Goal: Task Accomplishment & Management: Use online tool/utility

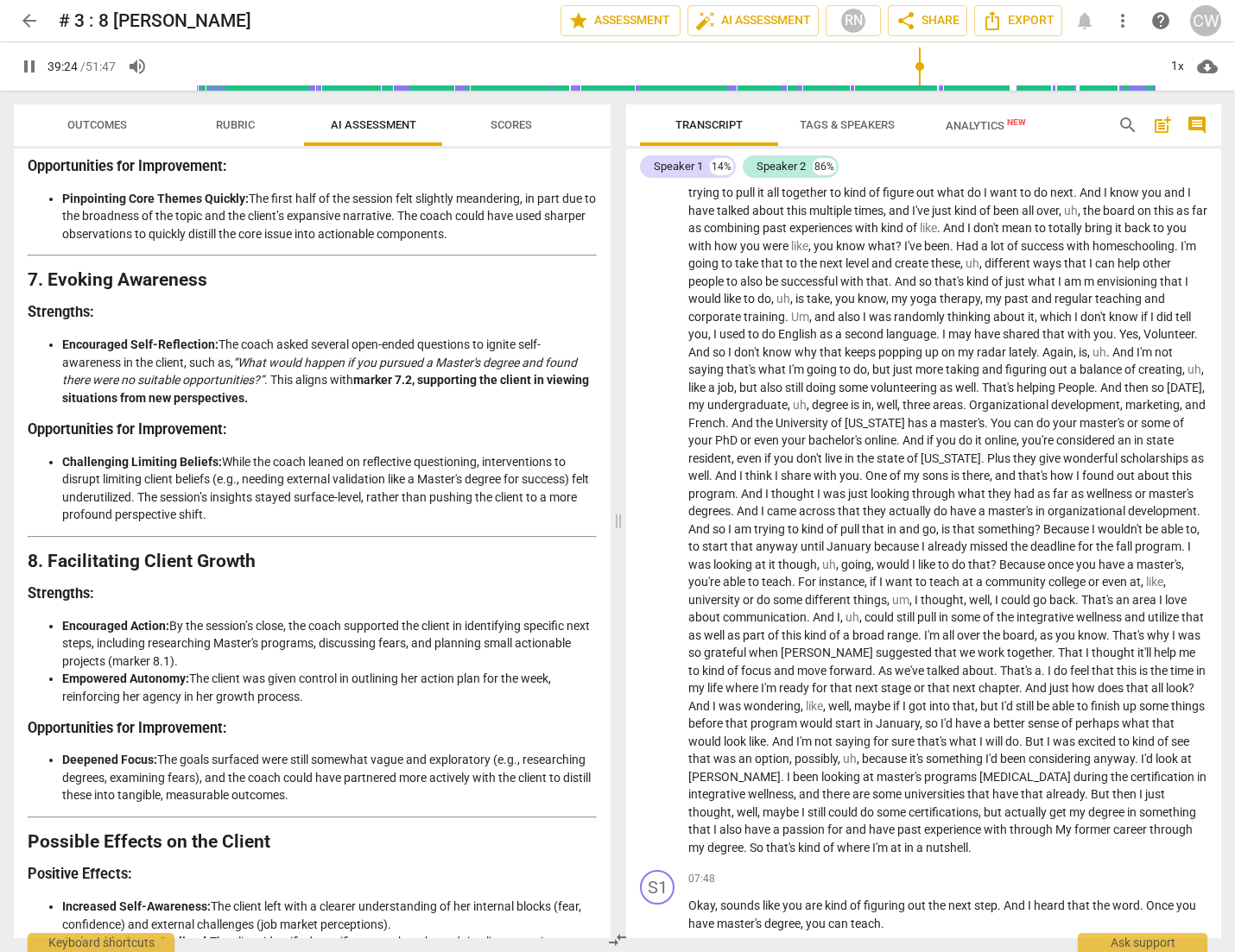
scroll to position [1621, 0]
click at [510, 125] on span "Scores" at bounding box center [511, 125] width 41 height 13
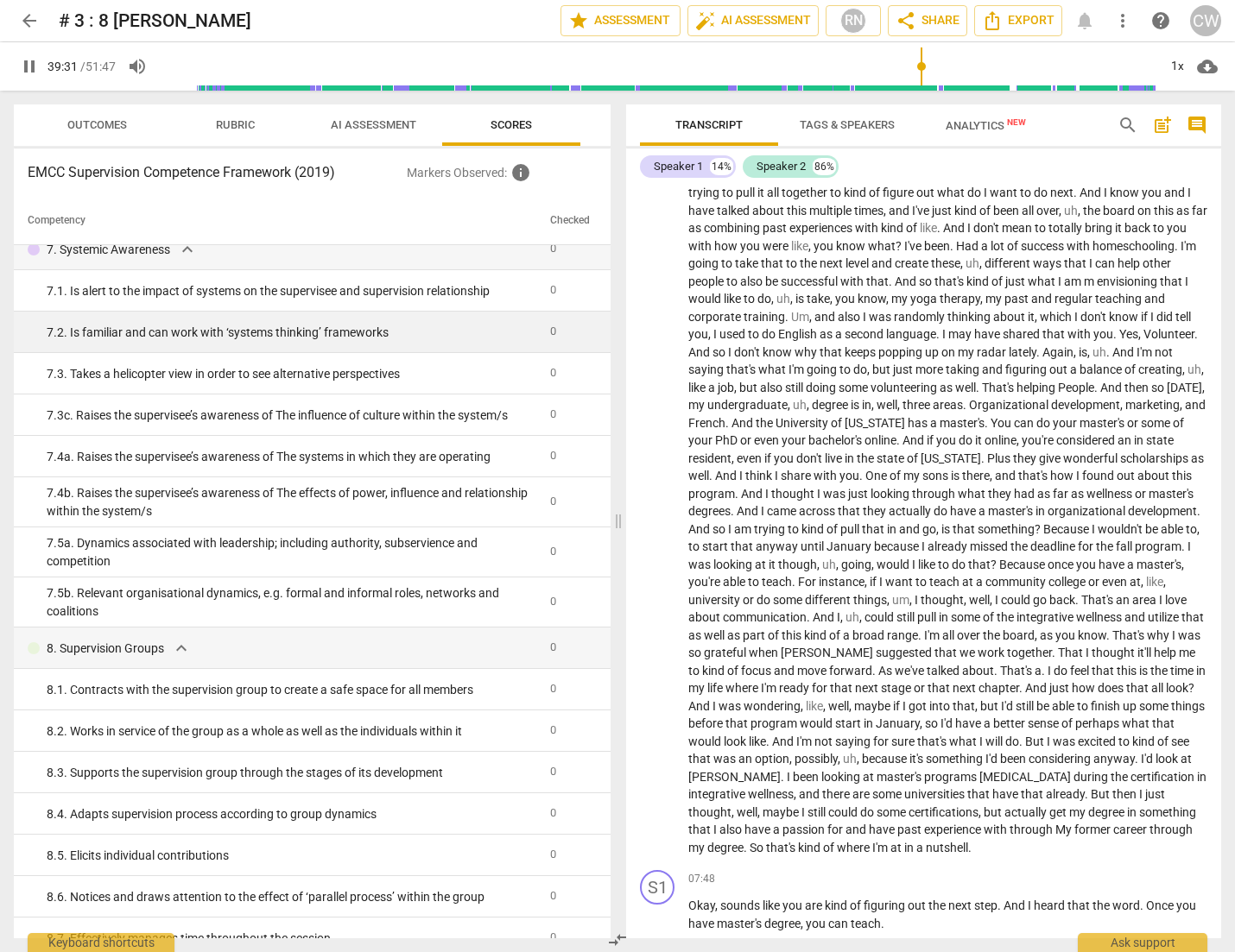
scroll to position [2500, 0]
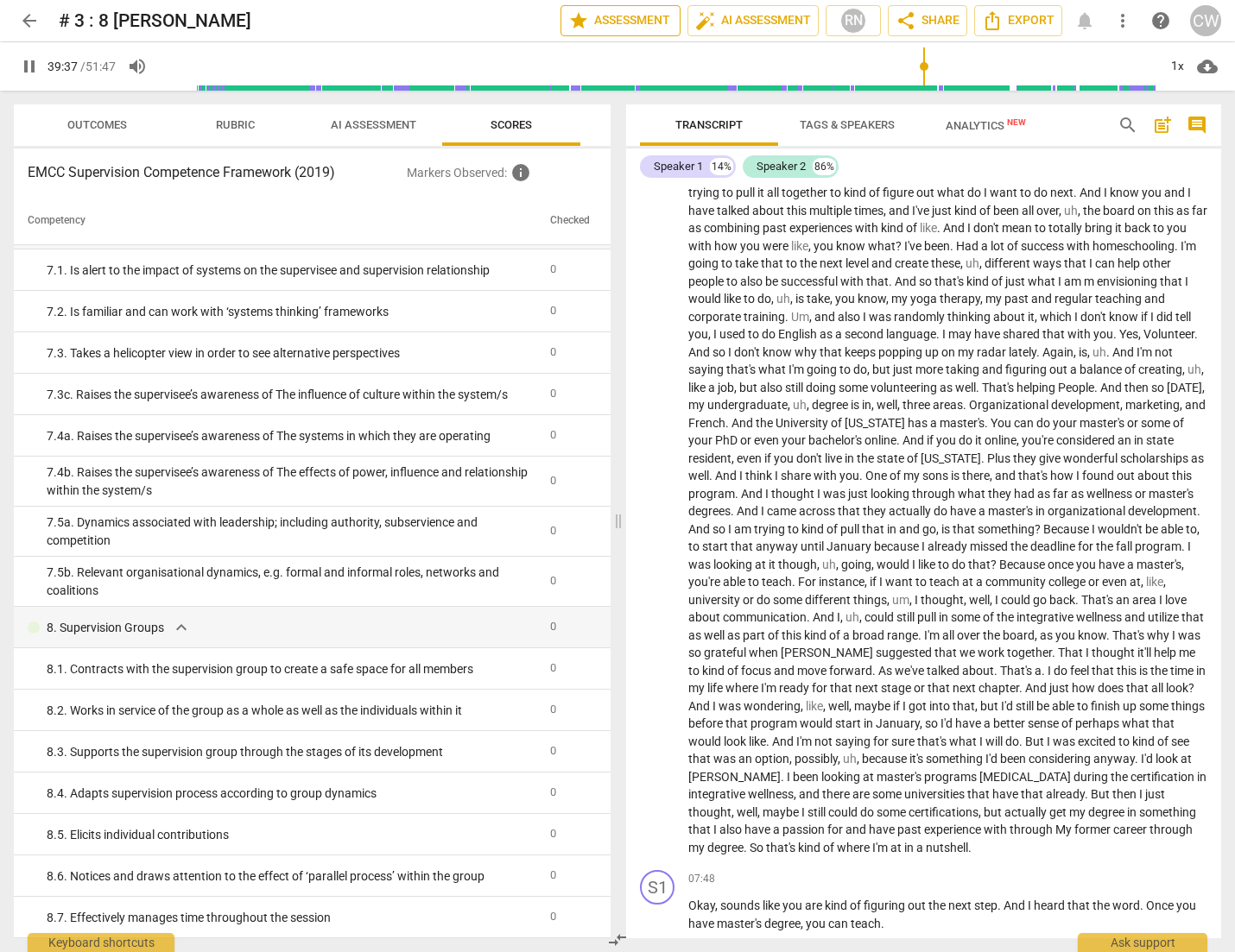
click at [594, 25] on span "star Assessment" at bounding box center [620, 21] width 105 height 21
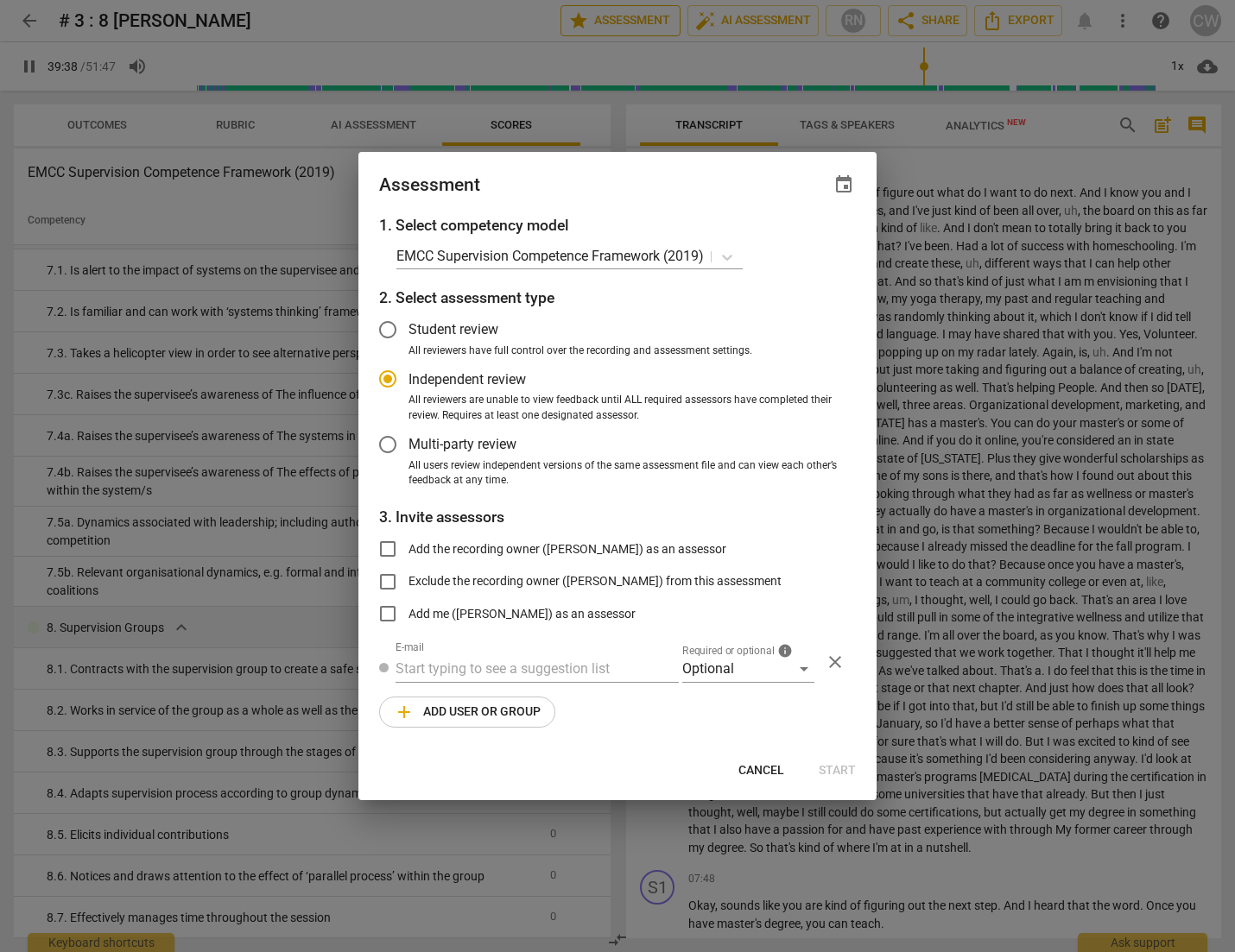
type input "2378"
radio input "false"
type input "2384"
radio input "false"
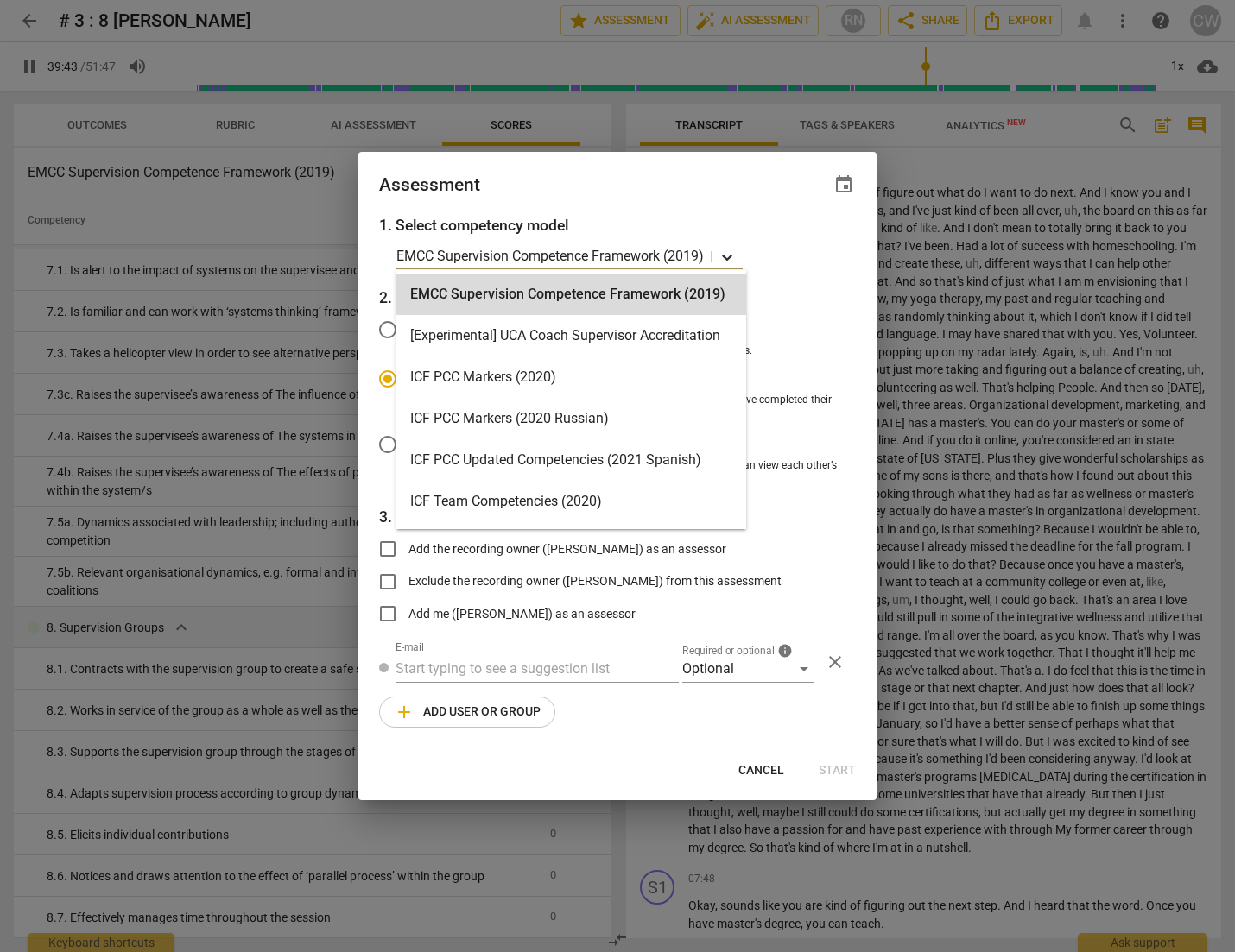
click at [732, 256] on icon at bounding box center [728, 258] width 18 height 18
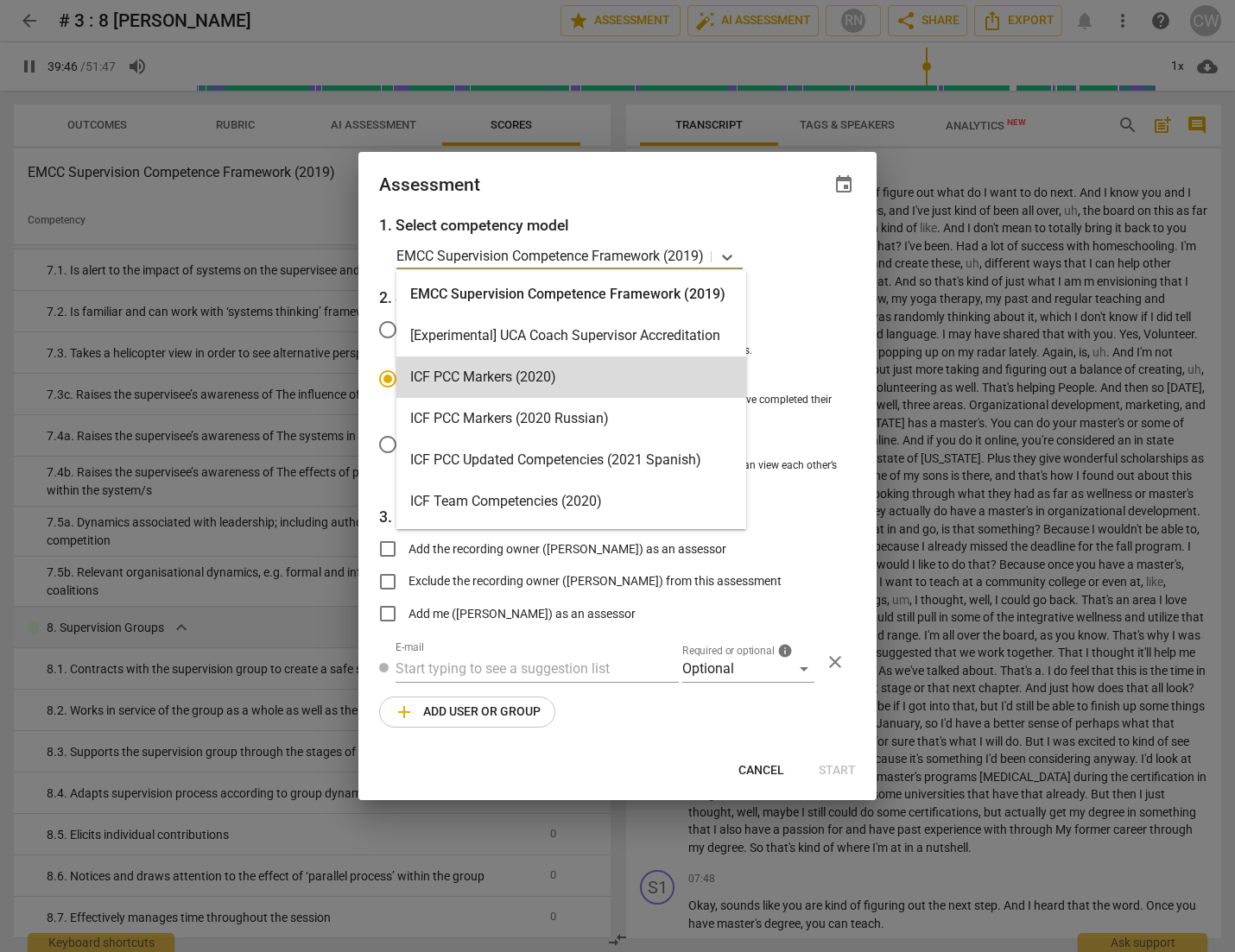
type input "2387"
radio input "false"
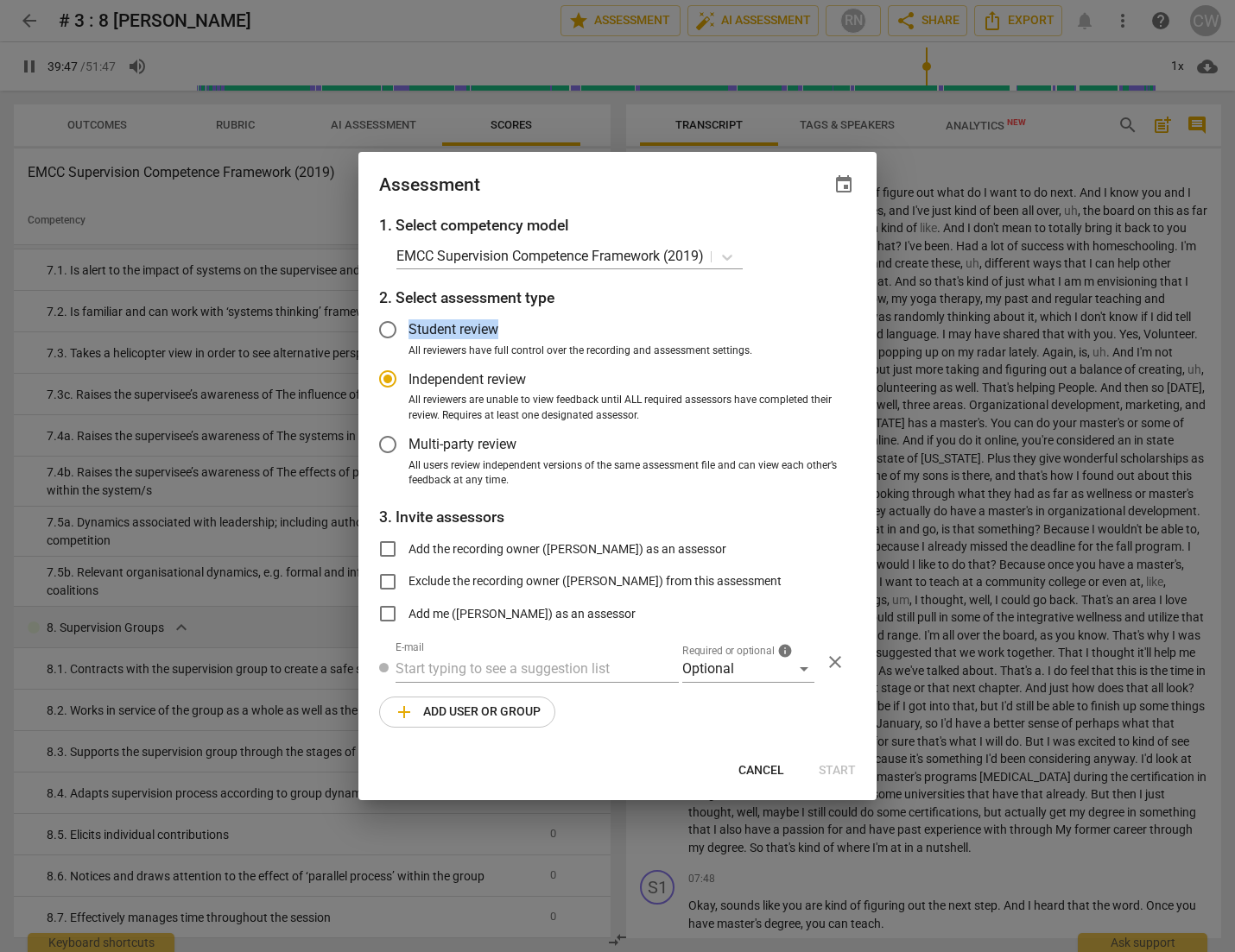
drag, startPoint x: 746, startPoint y: 315, endPoint x: 744, endPoint y: 323, distance: 8.2
click at [744, 323] on label "Student review" at bounding box center [604, 329] width 475 height 41
type input "2389"
radio input "false"
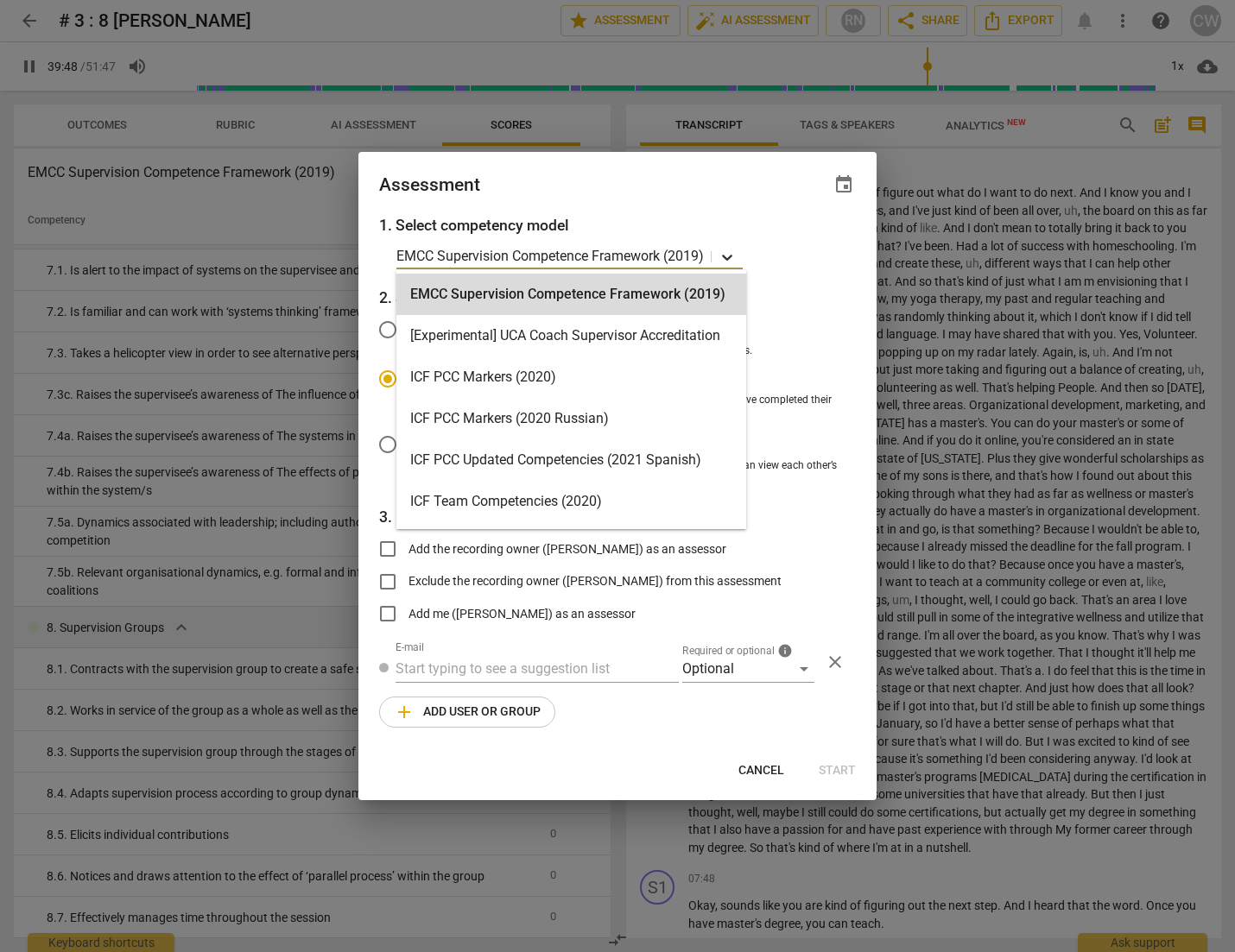
click at [727, 249] on icon at bounding box center [728, 258] width 18 height 18
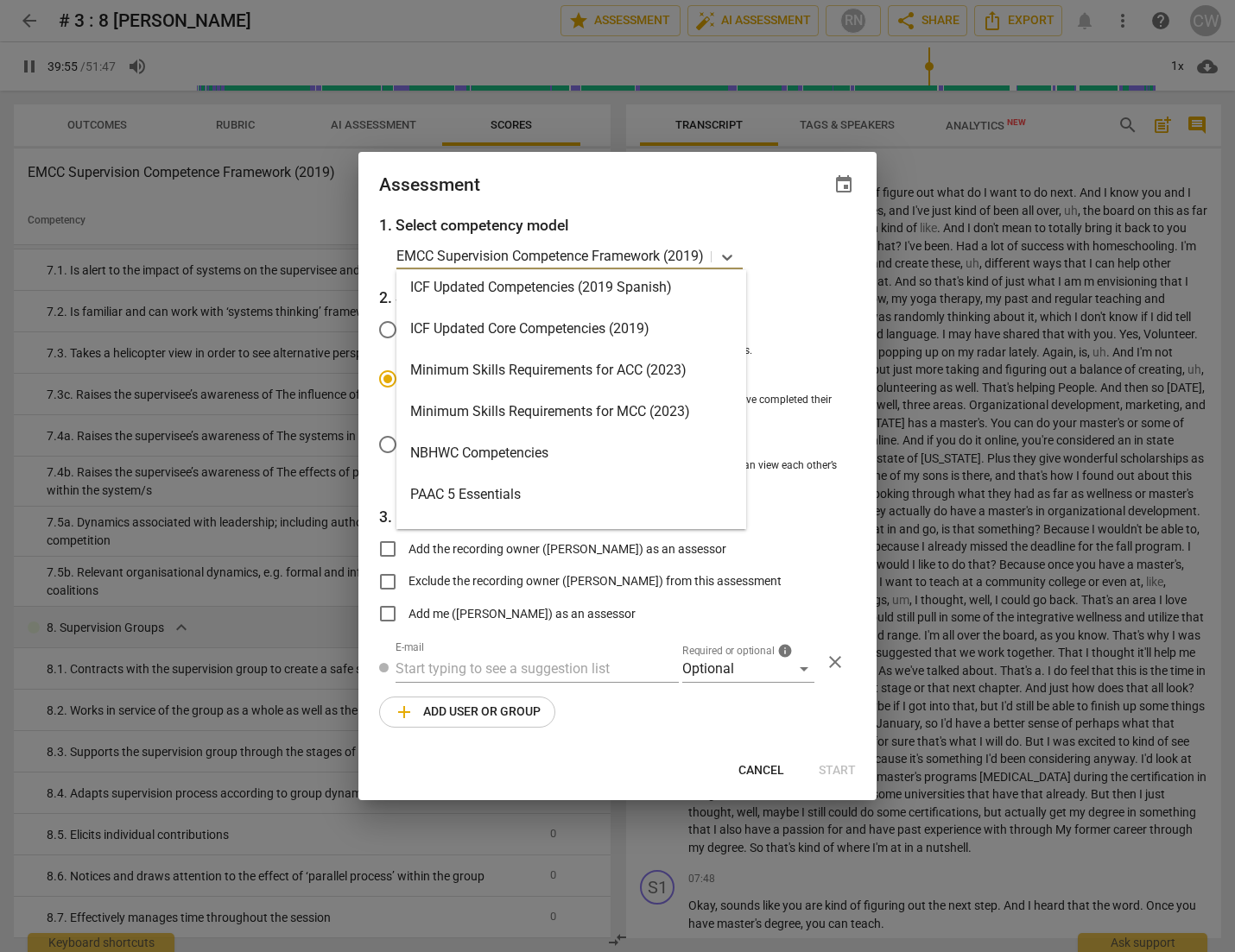
scroll to position [297, 0]
type input "2405"
radio input "false"
type input "2405"
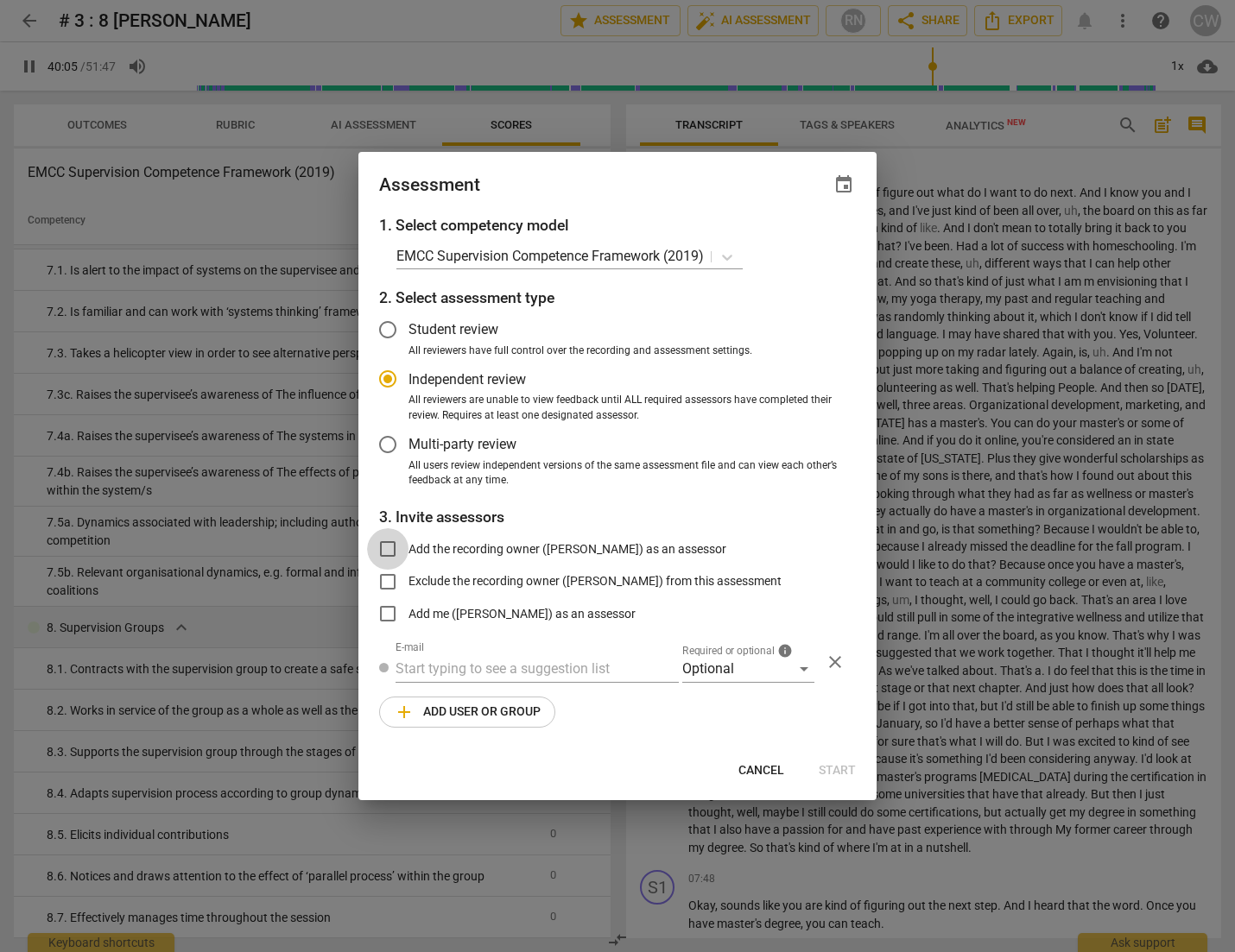
click at [387, 547] on input "Add the recording owner (ChiA Wang) as an assessor" at bounding box center [387, 549] width 41 height 41
checkbox input "true"
radio input "false"
type input "2406"
radio input "false"
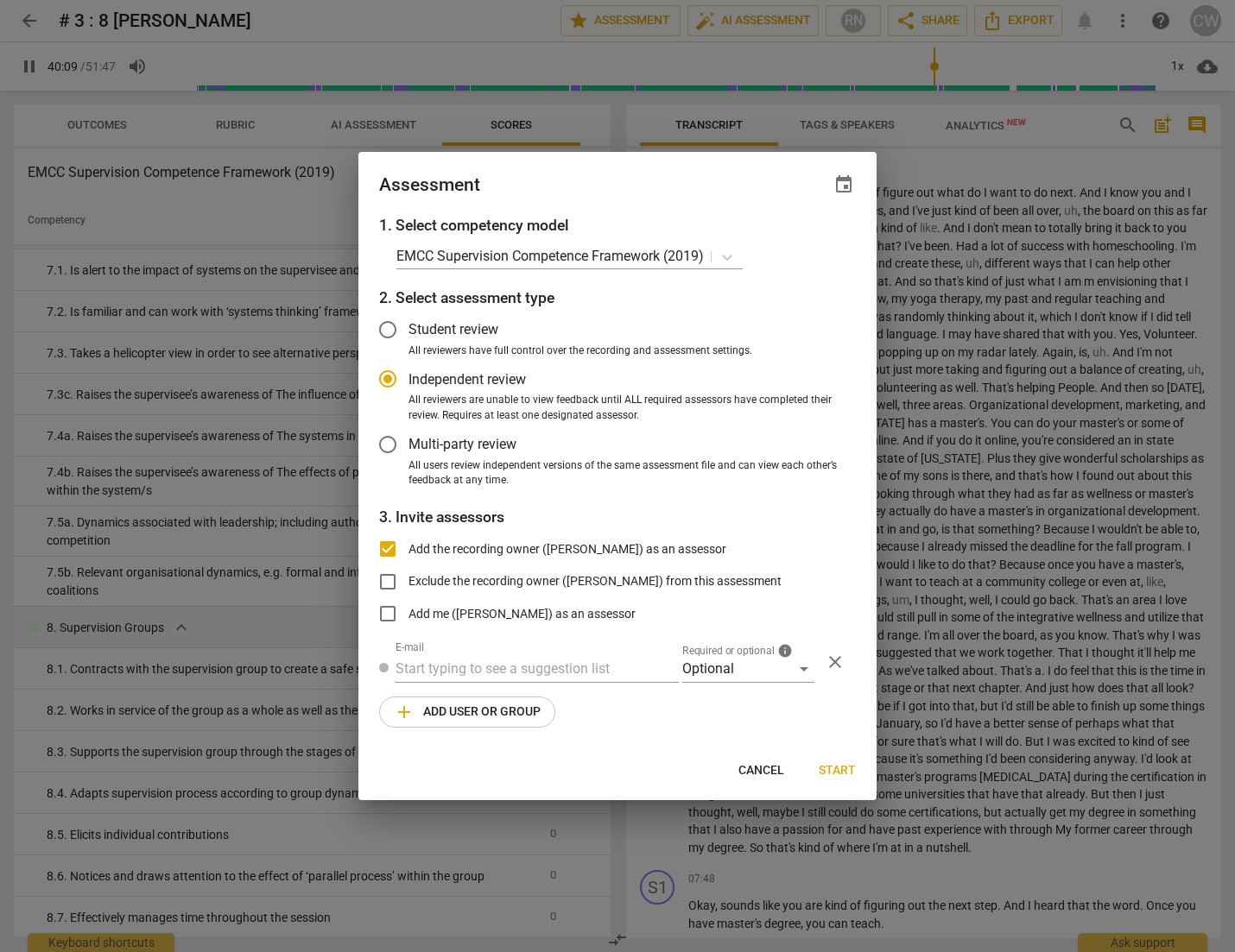
type input "2410"
radio input "false"
click at [394, 613] on input "Add me (ChiA Wang) as an assessor" at bounding box center [387, 614] width 41 height 41
checkbox input "true"
radio input "false"
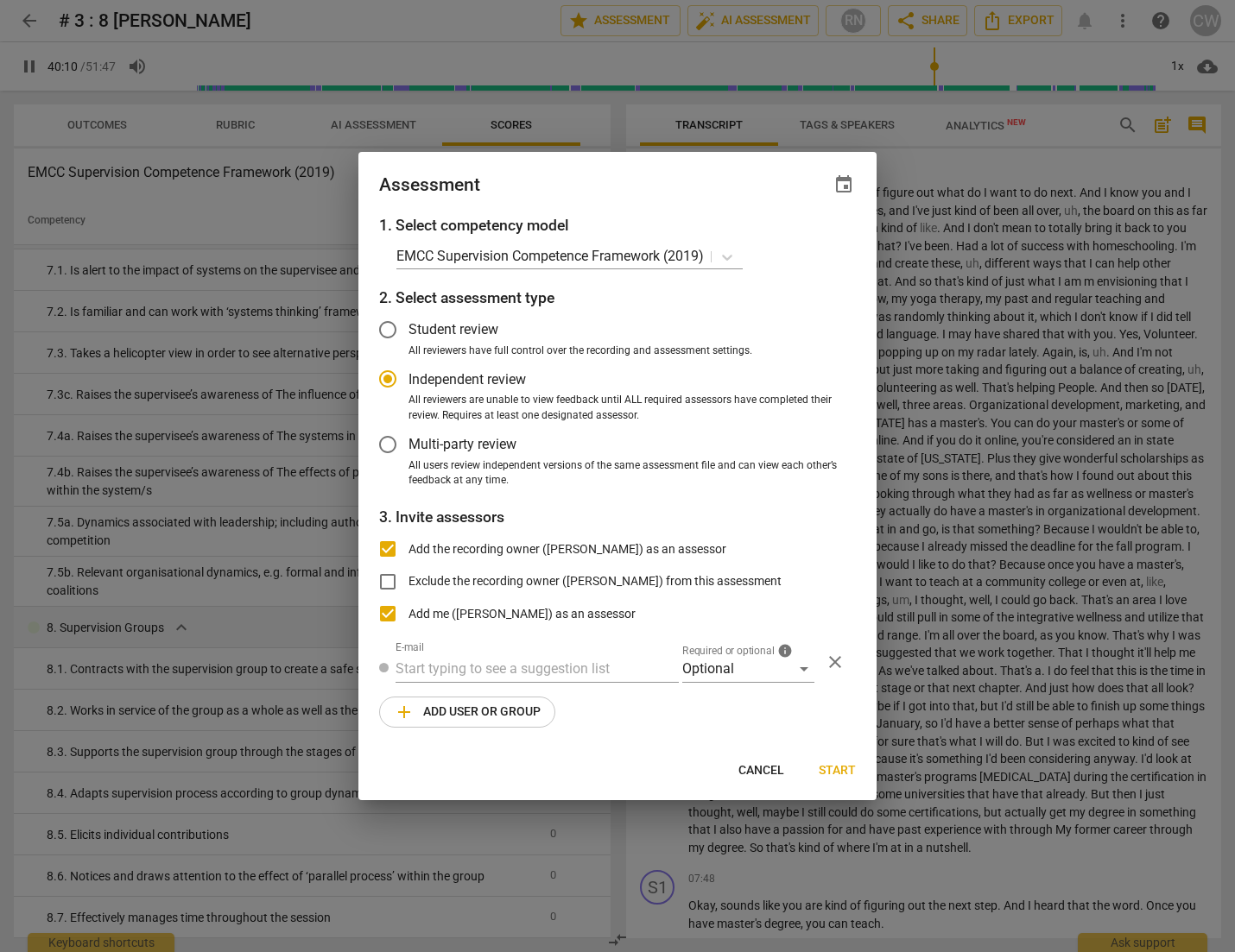
type input "2411"
radio input "false"
type input "2411"
radio input "false"
click at [392, 547] on input "Add the recording owner (ChiA Wang) as an assessor" at bounding box center [387, 549] width 41 height 41
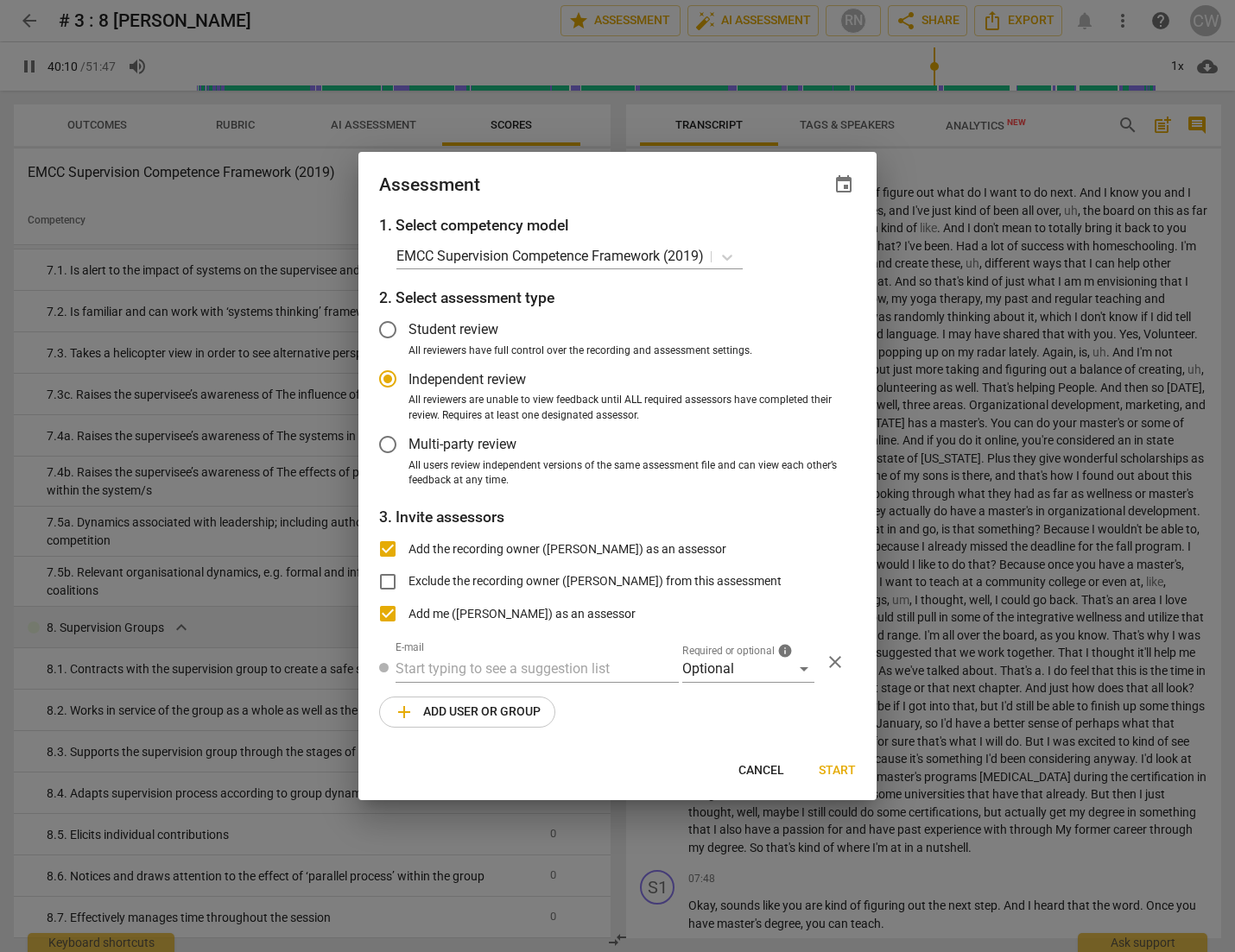
checkbox input "false"
radio input "false"
type input "2411"
radio input "false"
click at [806, 669] on div "Optional" at bounding box center [748, 669] width 132 height 27
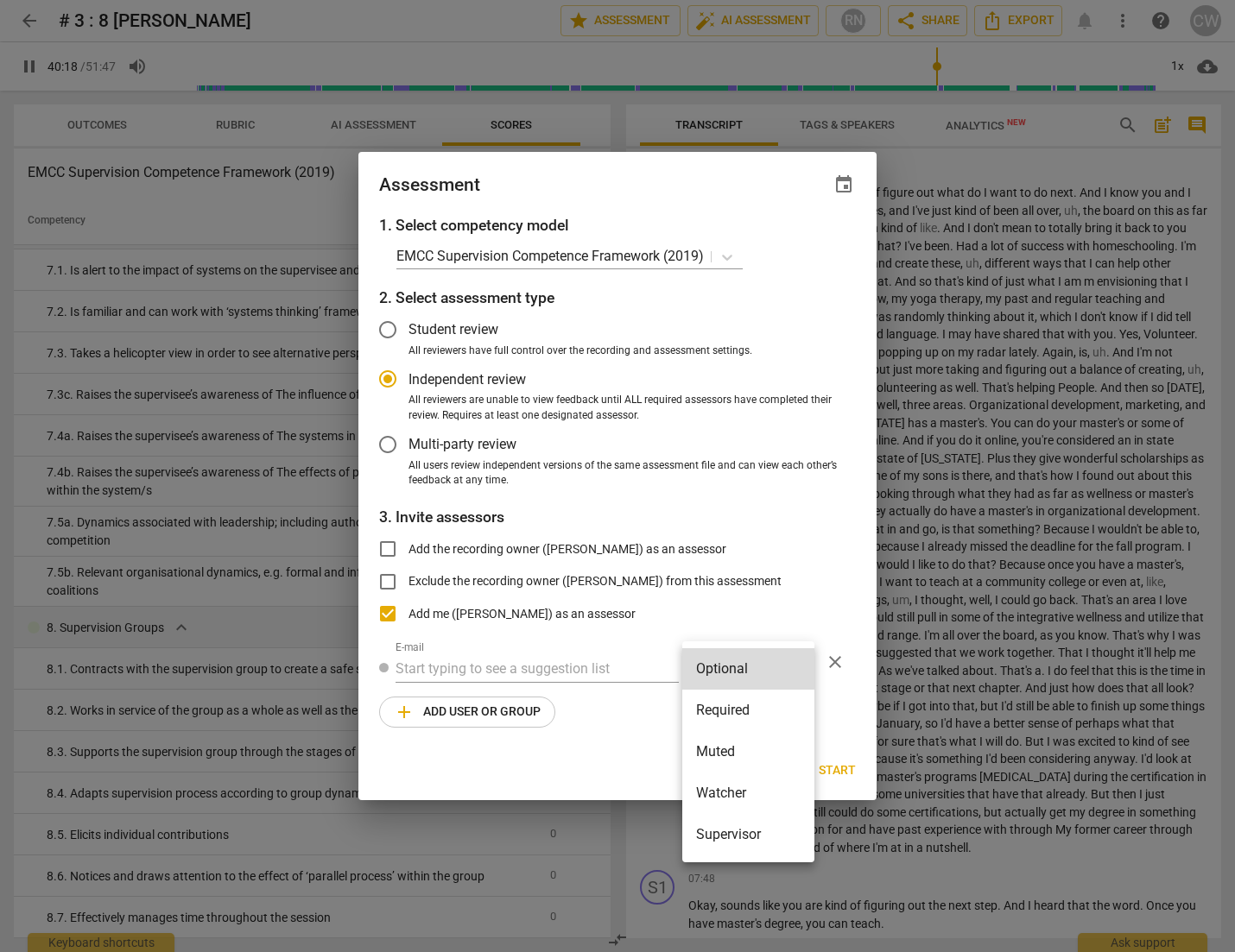
click at [633, 723] on div at bounding box center [617, 476] width 1235 height 952
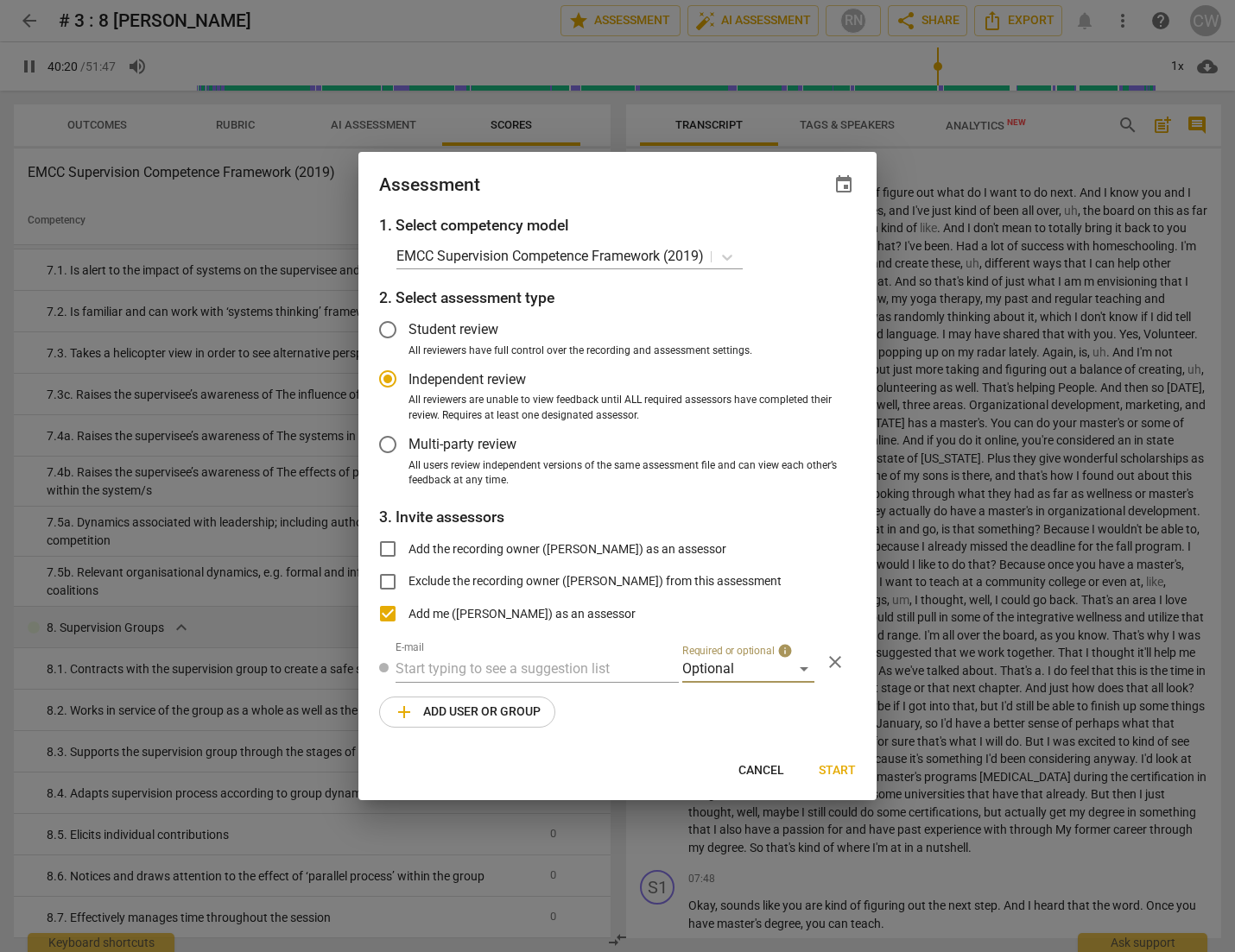
click at [848, 770] on span "Start" at bounding box center [838, 772] width 37 height 18
type input "2421"
radio input "false"
type input "ChiA Wang <chia@asianmamashomeschooling.club>"
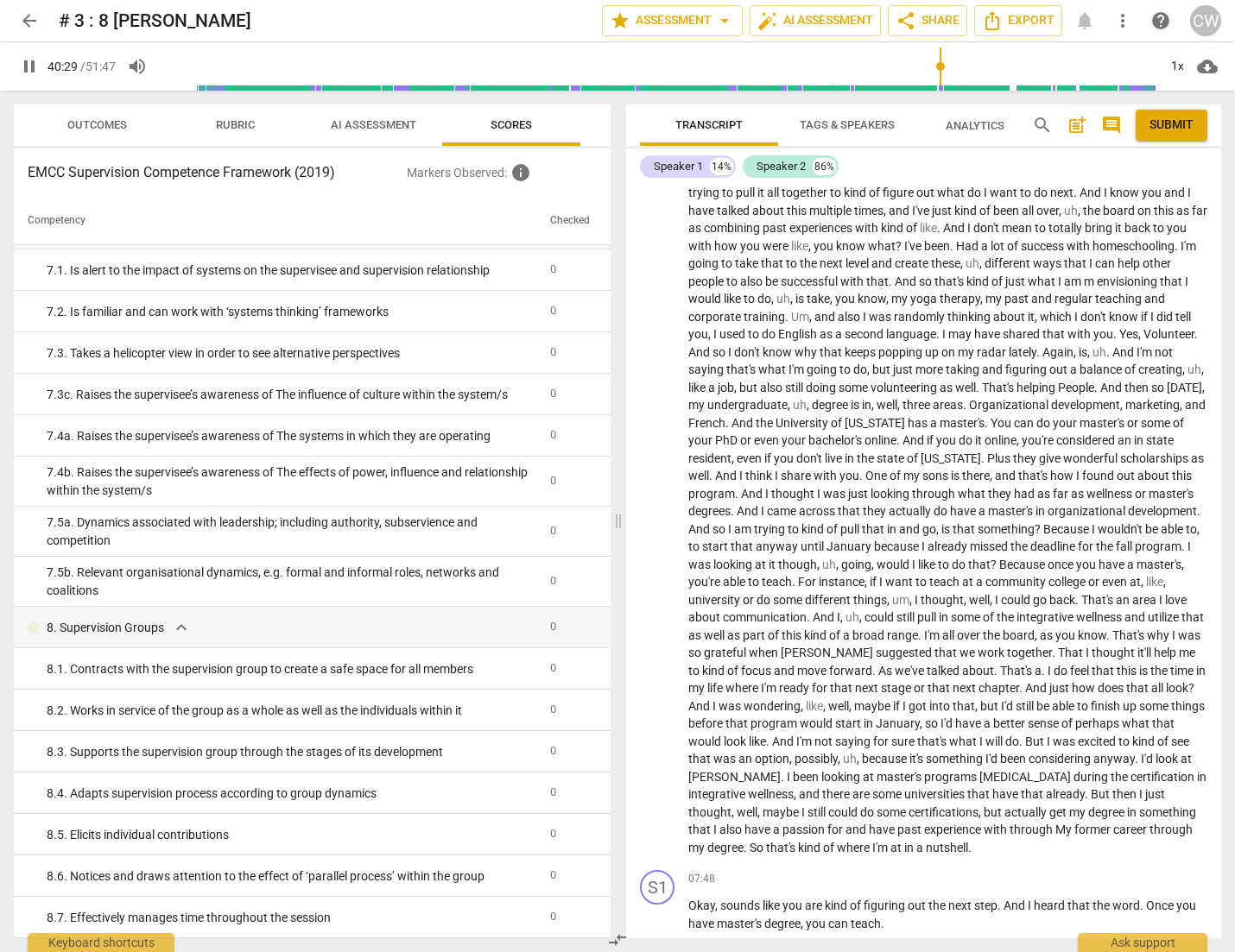
click at [387, 126] on span "AI Assessment" at bounding box center [373, 125] width 85 height 13
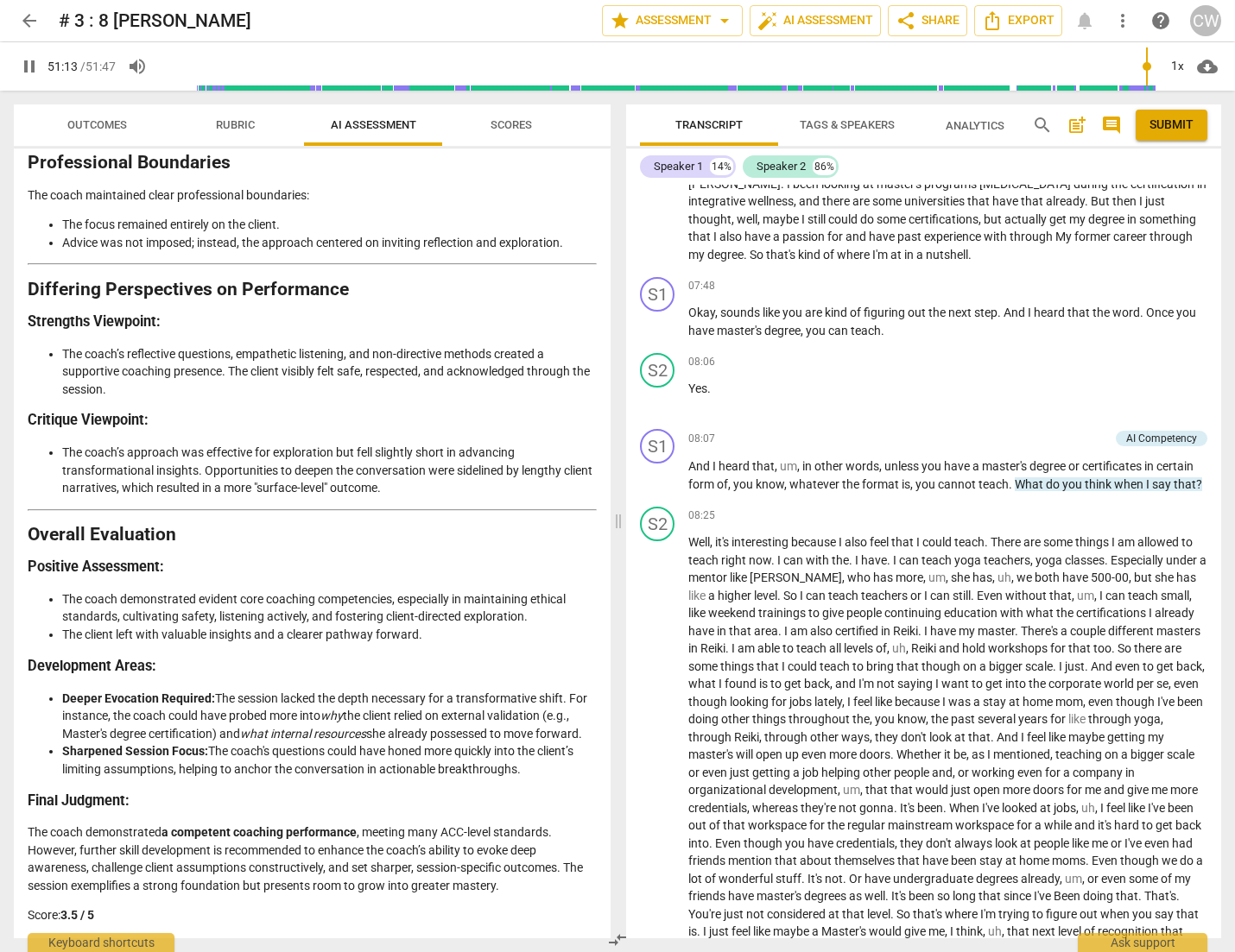
scroll to position [1956, 0]
type input "3078"
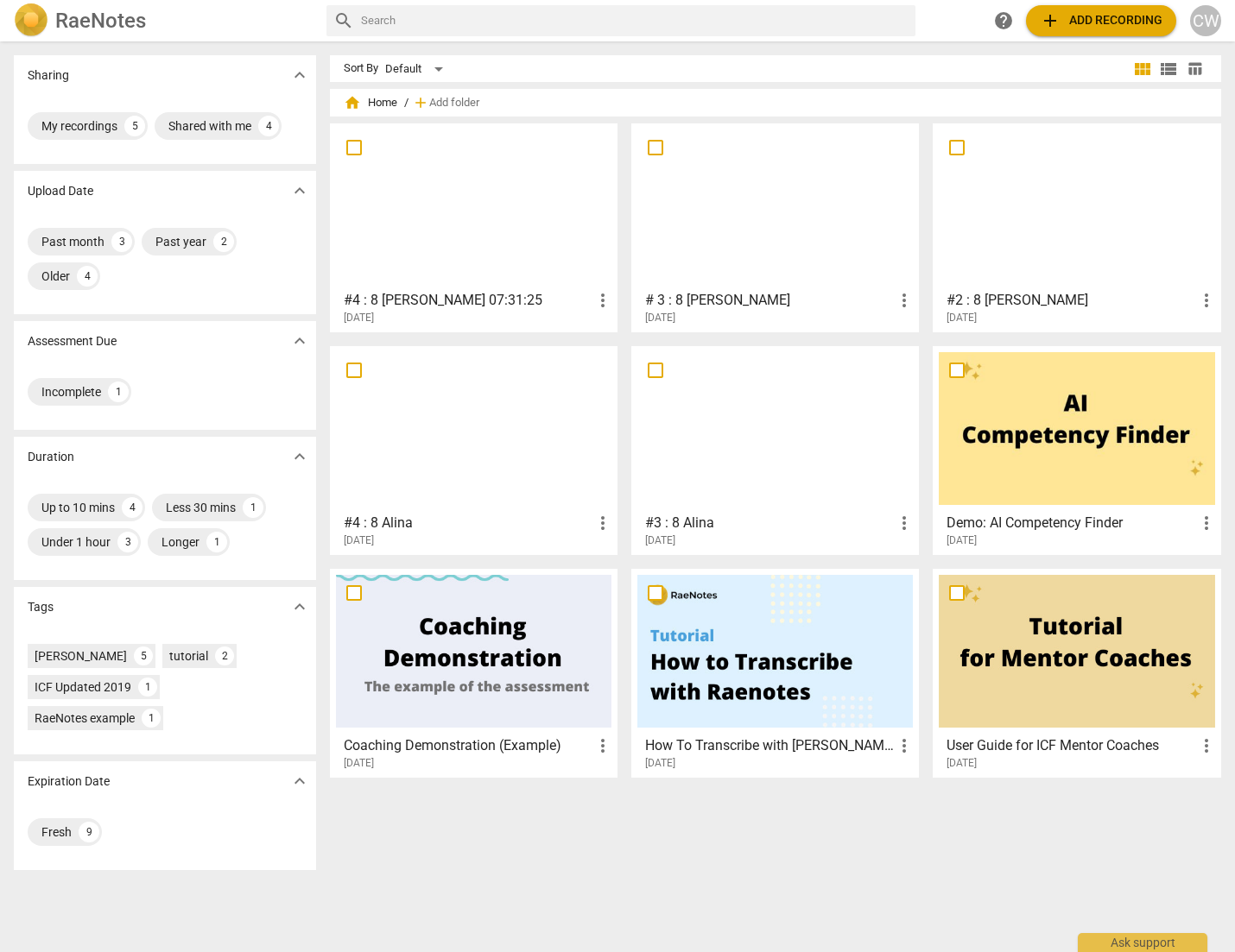
click at [1108, 185] on div at bounding box center [1076, 206] width 276 height 153
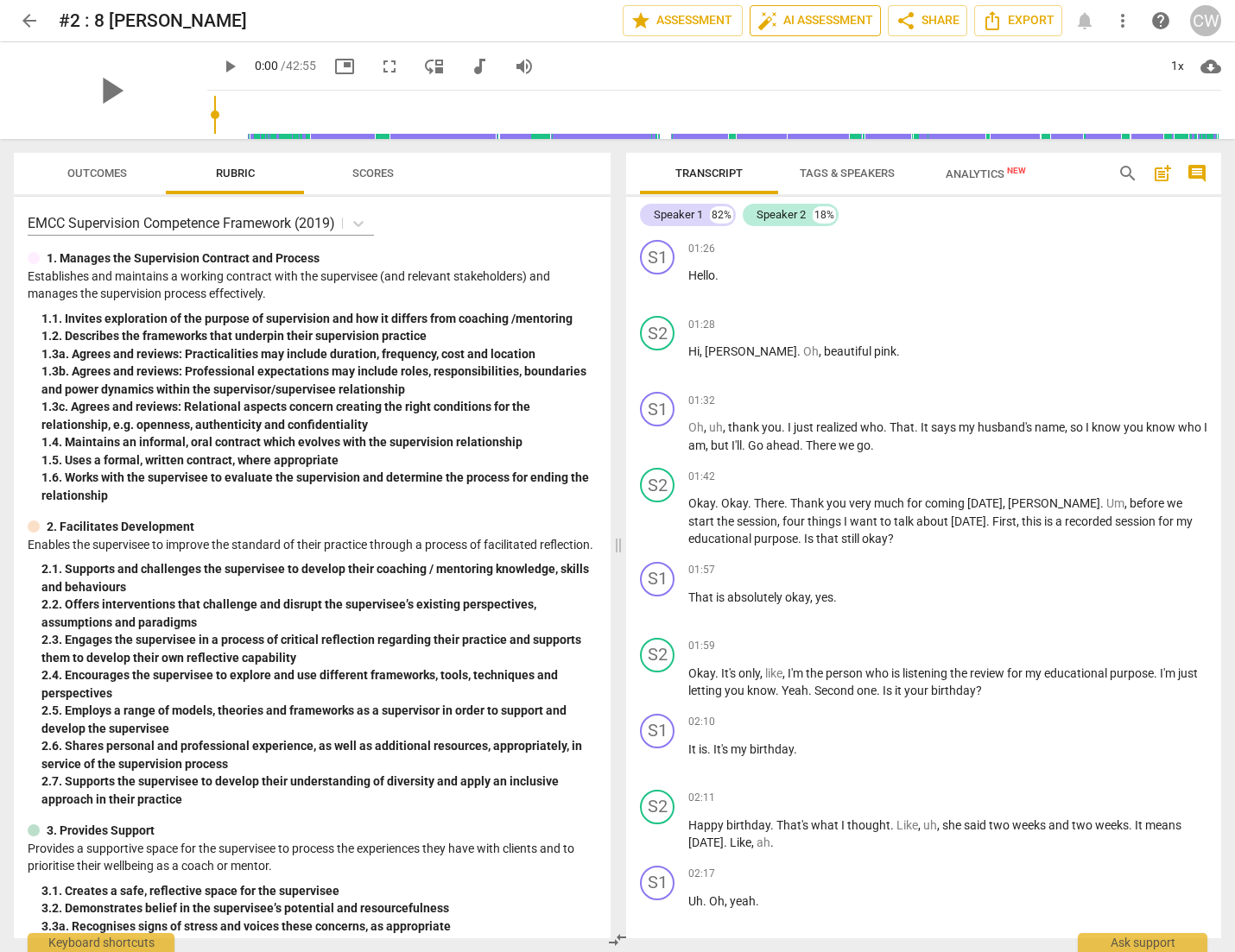
click at [805, 26] on span "auto_fix_high AI Assessment" at bounding box center [815, 21] width 116 height 21
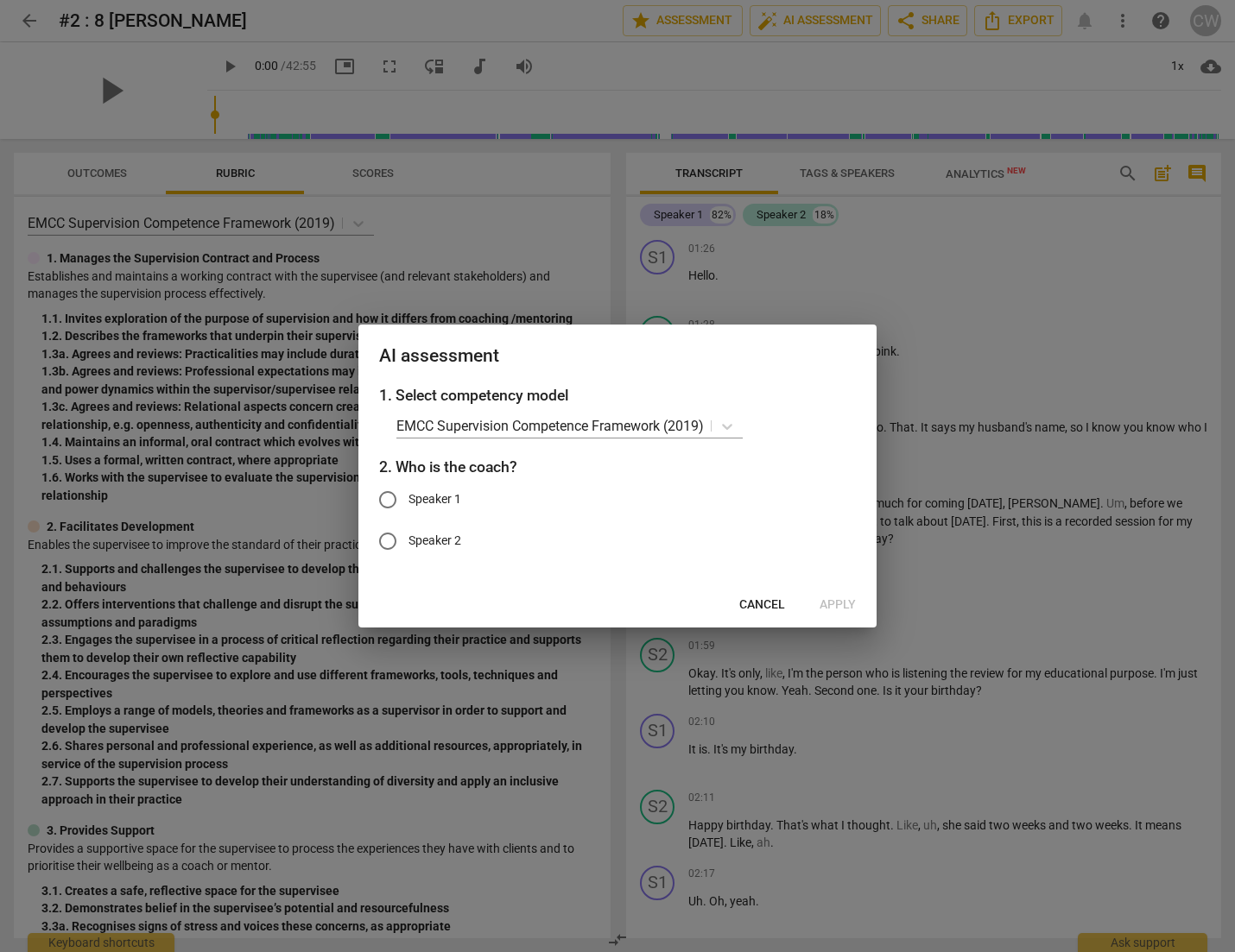
click at [802, 268] on div at bounding box center [617, 476] width 1235 height 952
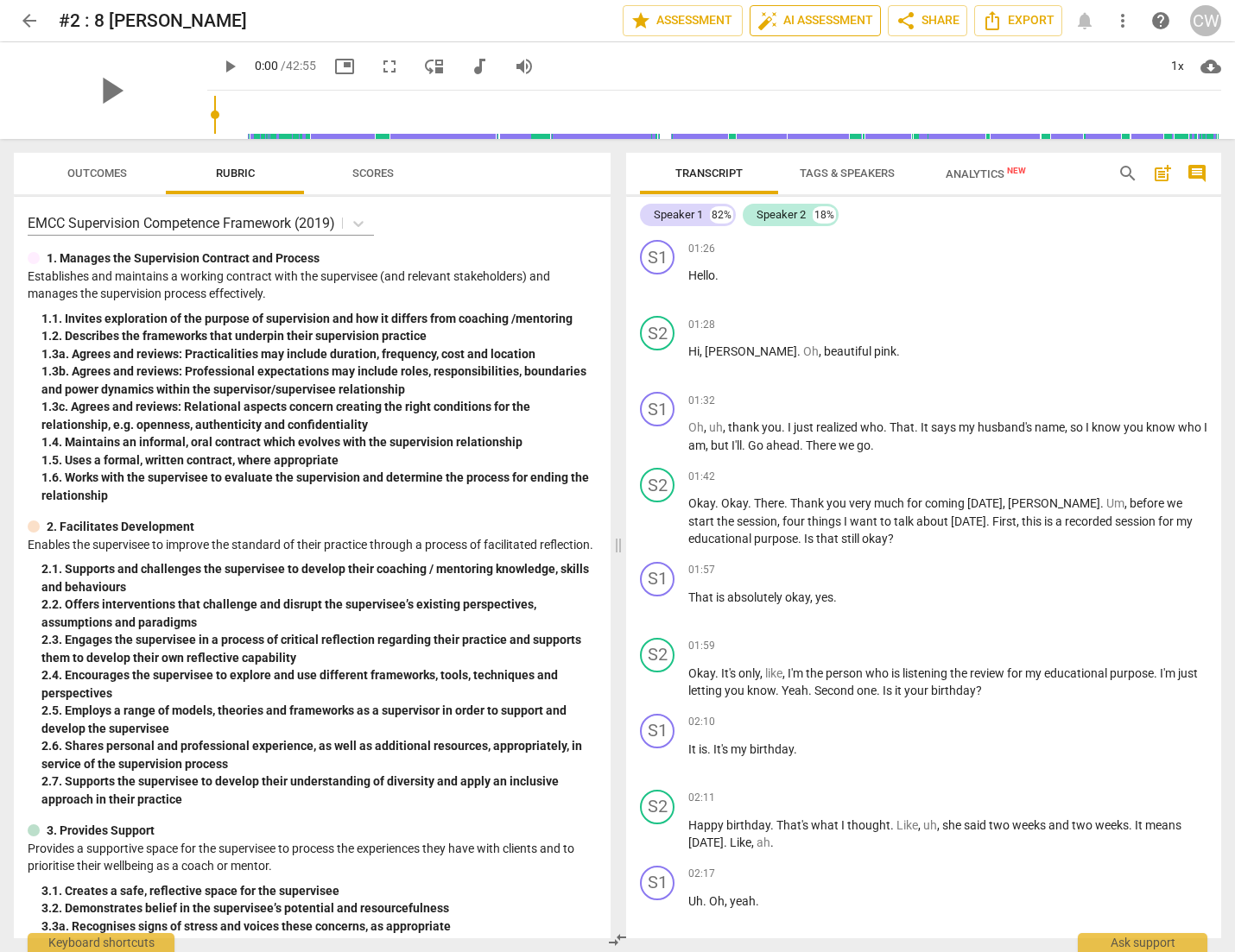
click at [819, 25] on span "auto_fix_high AI Assessment" at bounding box center [815, 21] width 116 height 21
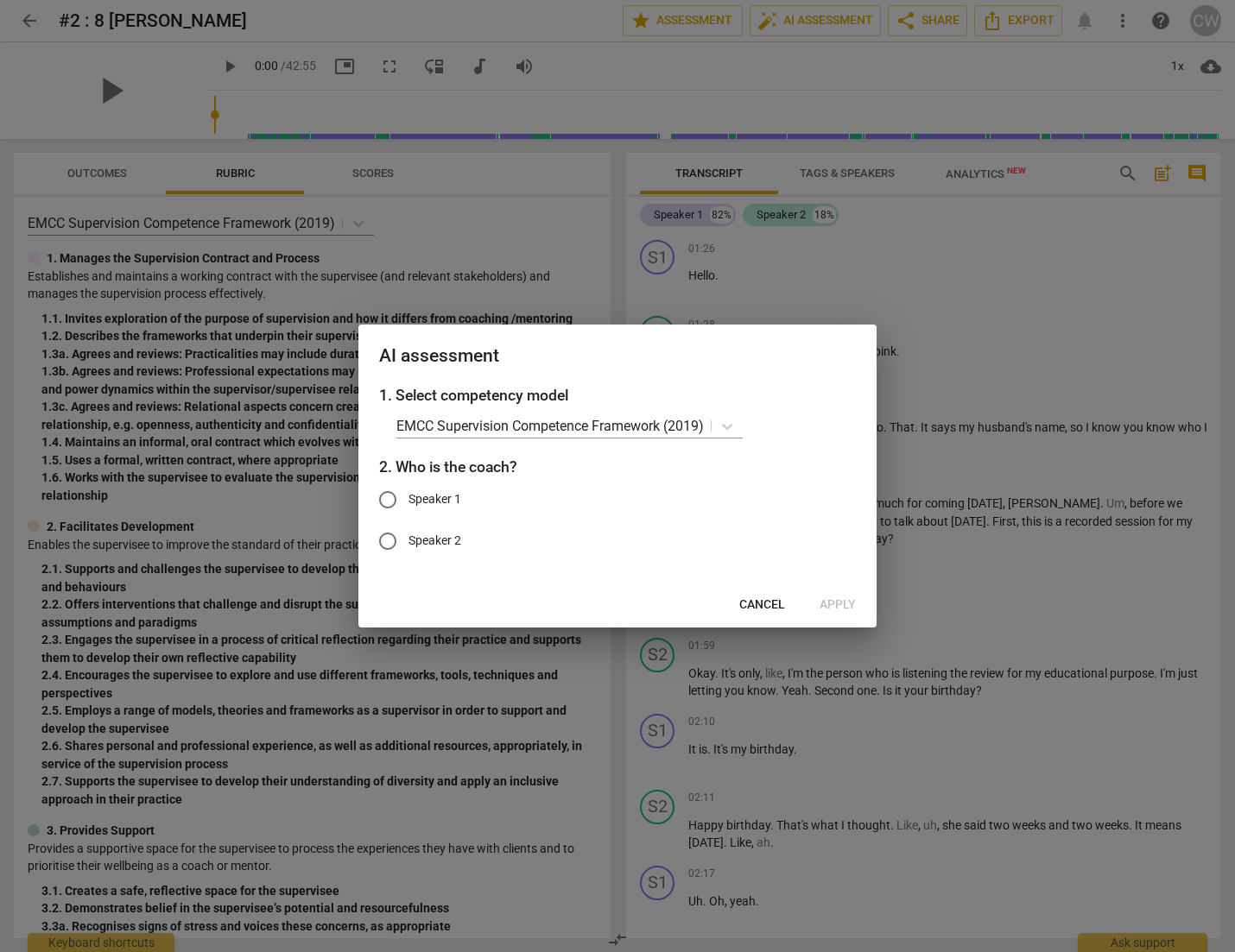
click at [383, 541] on input "Speaker 2" at bounding box center [387, 541] width 41 height 41
radio input "true"
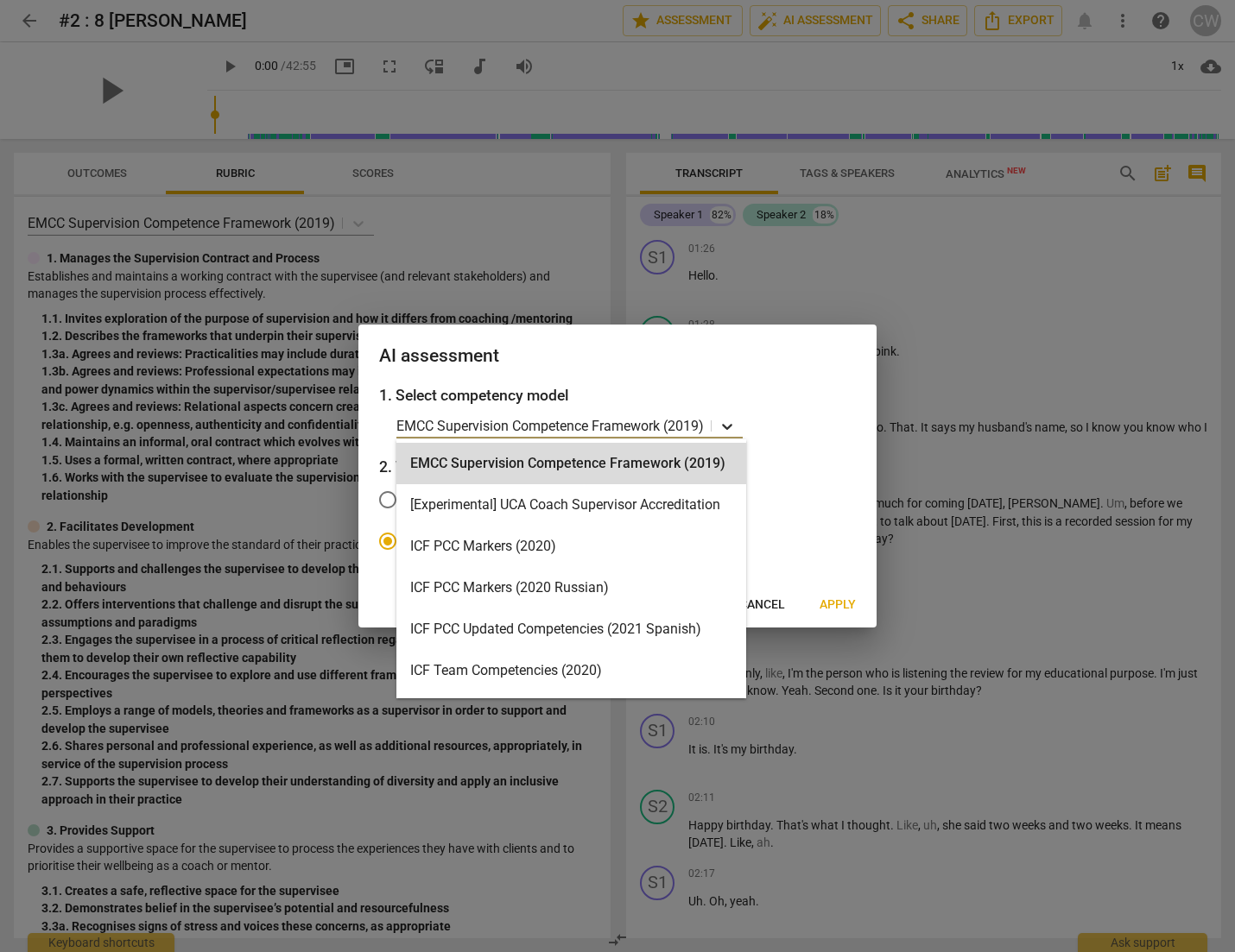
click at [729, 423] on icon at bounding box center [728, 426] width 18 height 18
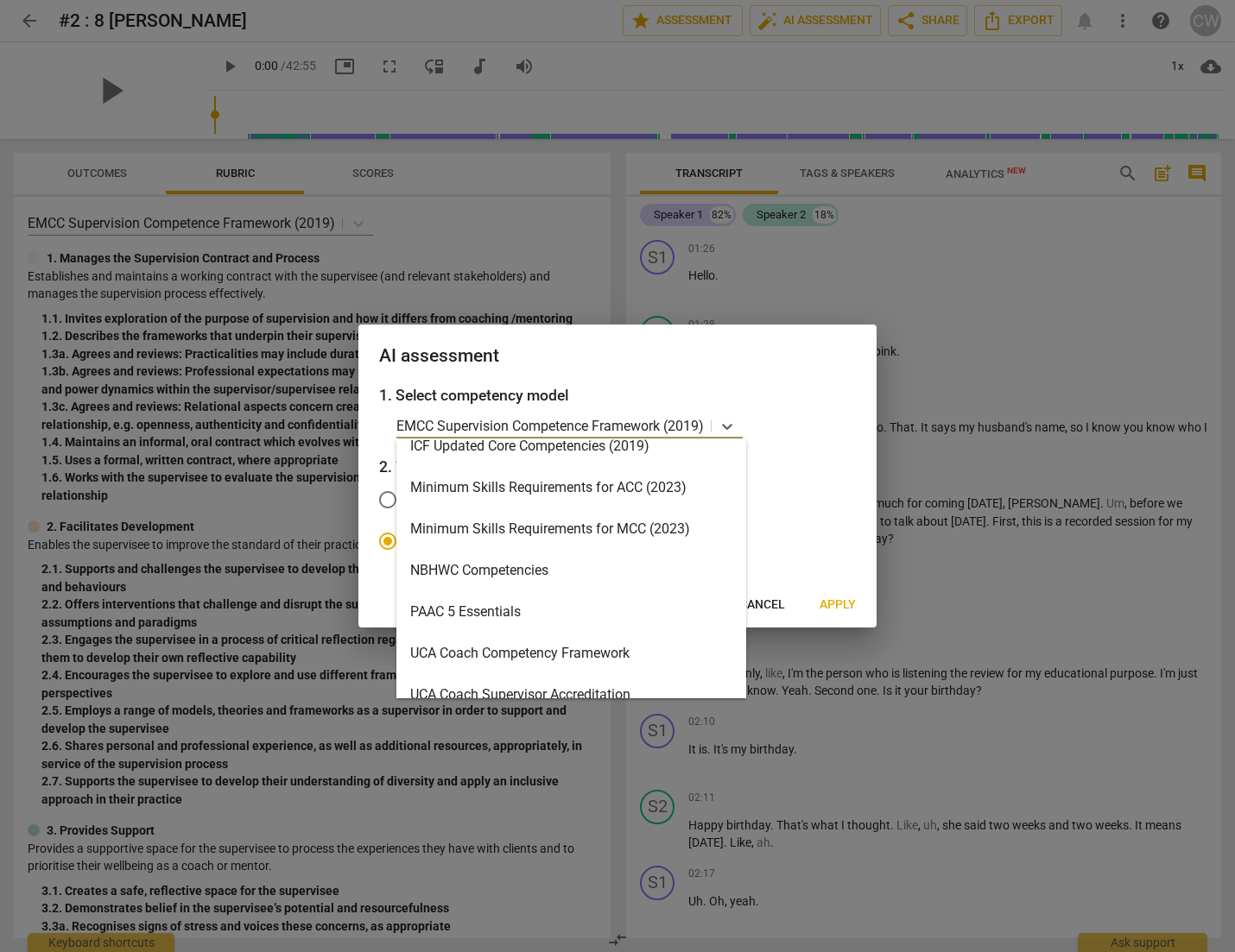
scroll to position [352, 0]
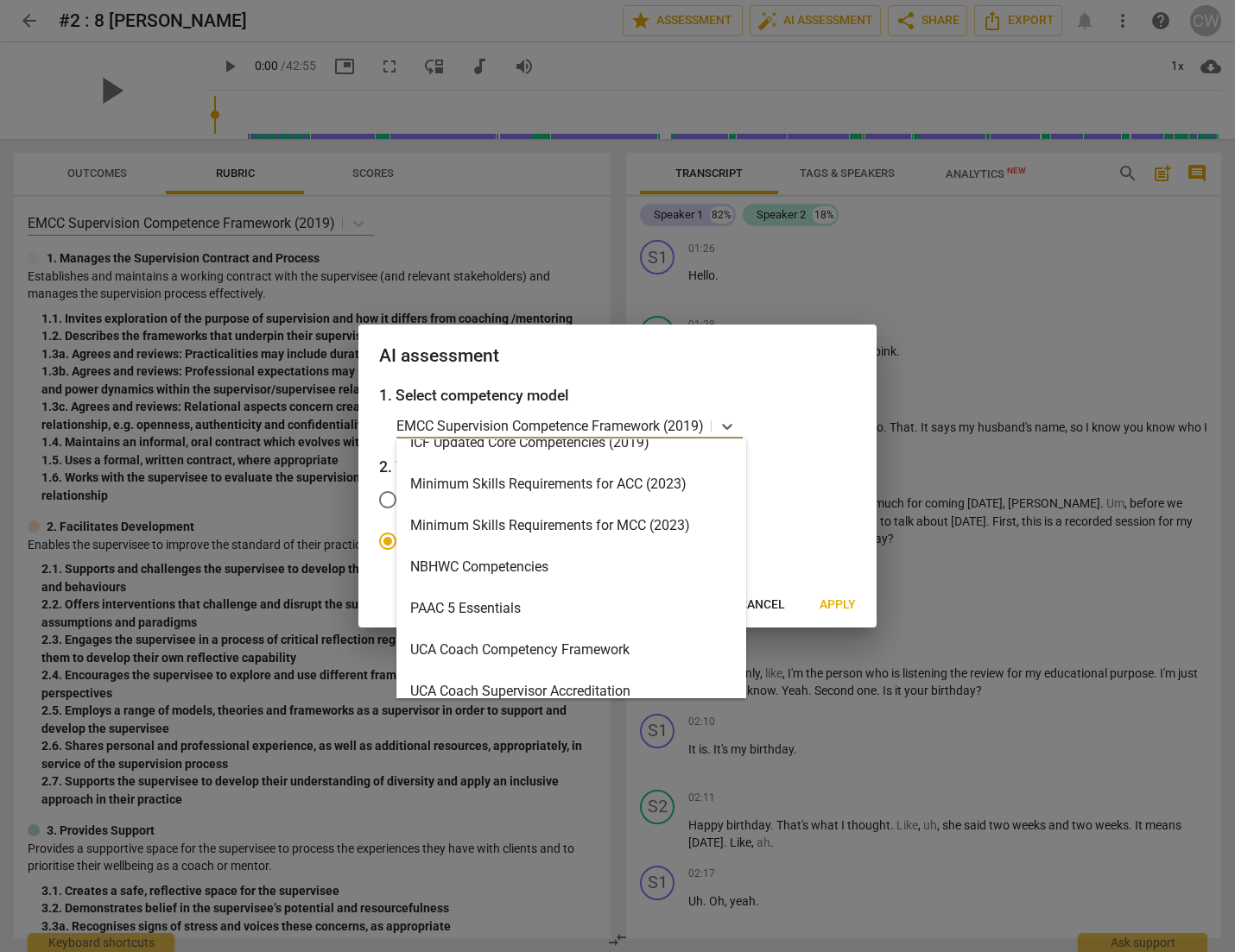
click at [566, 488] on div "Minimum Skills Requirements for ACC (2023)" at bounding box center [571, 484] width 350 height 41
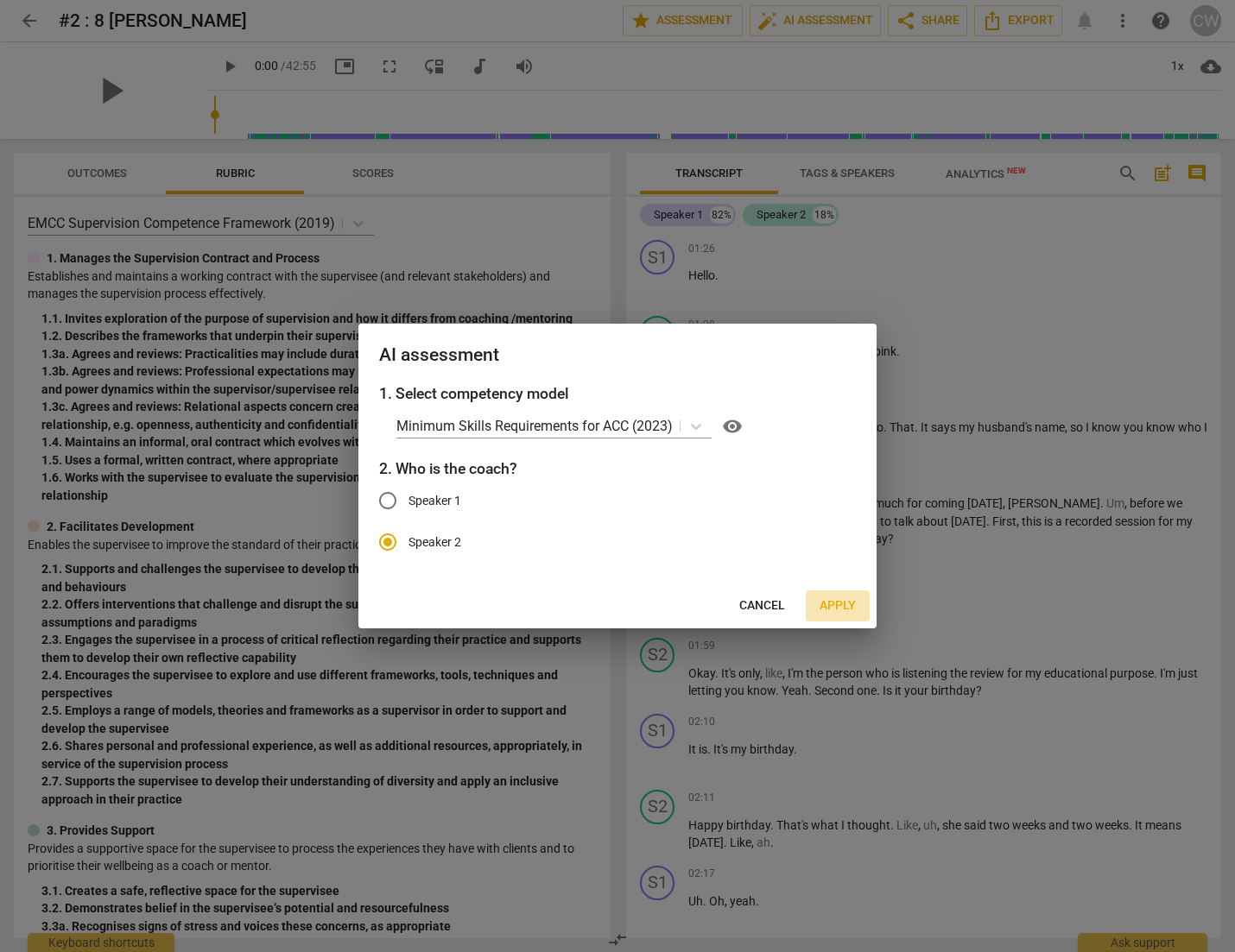
click at [836, 607] on span "Apply" at bounding box center [838, 606] width 36 height 18
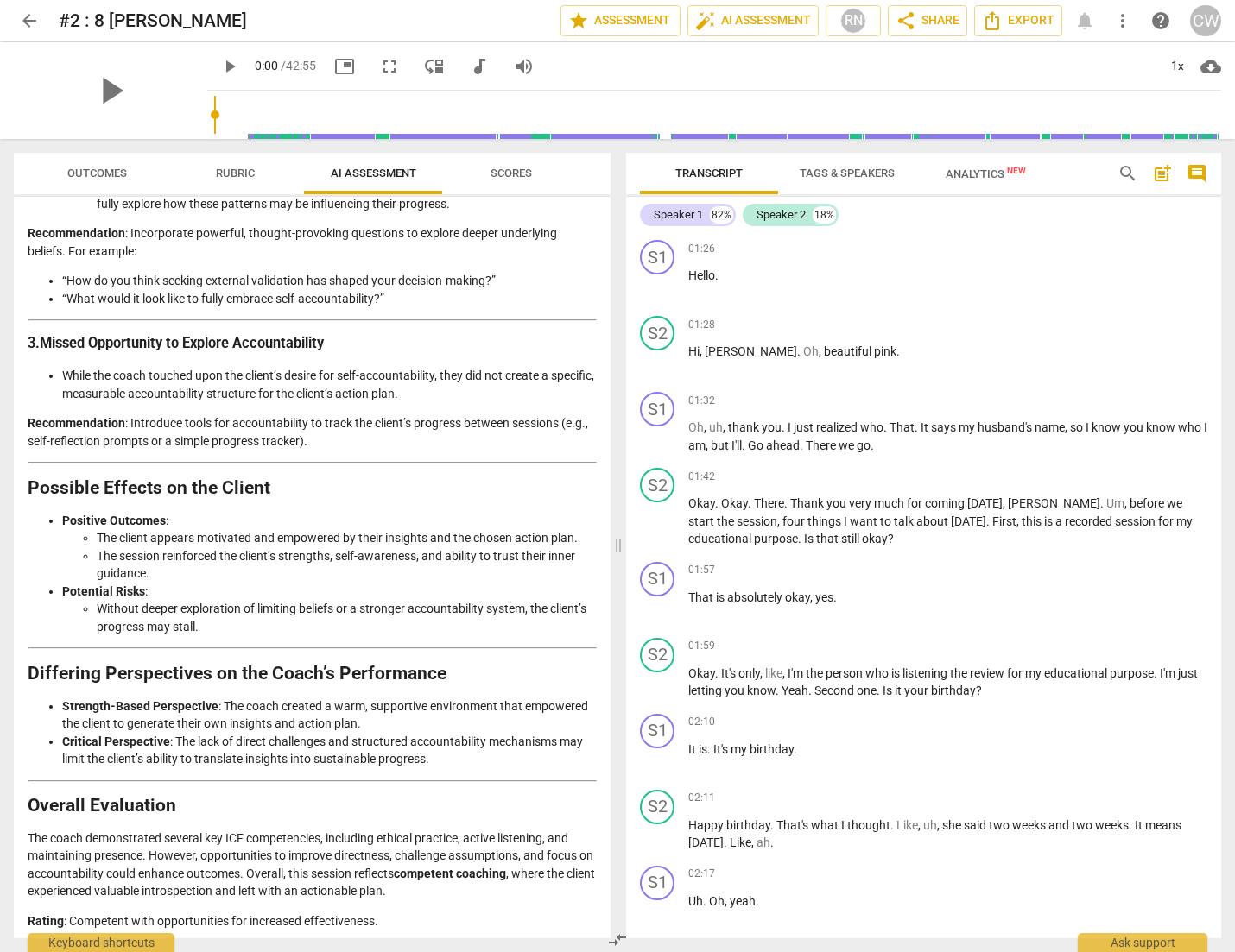
scroll to position [2369, 0]
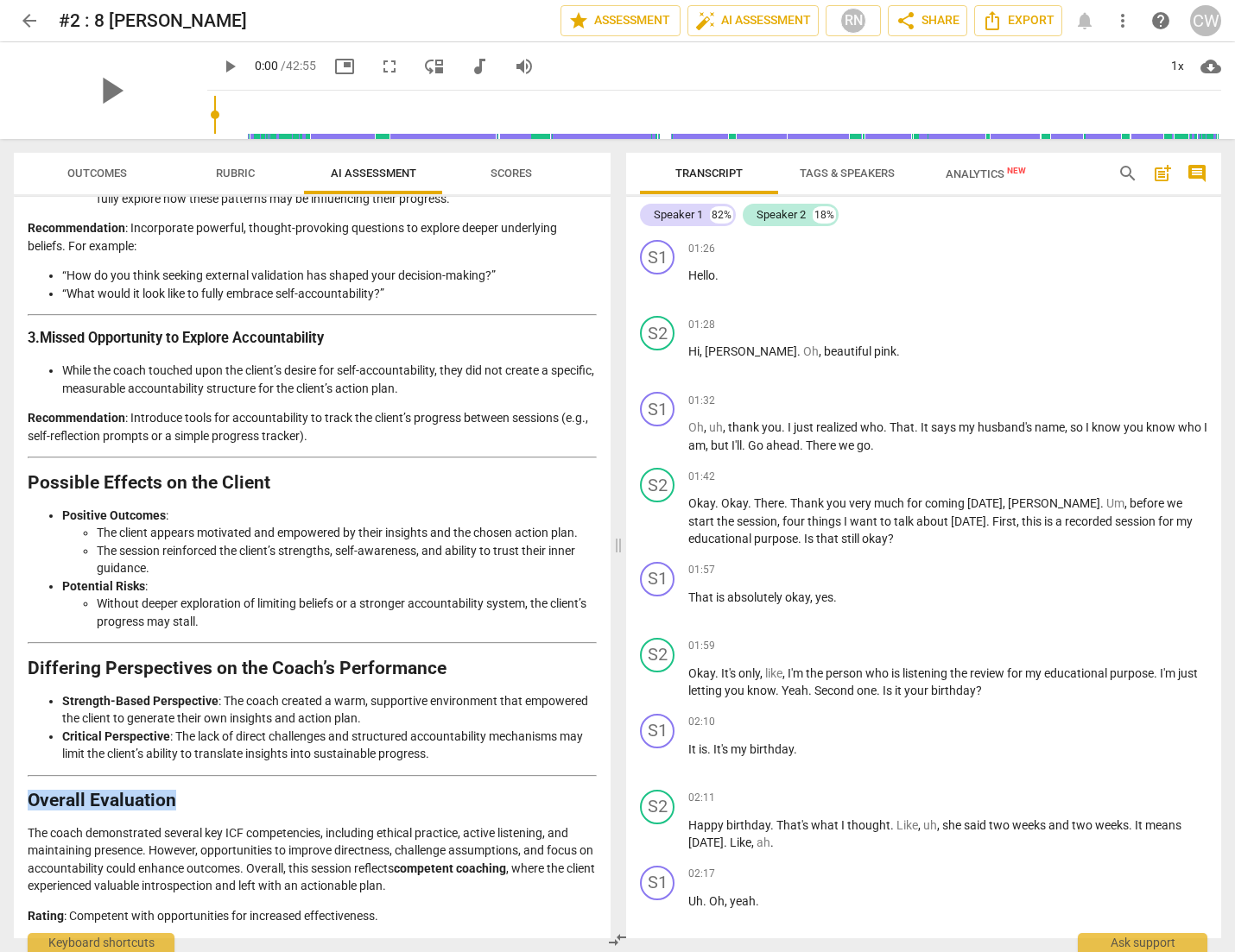
click at [608, 794] on div "Outcomes Rubric AI Assessment Scores Disclaimer: AI can make mistakes. Consult …" at bounding box center [309, 546] width 618 height 814
click at [521, 170] on span "Scores" at bounding box center [511, 173] width 41 height 13
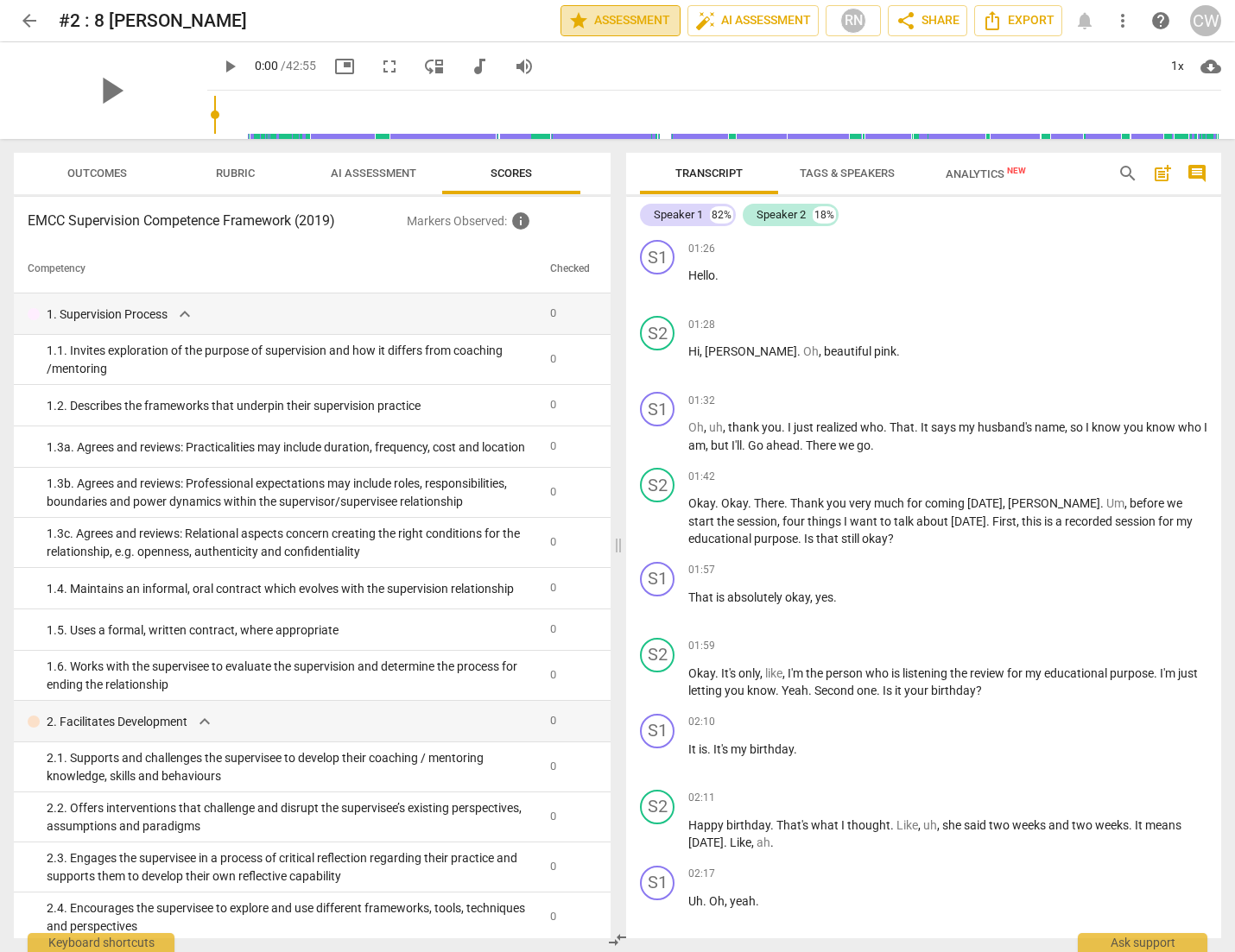
click at [644, 25] on span "star Assessment" at bounding box center [620, 21] width 105 height 21
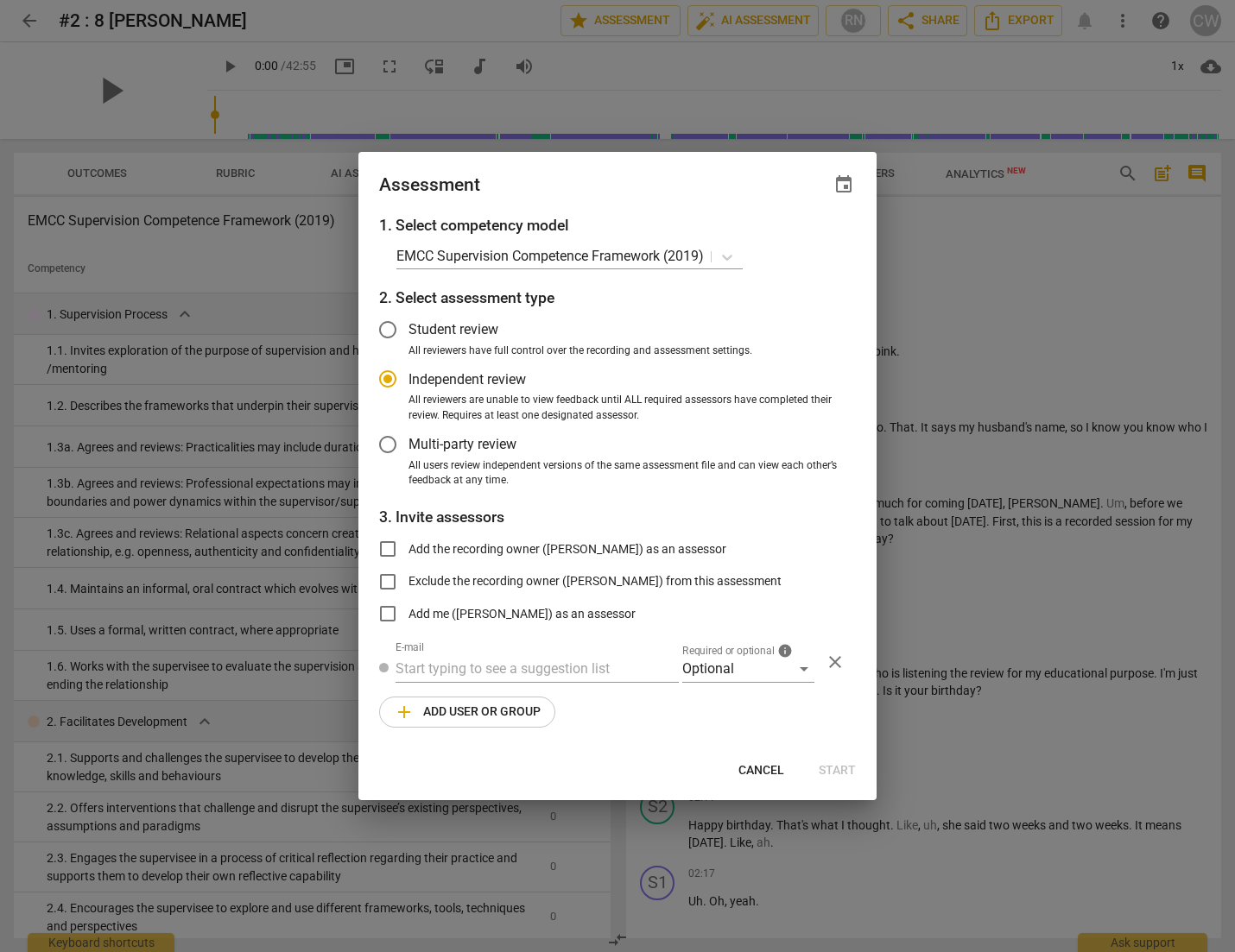
radio input "false"
click at [389, 325] on input "Student review" at bounding box center [387, 329] width 41 height 41
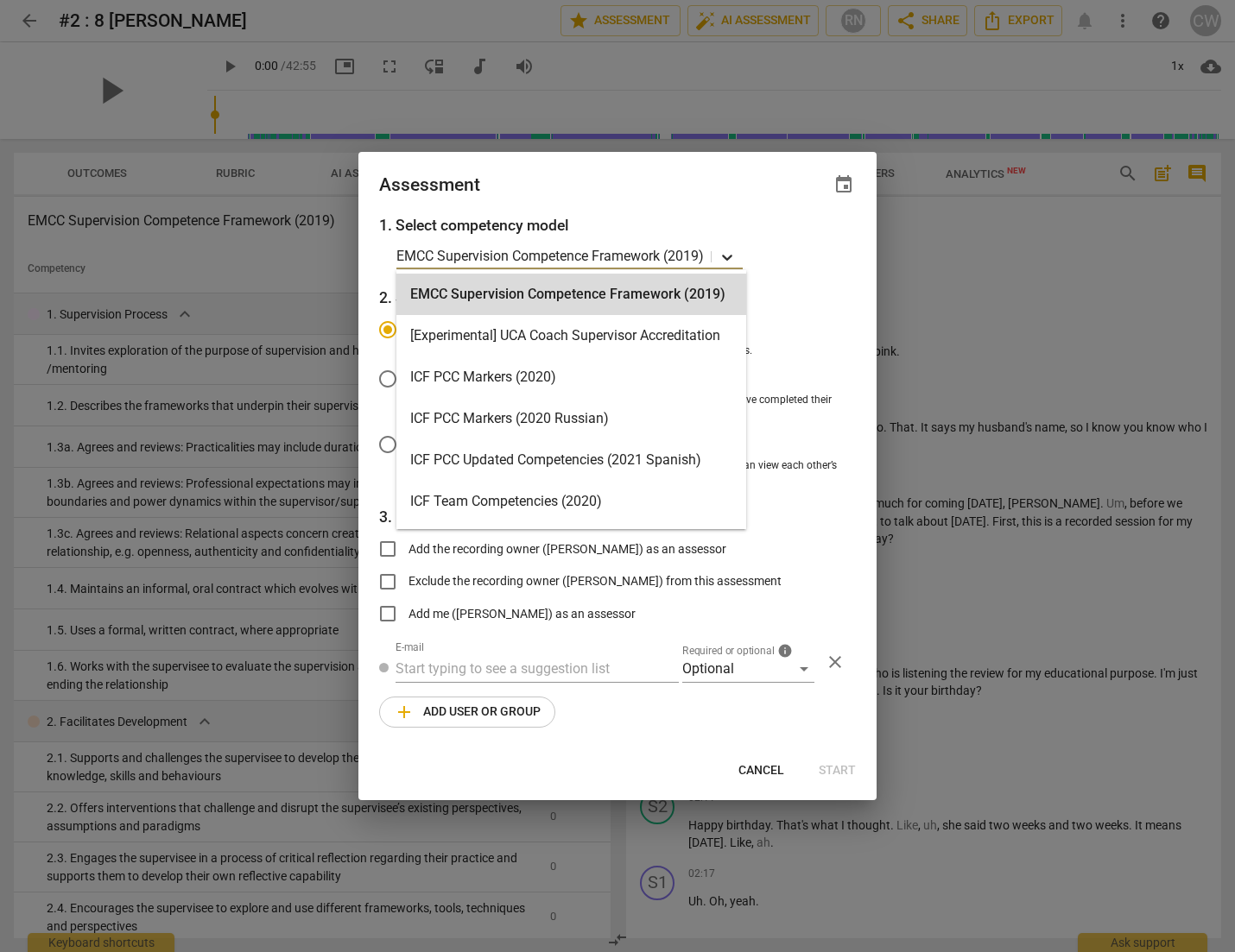
click at [727, 255] on icon at bounding box center [727, 258] width 11 height 6
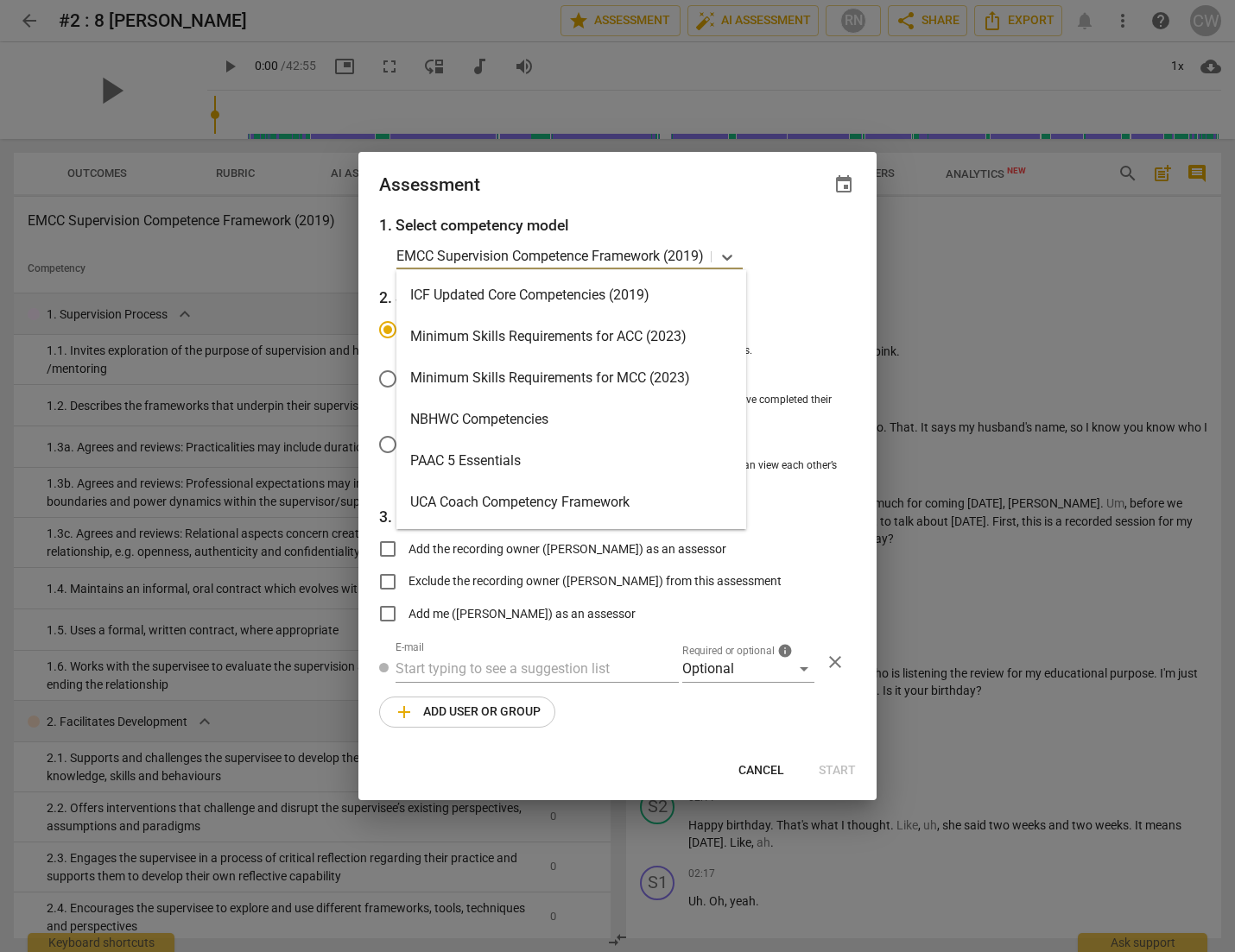
scroll to position [336, 0]
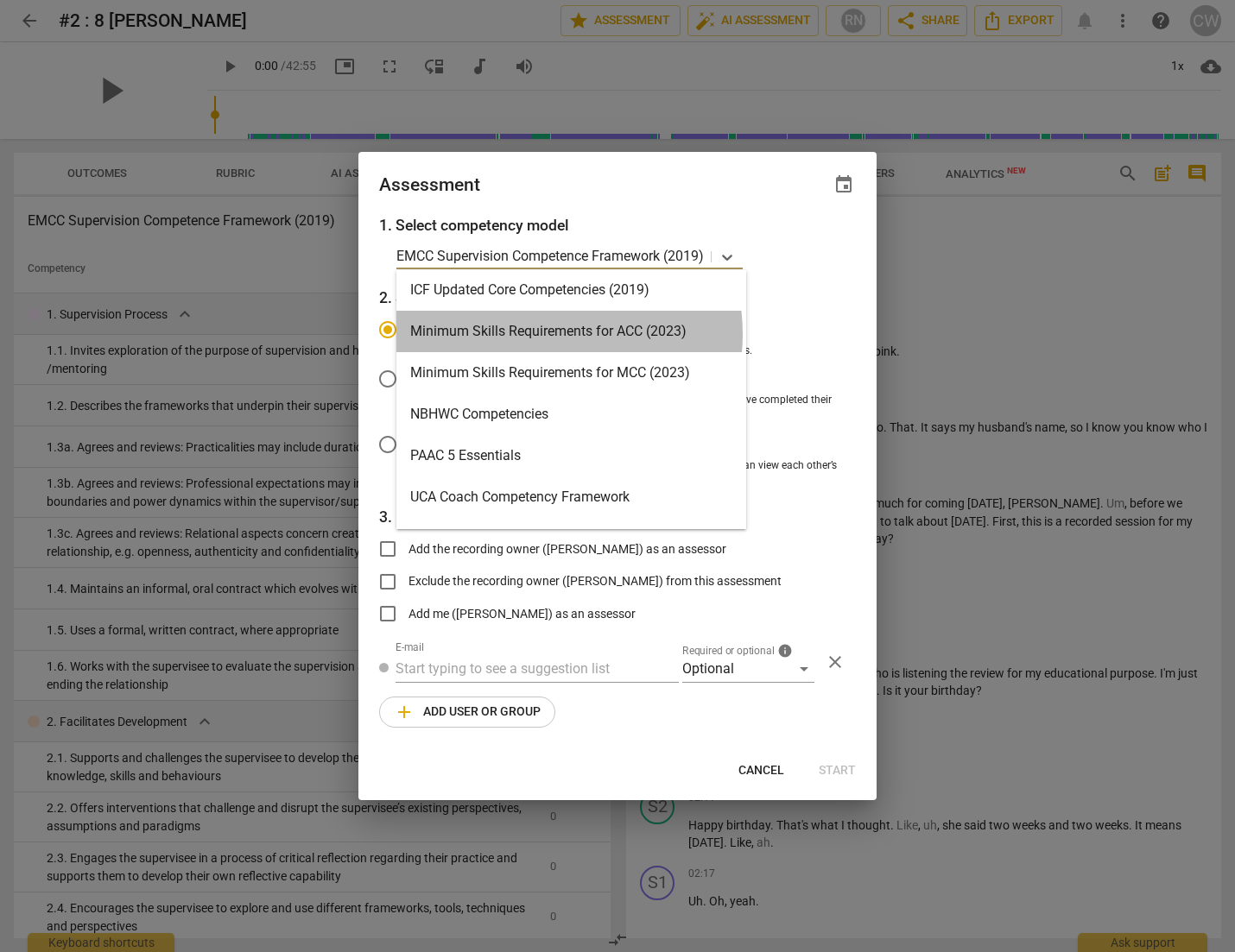
click at [546, 334] on div "Minimum Skills Requirements for ACC (2023)" at bounding box center [571, 331] width 350 height 41
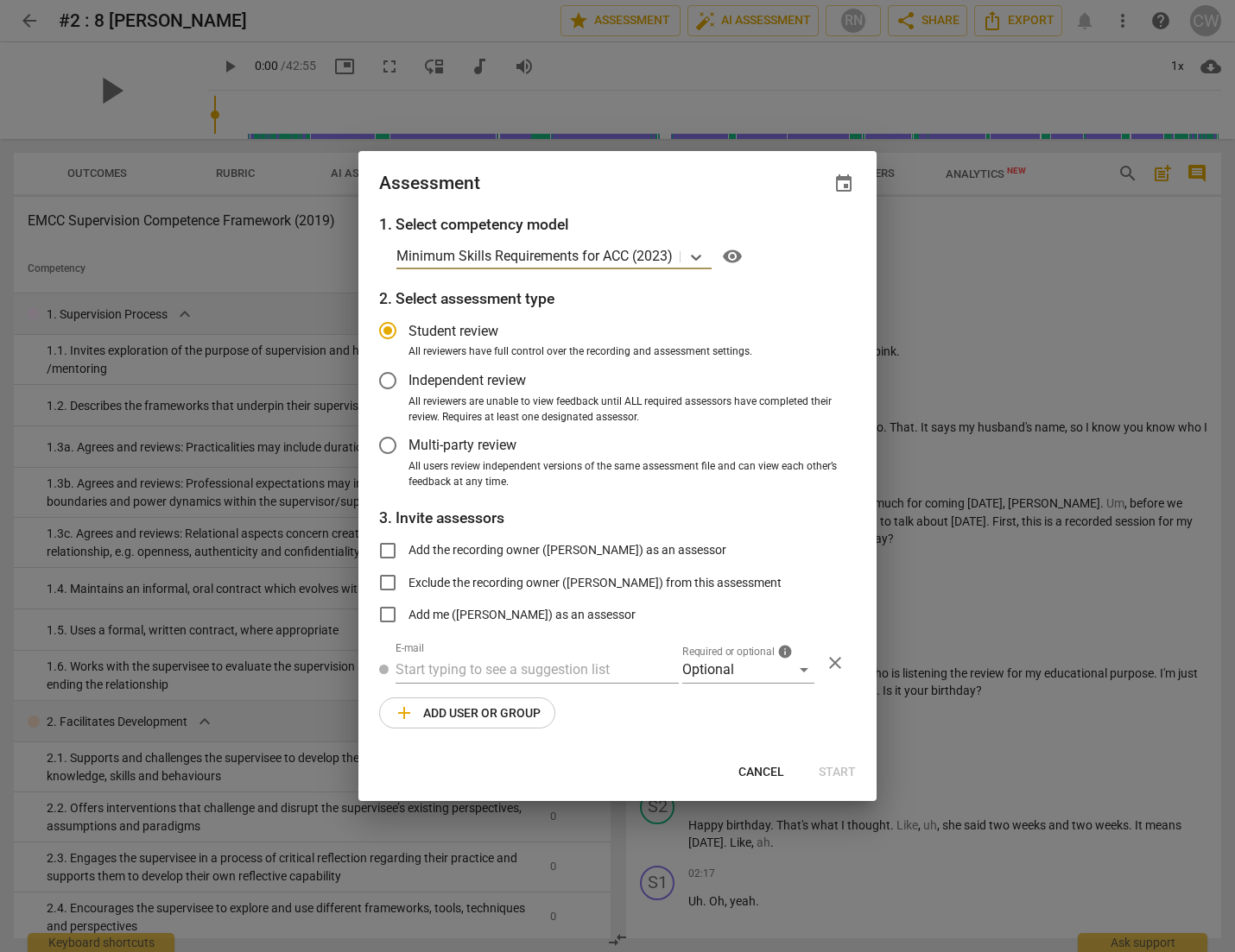
radio input "false"
click at [389, 616] on input "Add me (ChiA Wang) as an assessor" at bounding box center [387, 615] width 41 height 41
checkbox input "true"
click at [847, 771] on span "Start" at bounding box center [838, 773] width 37 height 18
radio input "false"
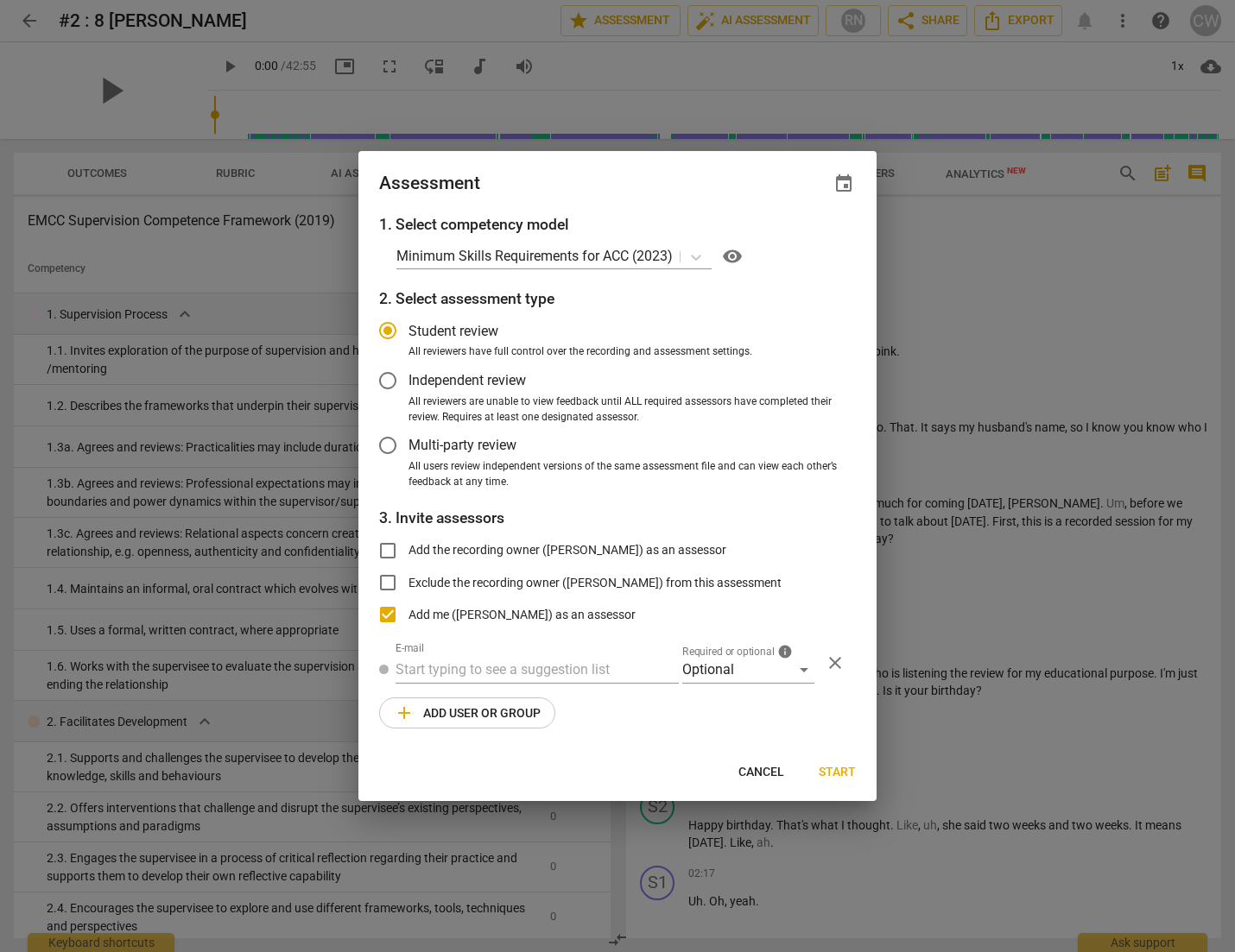
type input "ChiA Wang <chia@asianmamashomeschooling.club>"
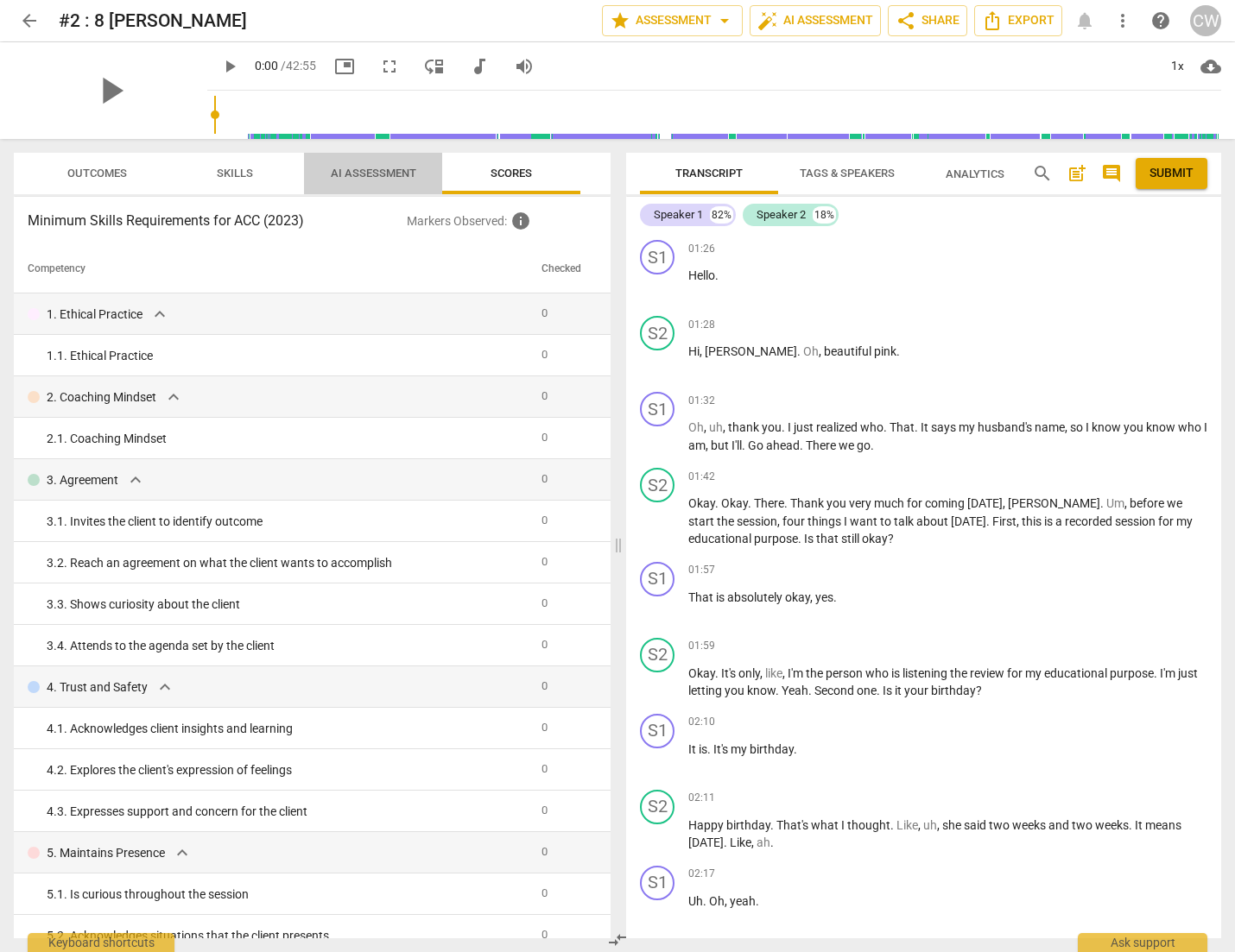
click at [379, 179] on span "AI Assessment" at bounding box center [373, 175] width 127 height 24
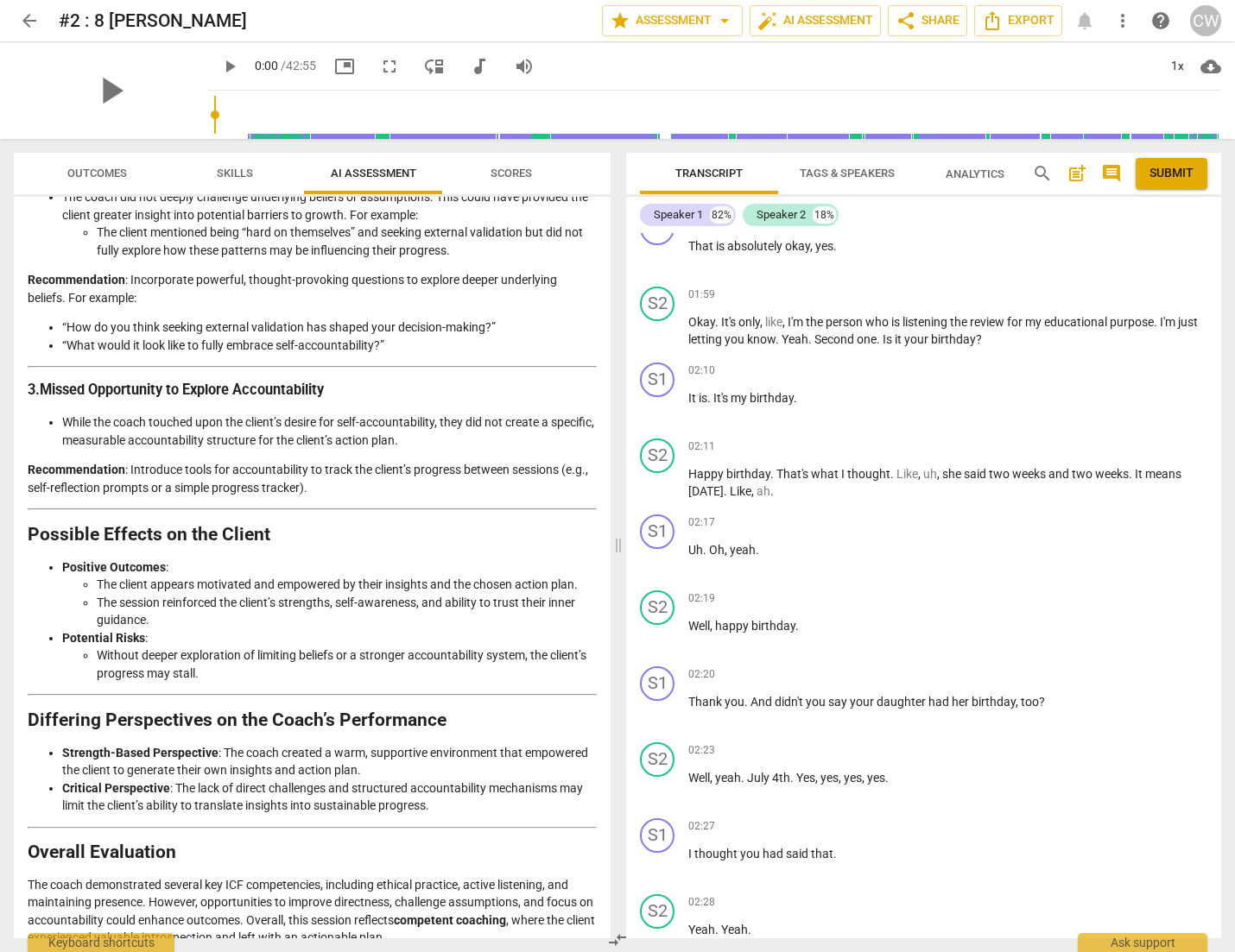
scroll to position [2369, 0]
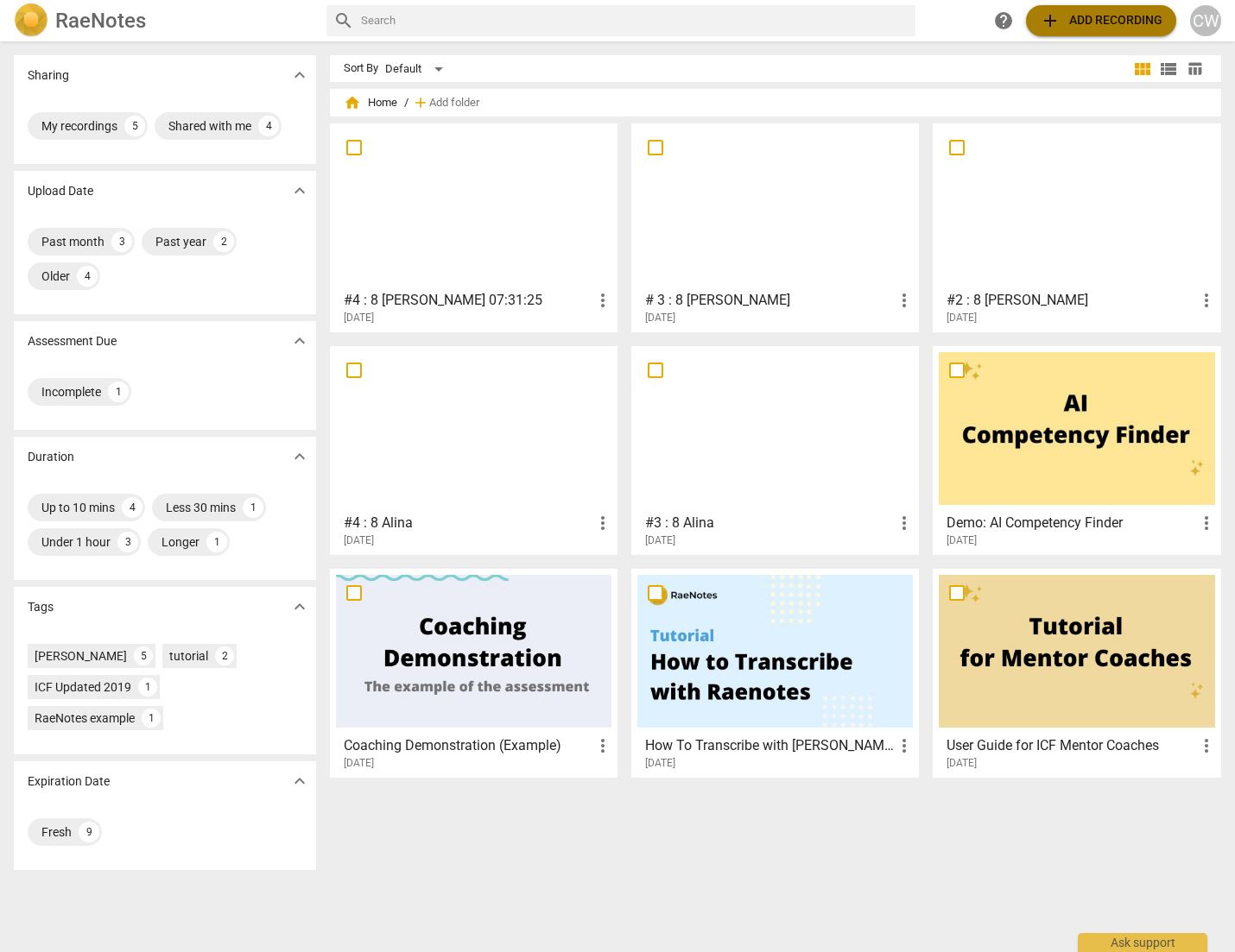
click at [1055, 24] on span "add" at bounding box center [1050, 21] width 21 height 21
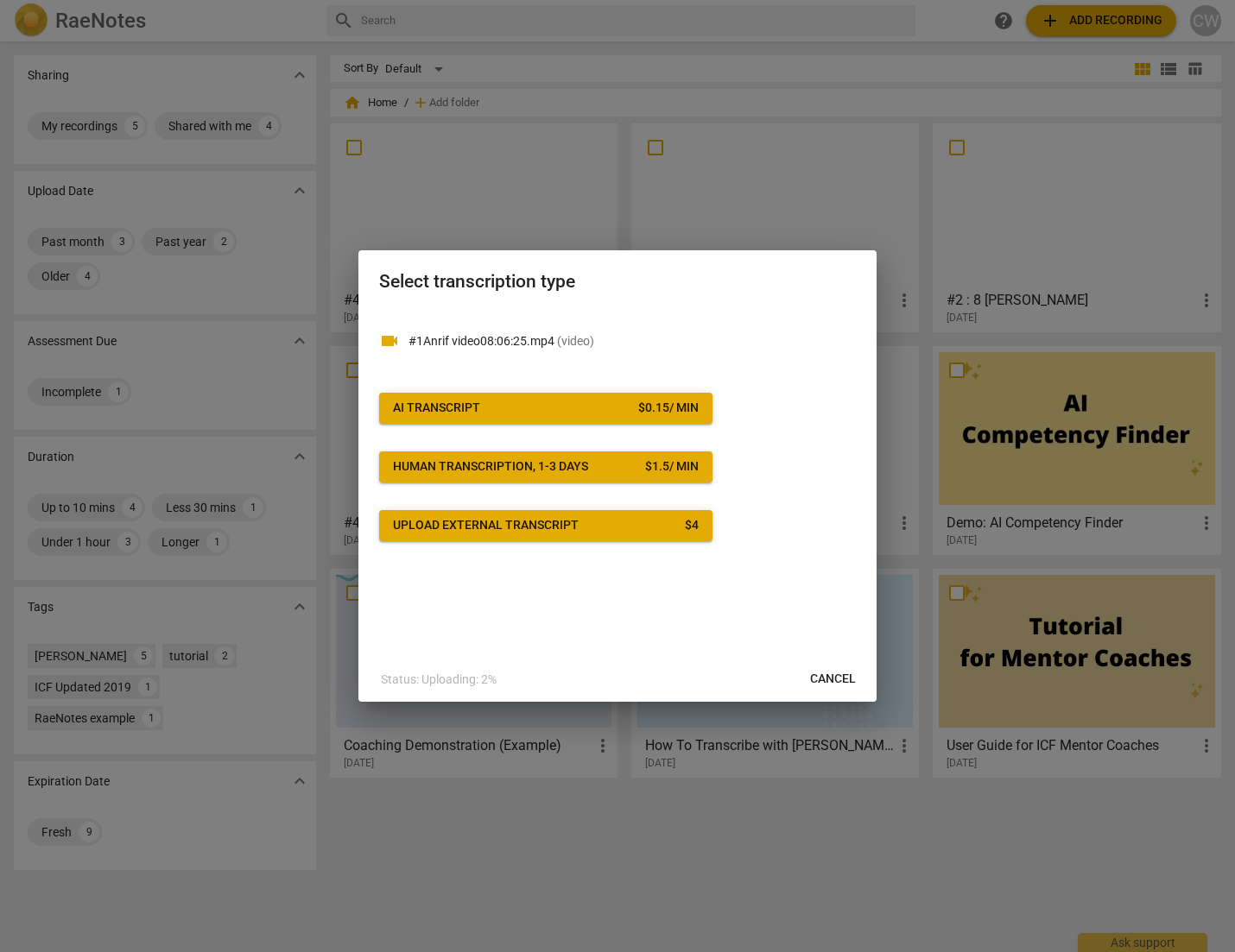
click at [583, 409] on span "AI Transcript $ 0.15 / min" at bounding box center [546, 409] width 306 height 18
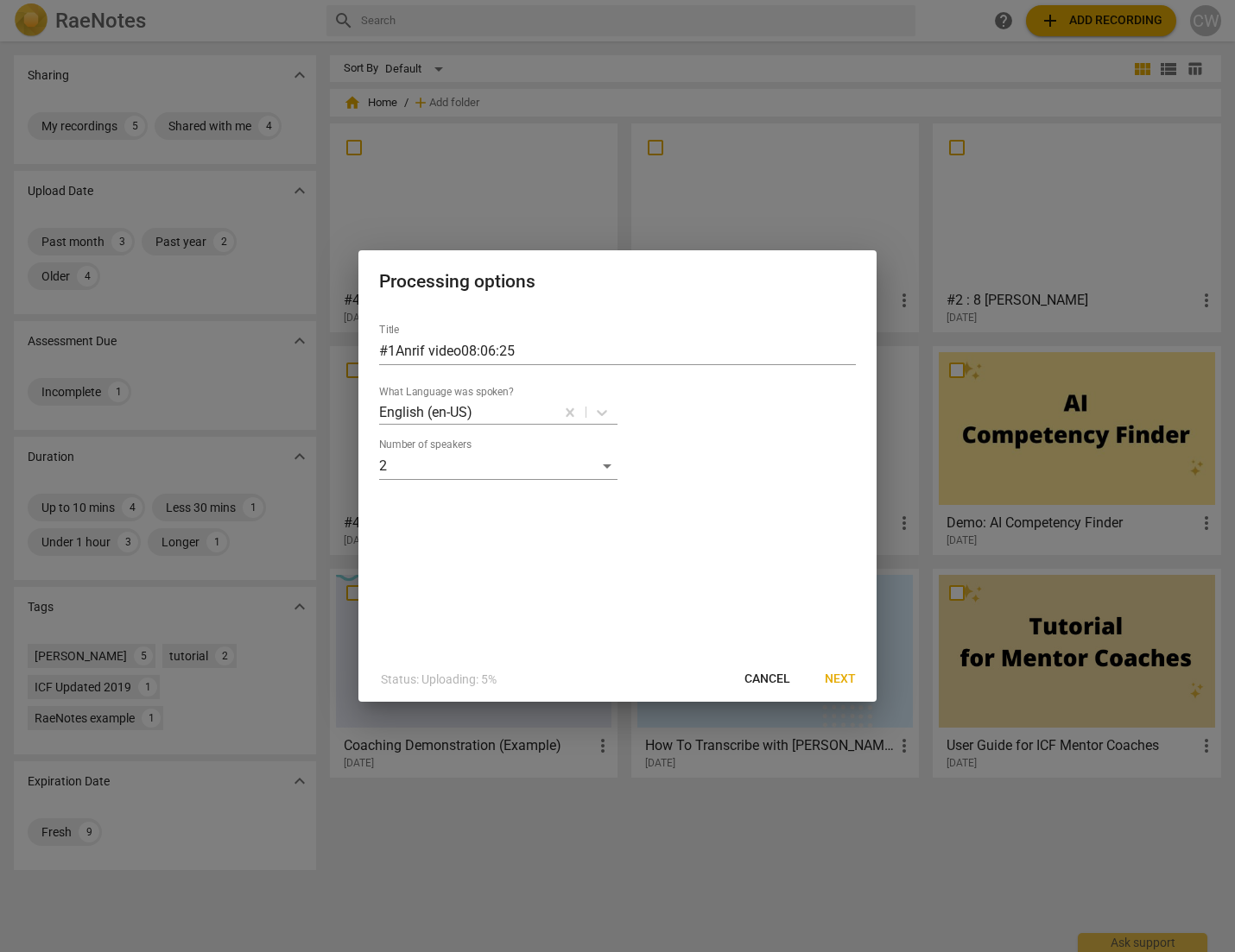
click at [835, 680] on span "Next" at bounding box center [841, 679] width 31 height 18
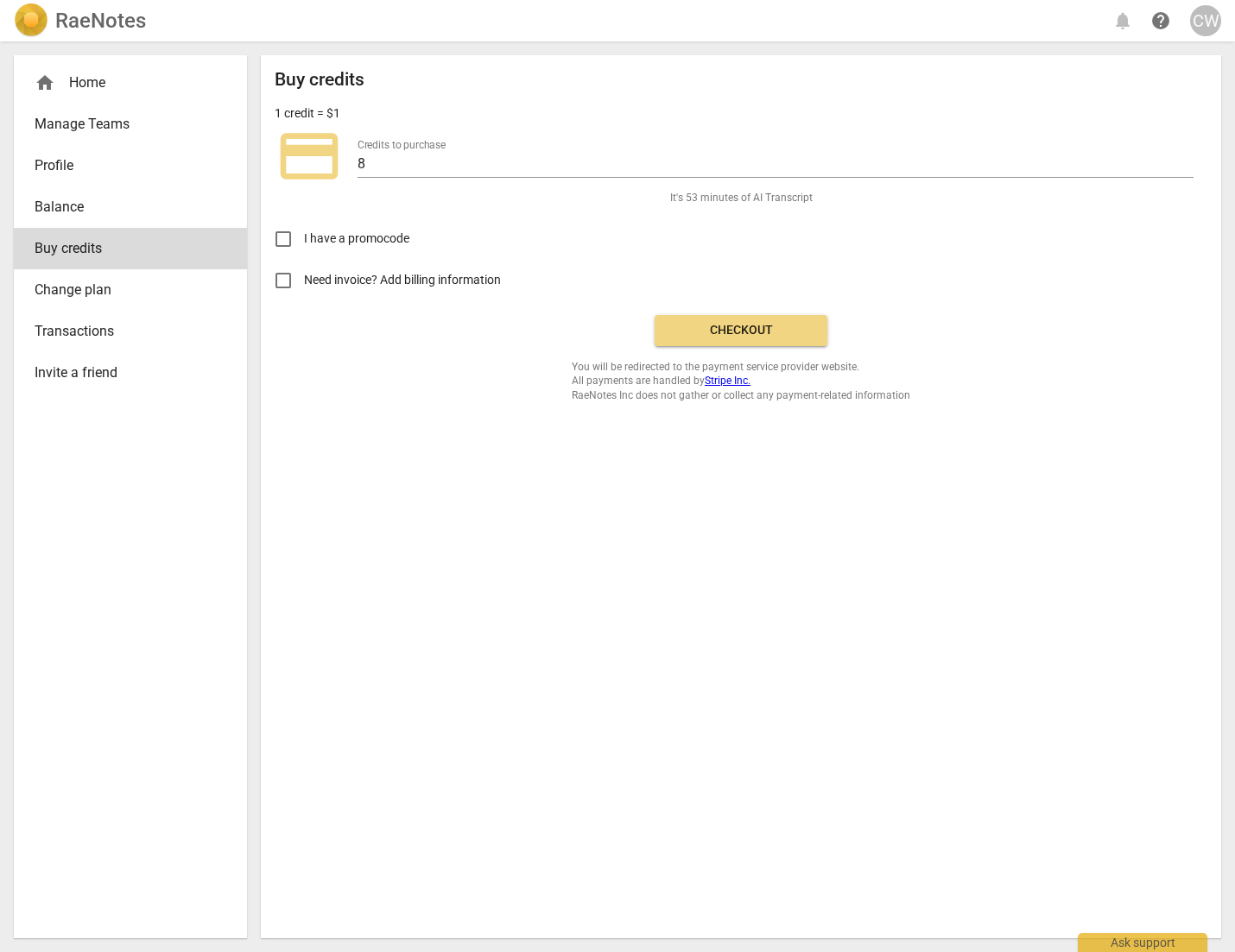
click at [746, 336] on span "Checkout" at bounding box center [742, 330] width 145 height 18
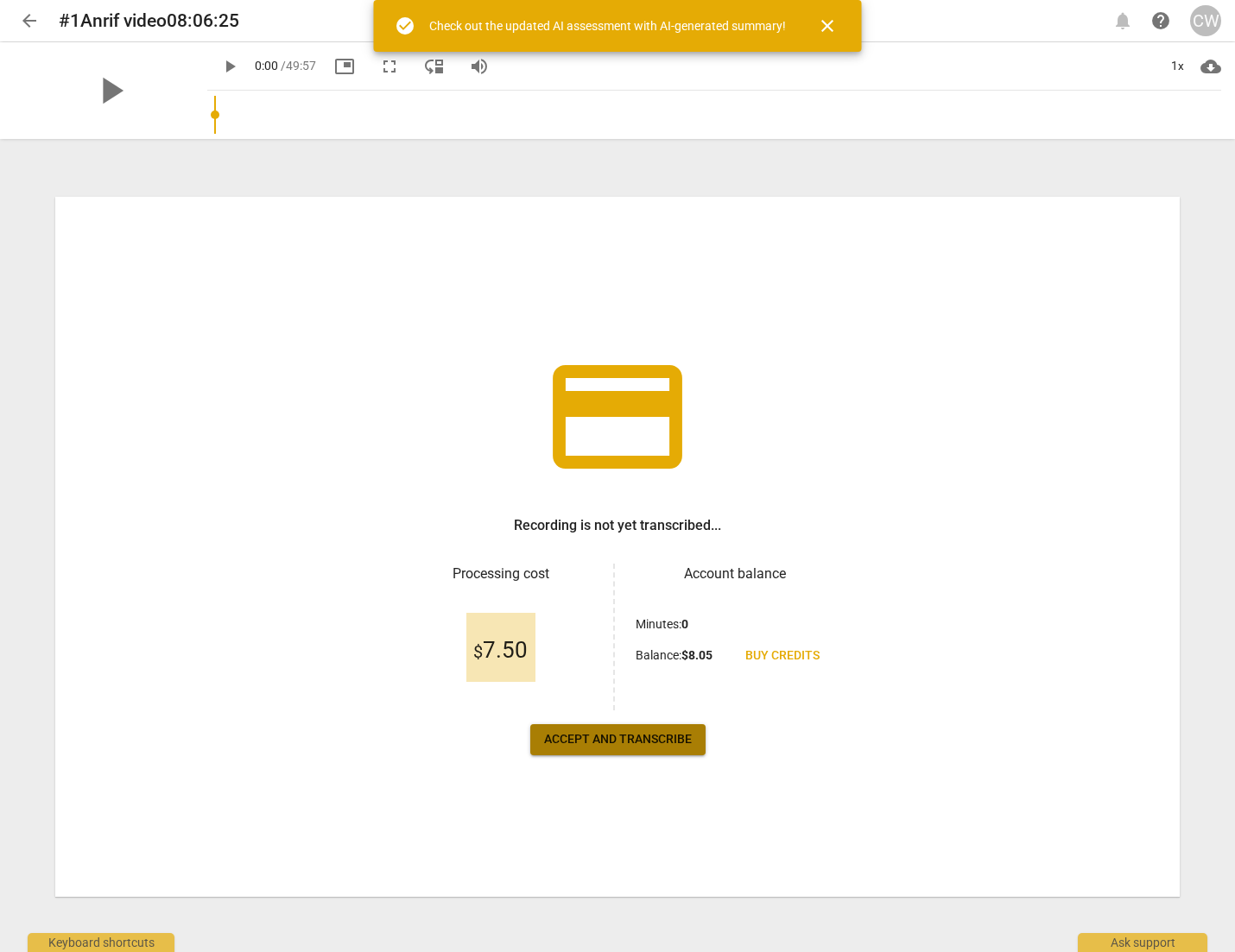
click at [641, 741] on span "Accept and transcribe" at bounding box center [618, 740] width 148 height 18
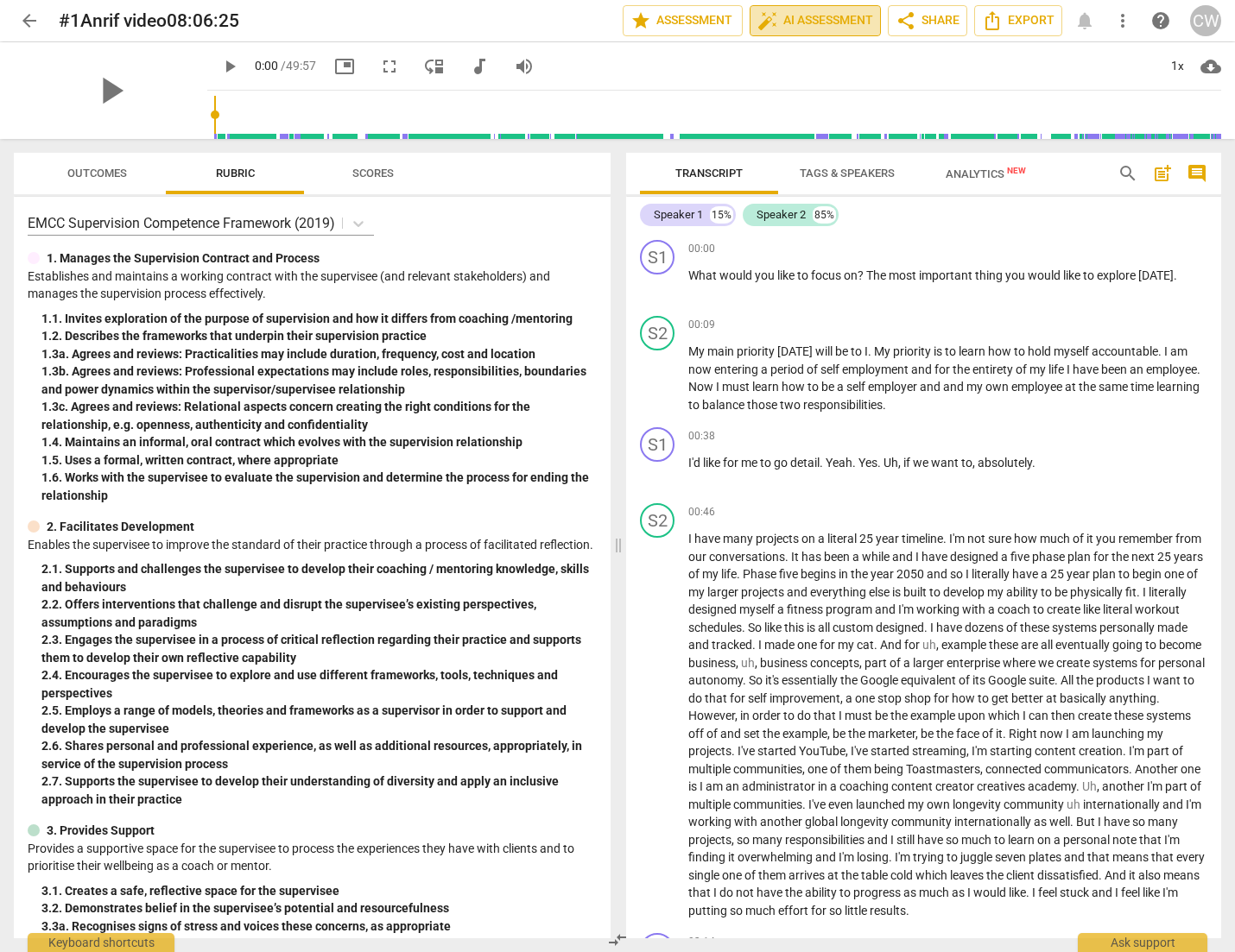
click at [814, 25] on span "auto_fix_high AI Assessment" at bounding box center [815, 21] width 116 height 21
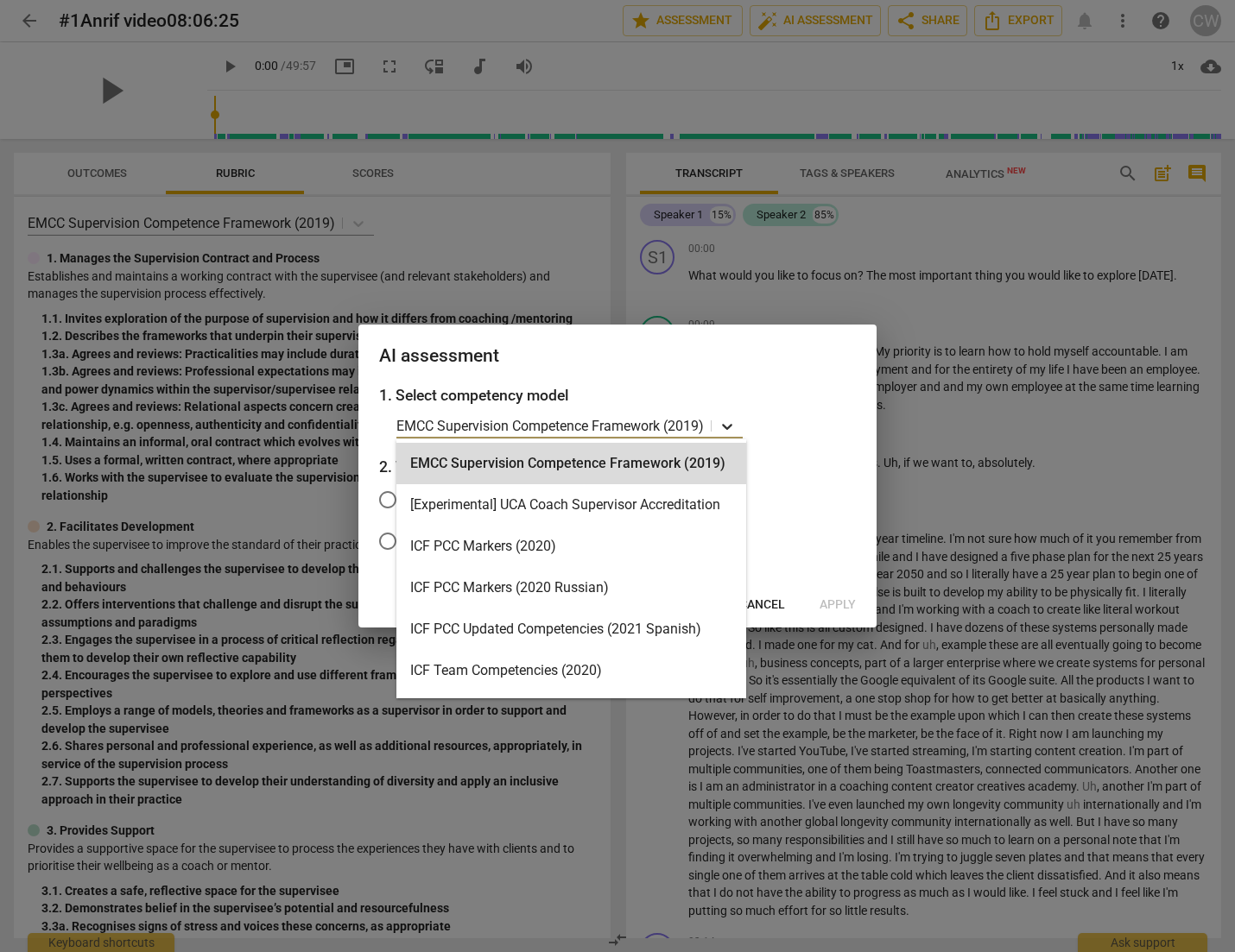
click at [730, 424] on icon at bounding box center [728, 426] width 18 height 18
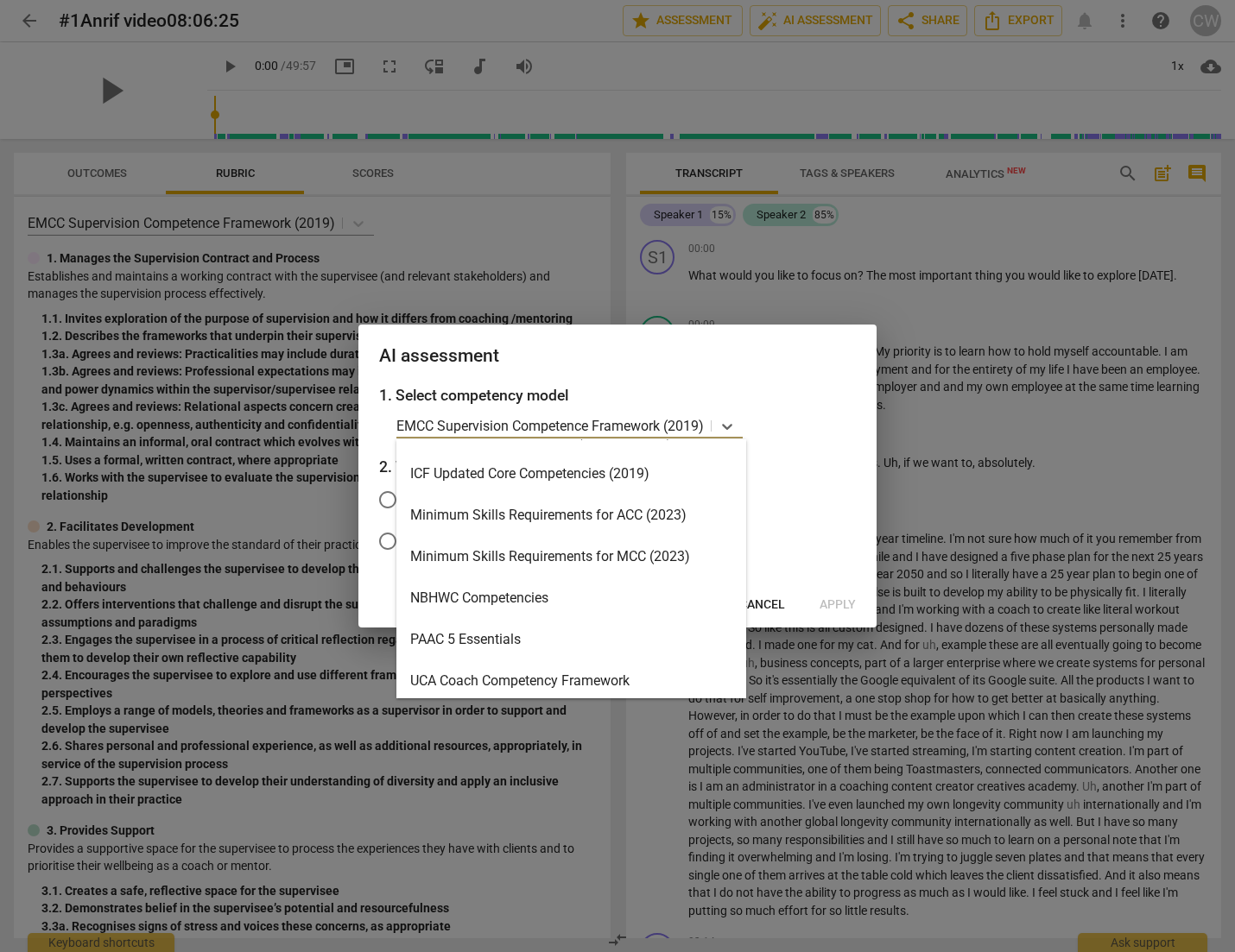
scroll to position [322, 0]
click at [658, 516] on div "Minimum Skills Requirements for ACC (2023)" at bounding box center [571, 515] width 350 height 41
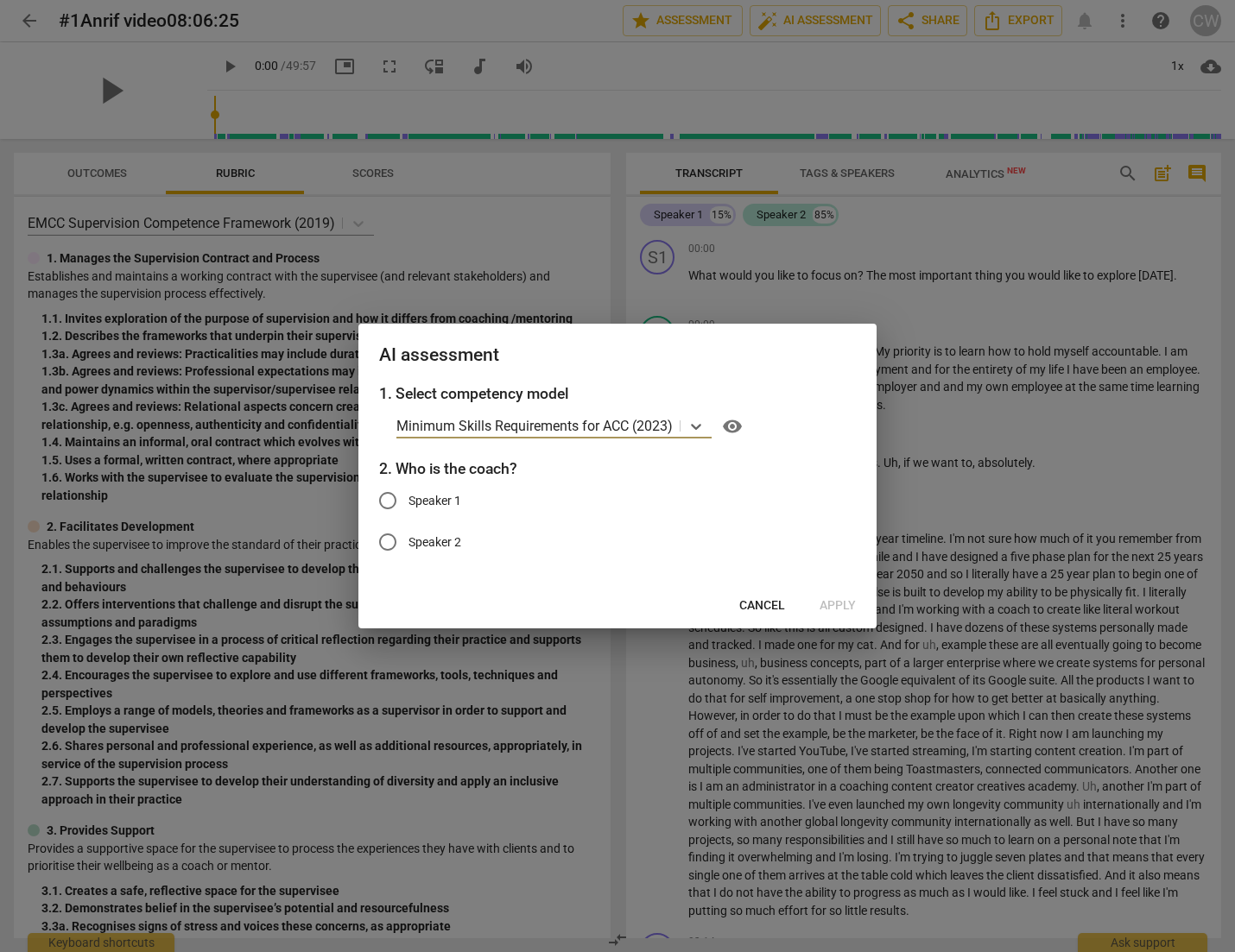
click at [390, 500] on input "Speaker 1" at bounding box center [387, 501] width 41 height 41
radio input "true"
click at [834, 610] on span "Apply" at bounding box center [838, 606] width 36 height 18
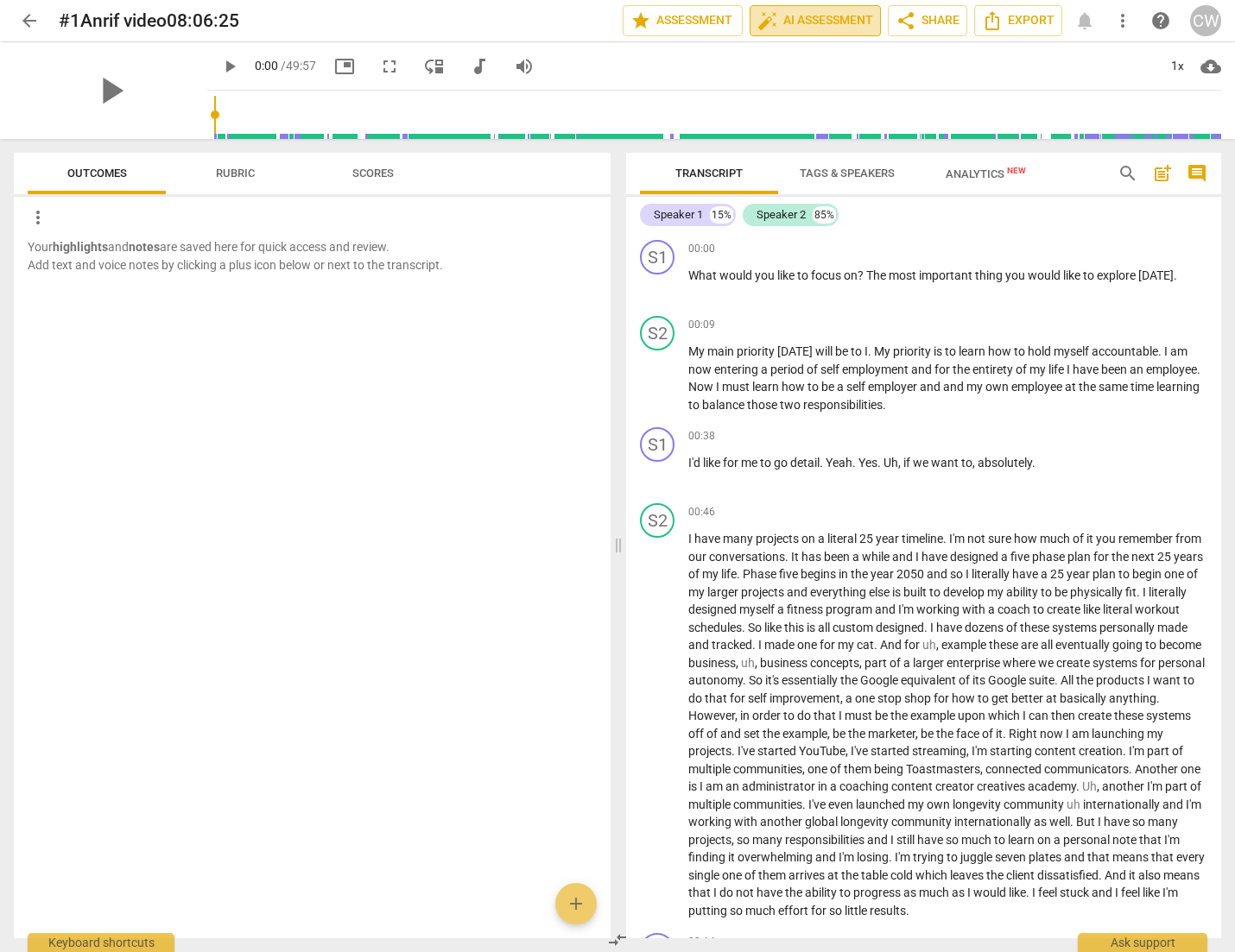
click at [821, 30] on span "auto_fix_high AI Assessment" at bounding box center [815, 21] width 116 height 21
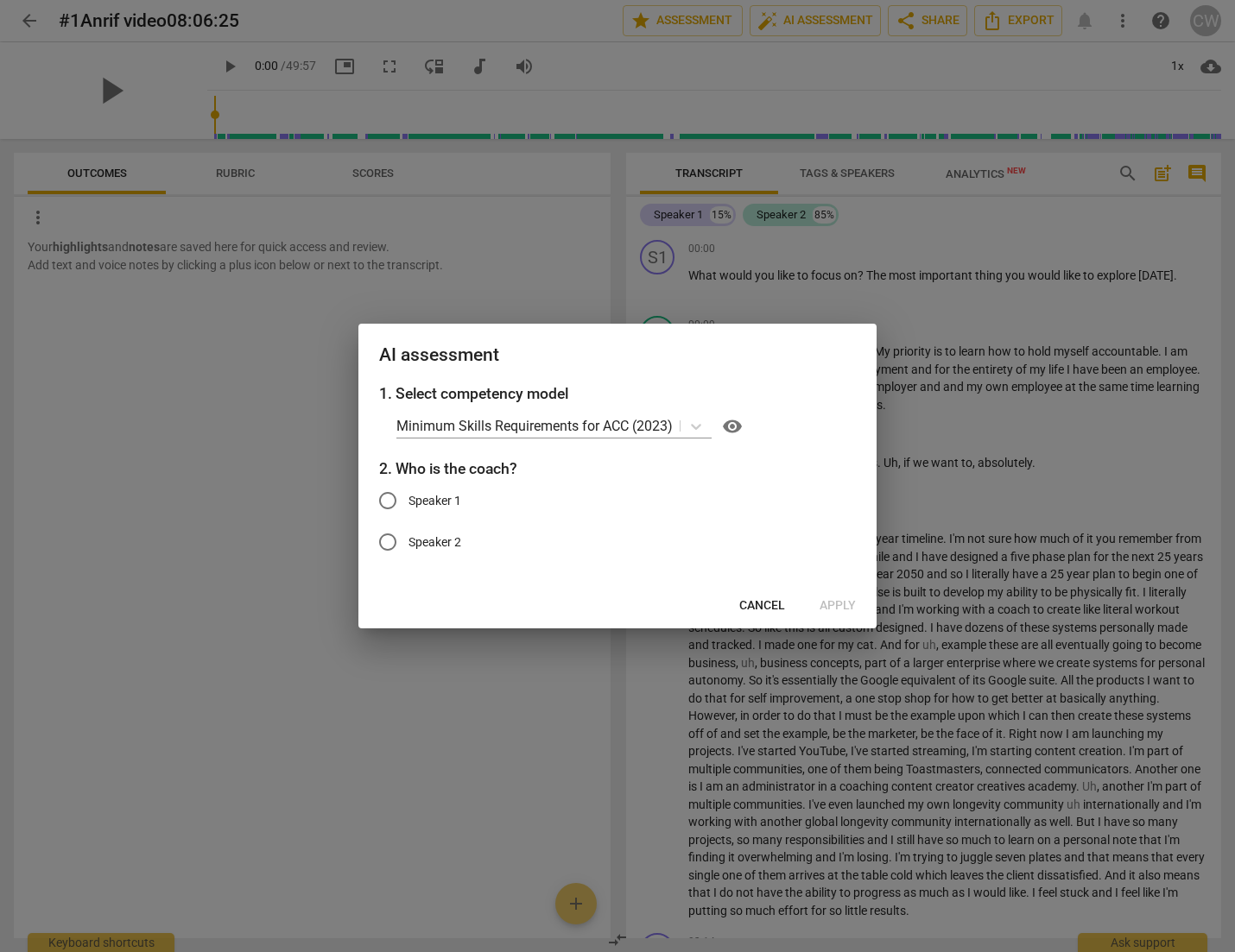
click at [387, 499] on input "Speaker 1" at bounding box center [387, 501] width 41 height 41
radio input "true"
click at [835, 607] on span "Apply" at bounding box center [838, 606] width 36 height 18
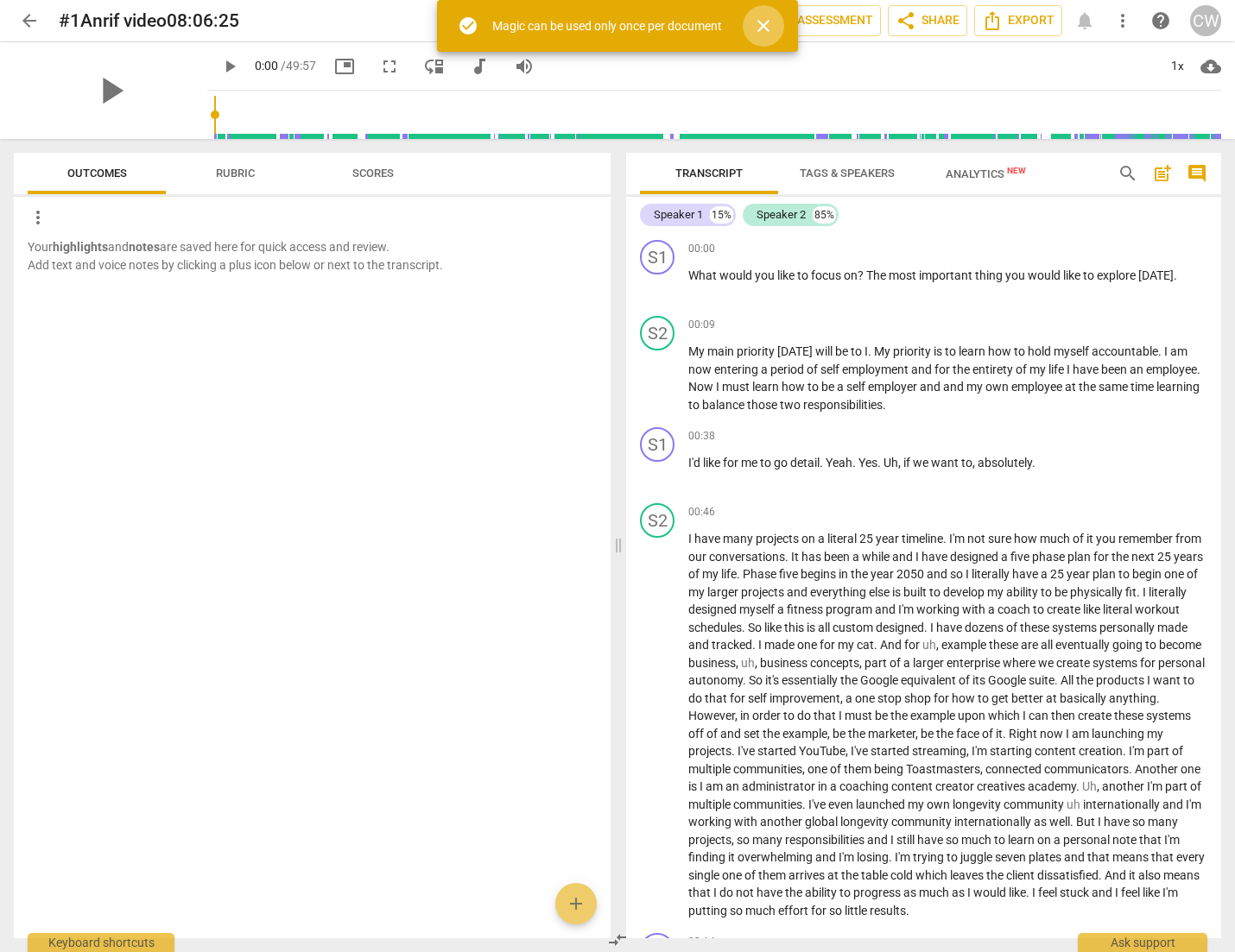
click at [765, 29] on span "close" at bounding box center [763, 25] width 21 height 21
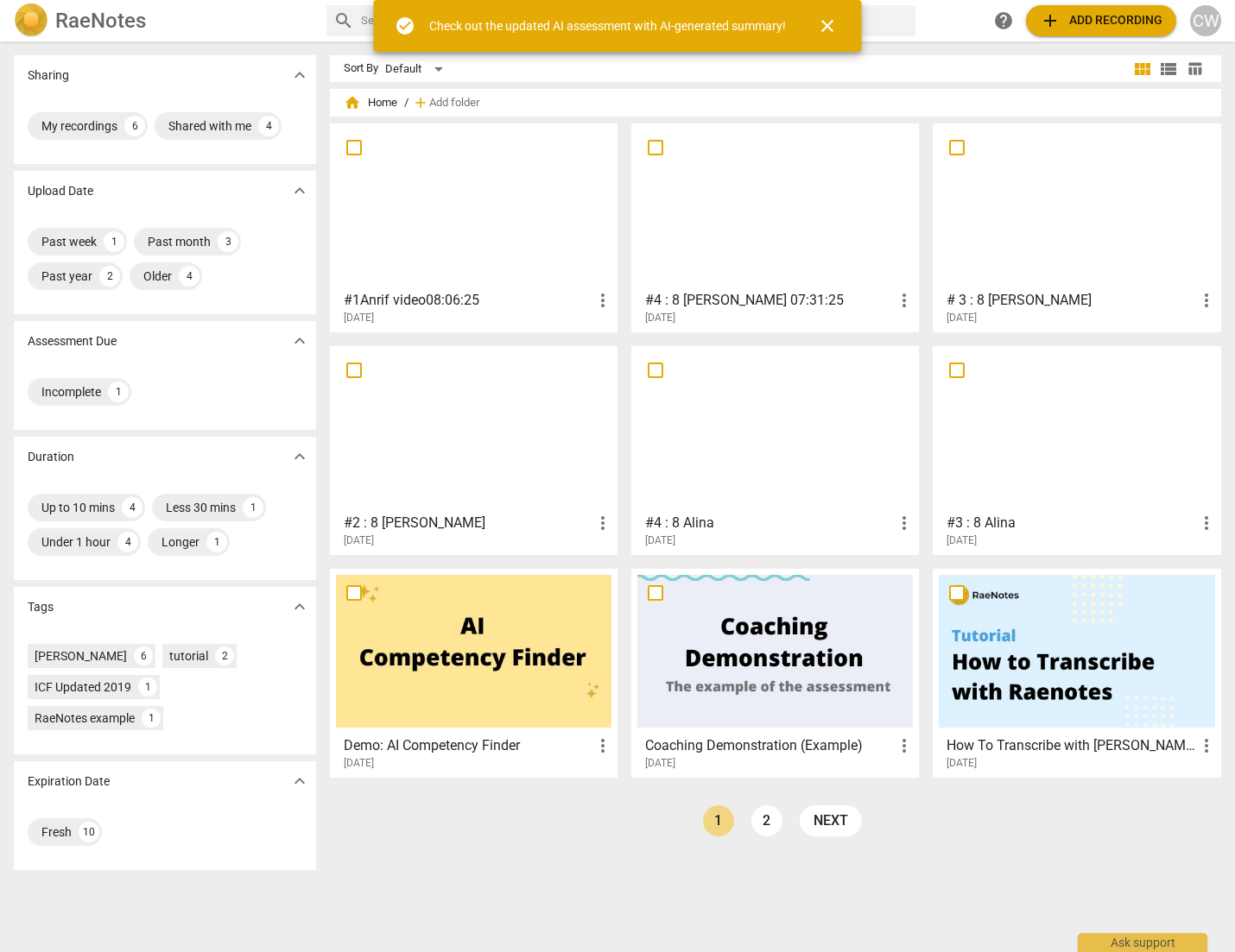
click at [1076, 31] on button "add Add recording" at bounding box center [1101, 21] width 150 height 31
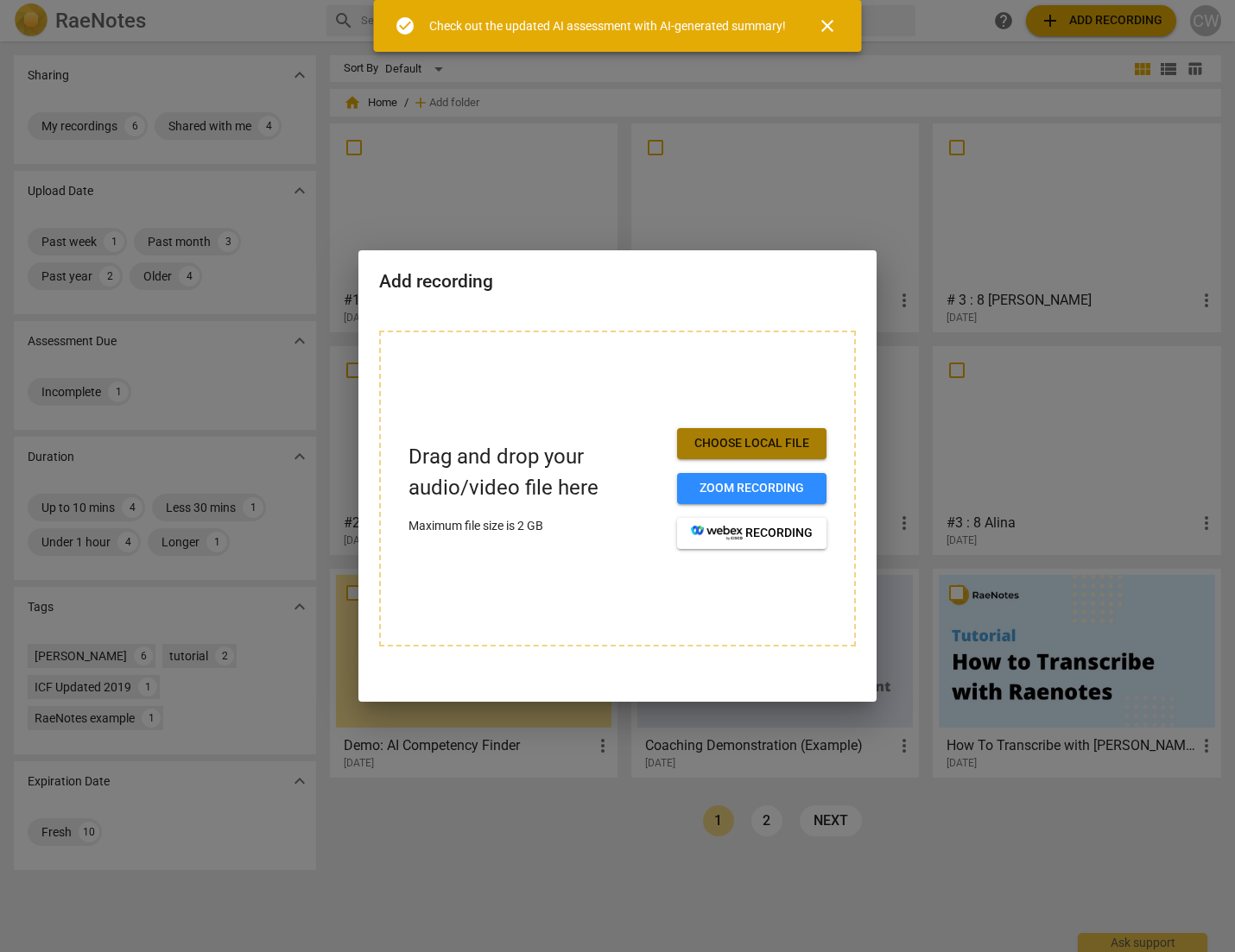
click at [771, 445] on span "Choose local file" at bounding box center [751, 444] width 122 height 18
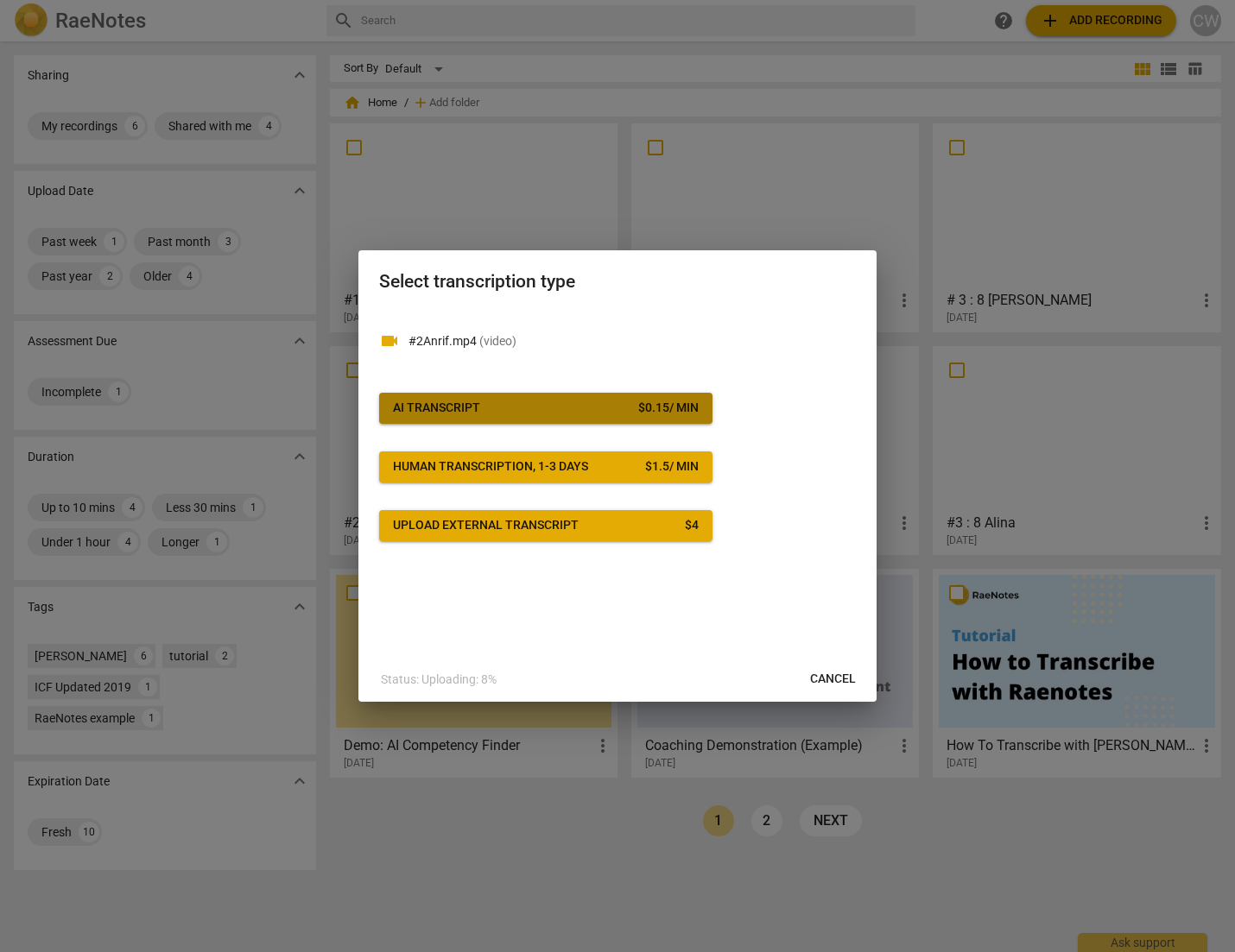
click at [554, 409] on span "AI Transcript $ 0.15 / min" at bounding box center [546, 409] width 306 height 18
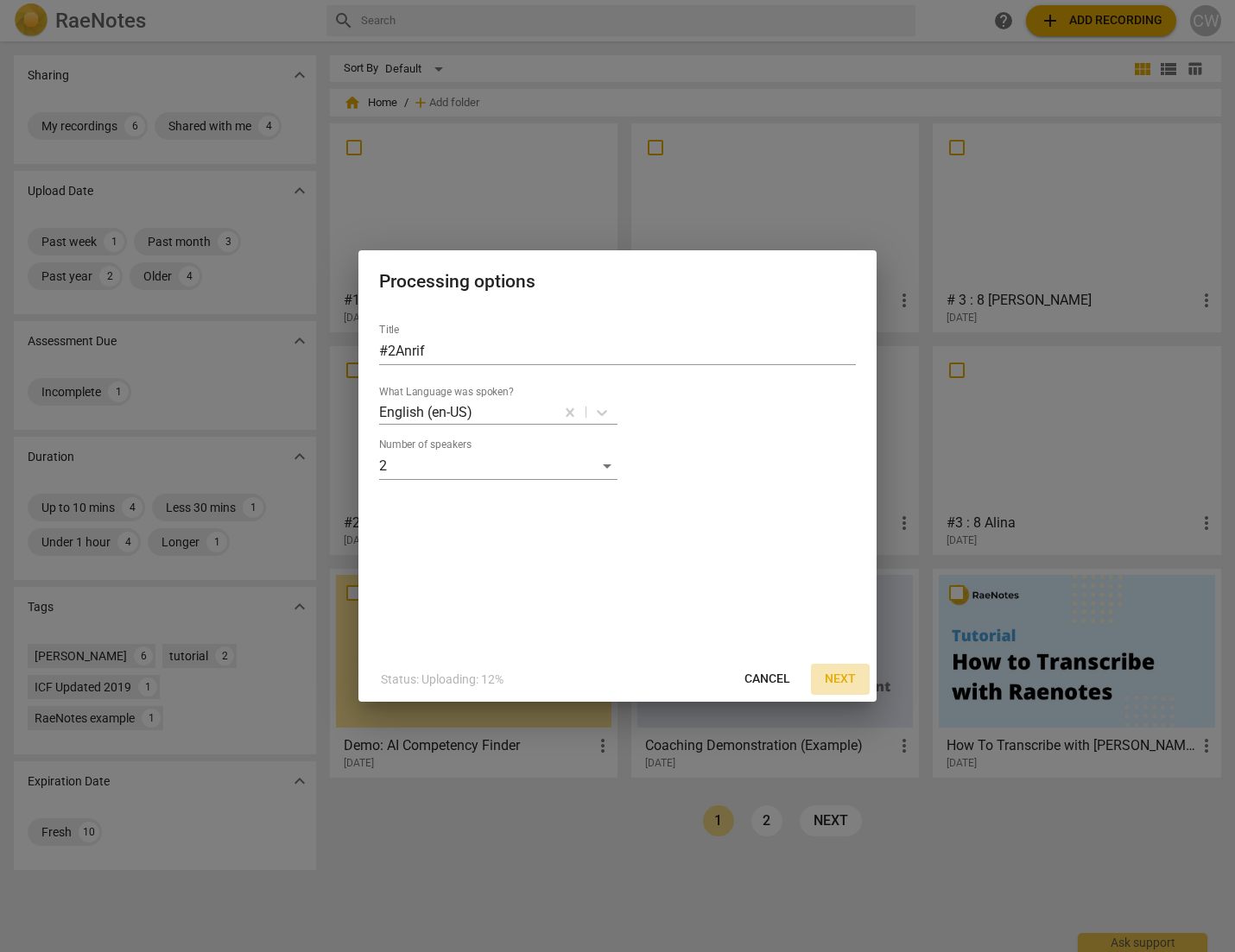
click at [845, 676] on span "Next" at bounding box center [841, 679] width 31 height 18
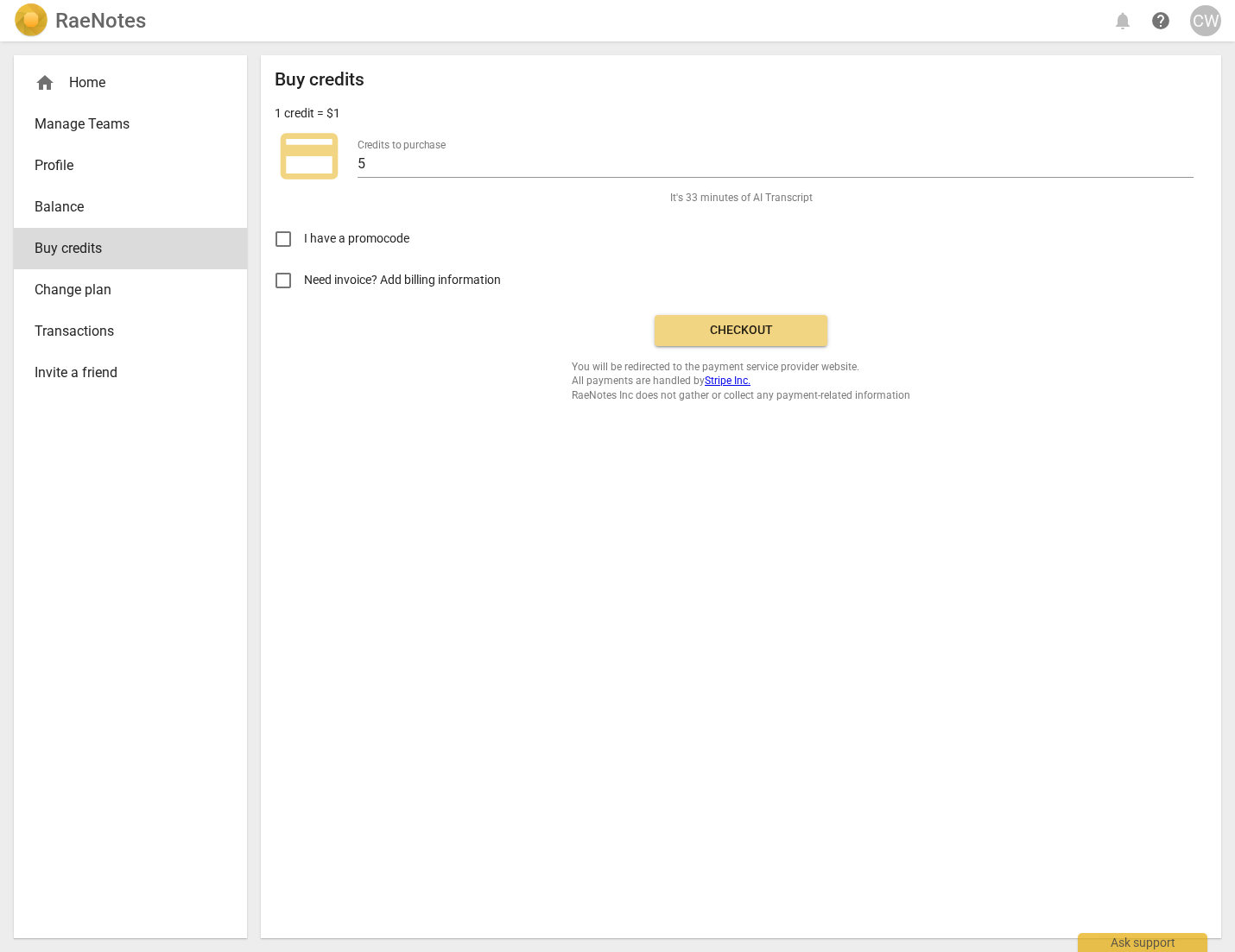
click at [726, 328] on span "Checkout" at bounding box center [742, 330] width 145 height 18
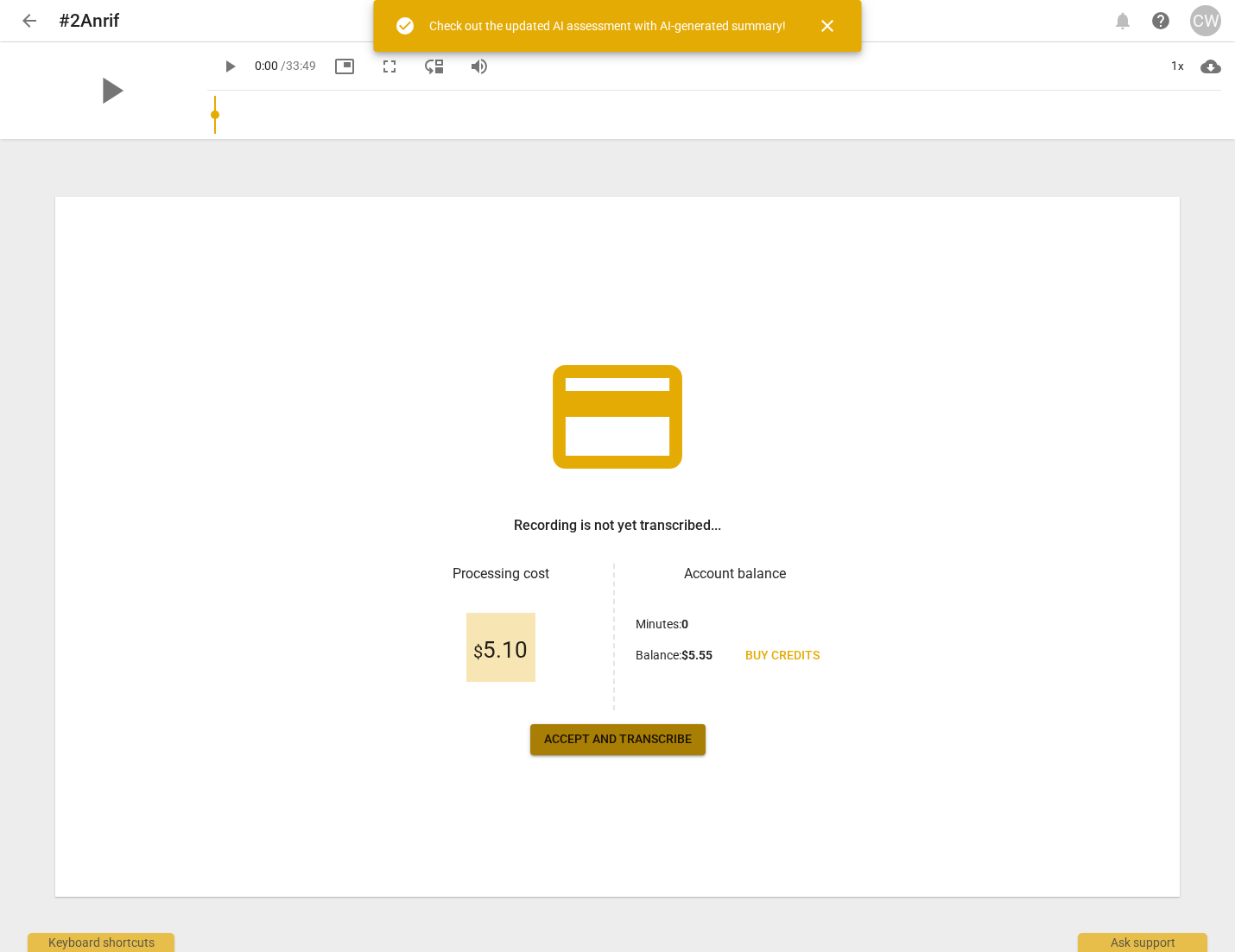
click at [672, 747] on span "Accept and transcribe" at bounding box center [618, 740] width 148 height 18
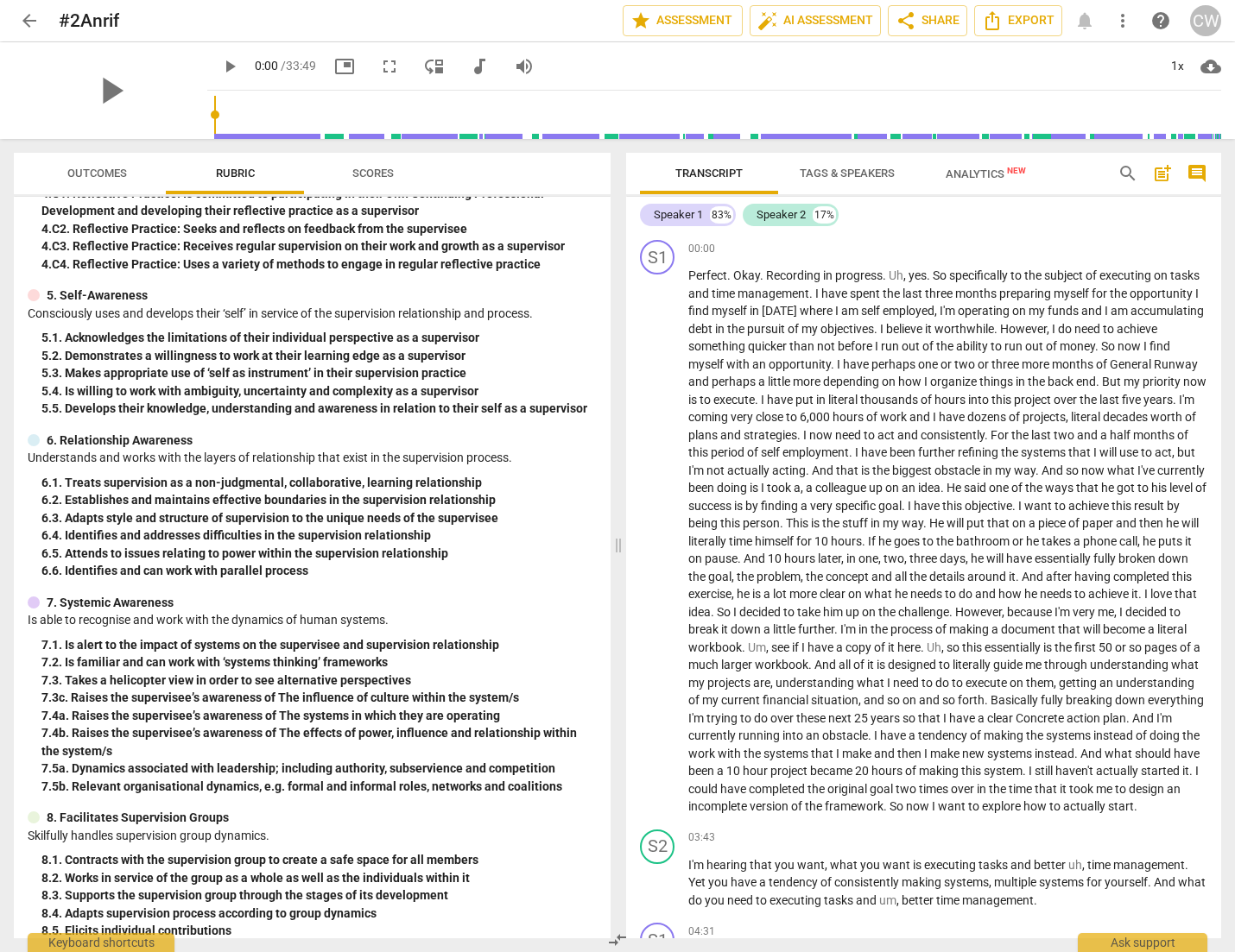
scroll to position [1247, 0]
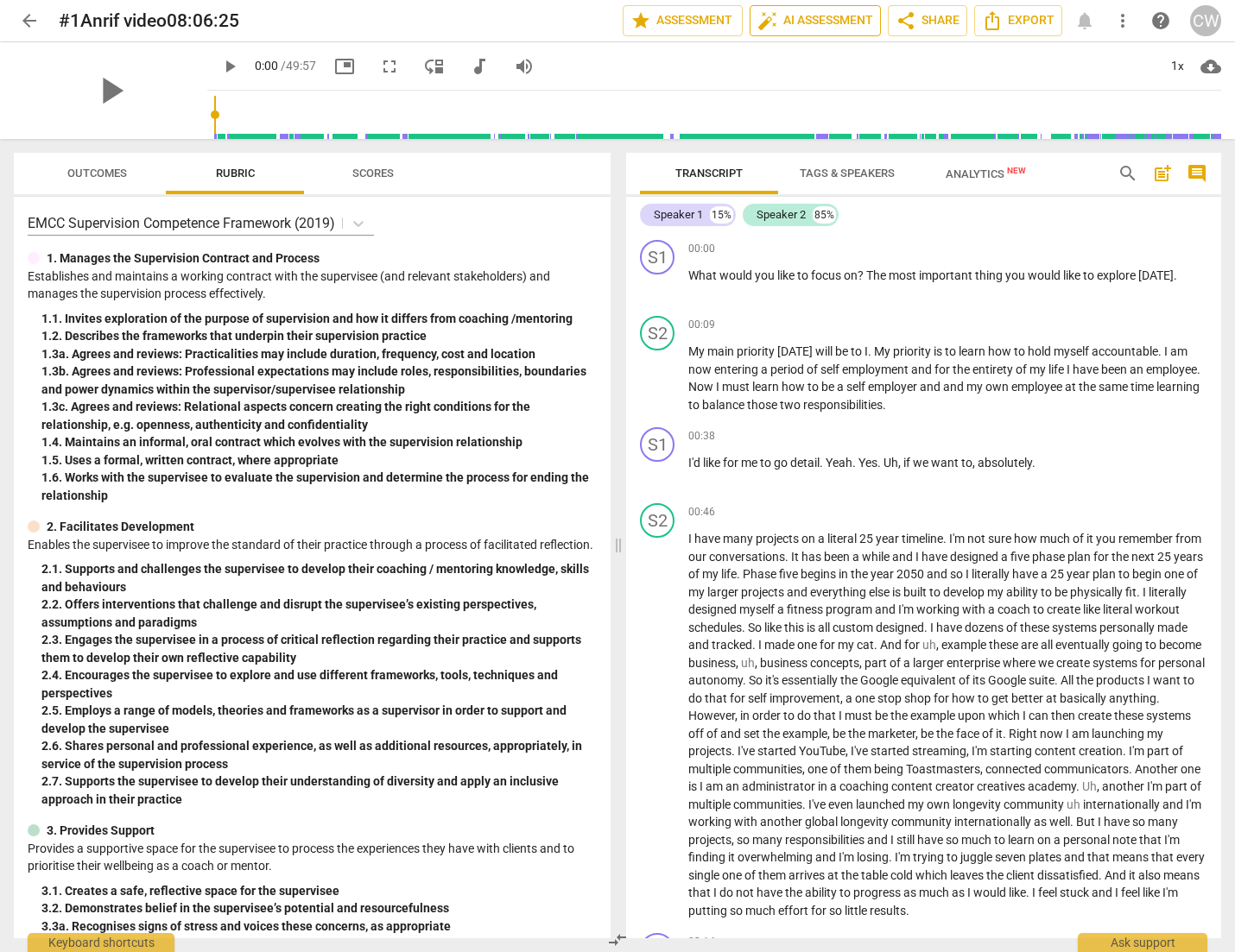
click at [802, 19] on span "auto_fix_high AI Assessment" at bounding box center [815, 21] width 116 height 21
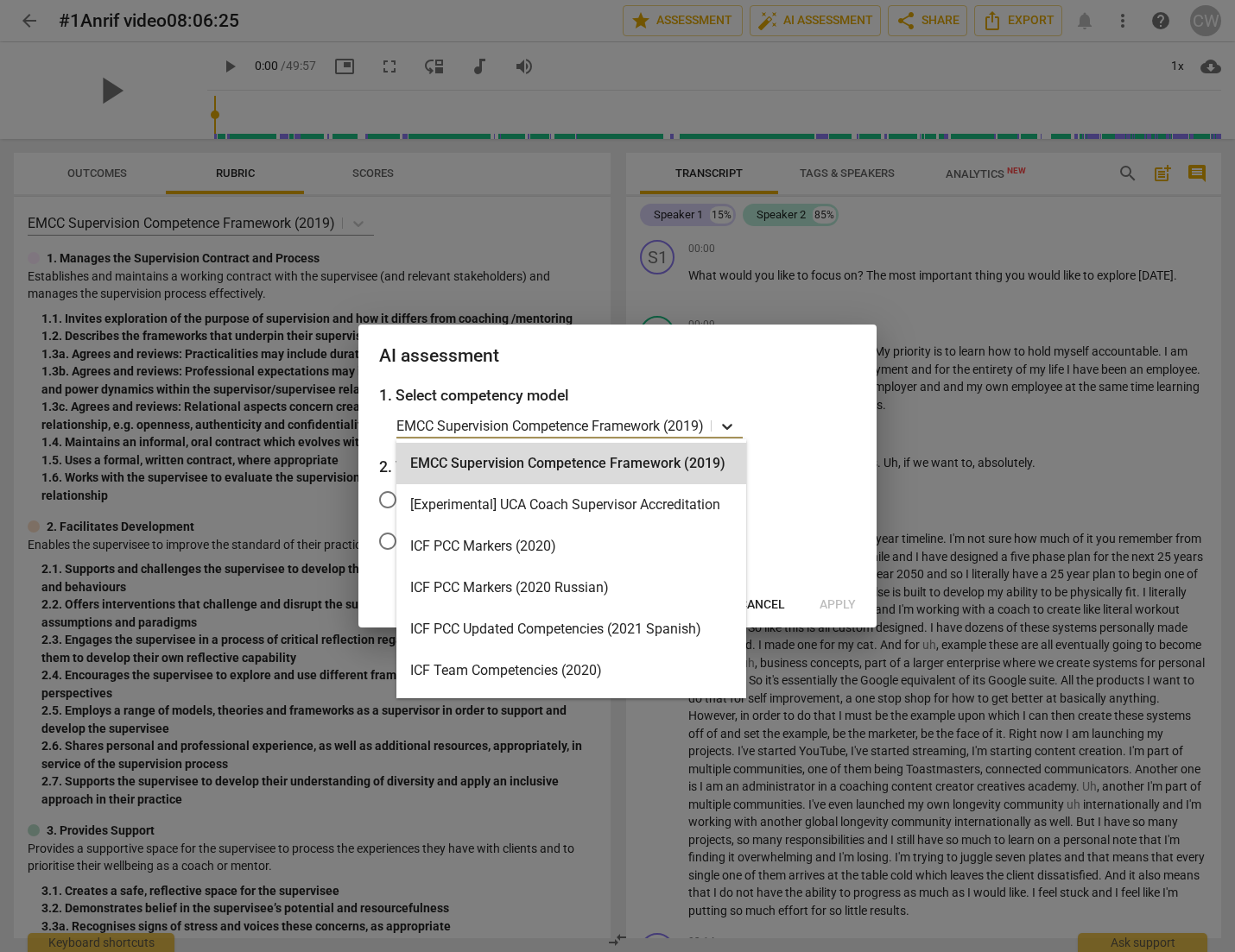
click at [732, 424] on icon at bounding box center [728, 426] width 18 height 18
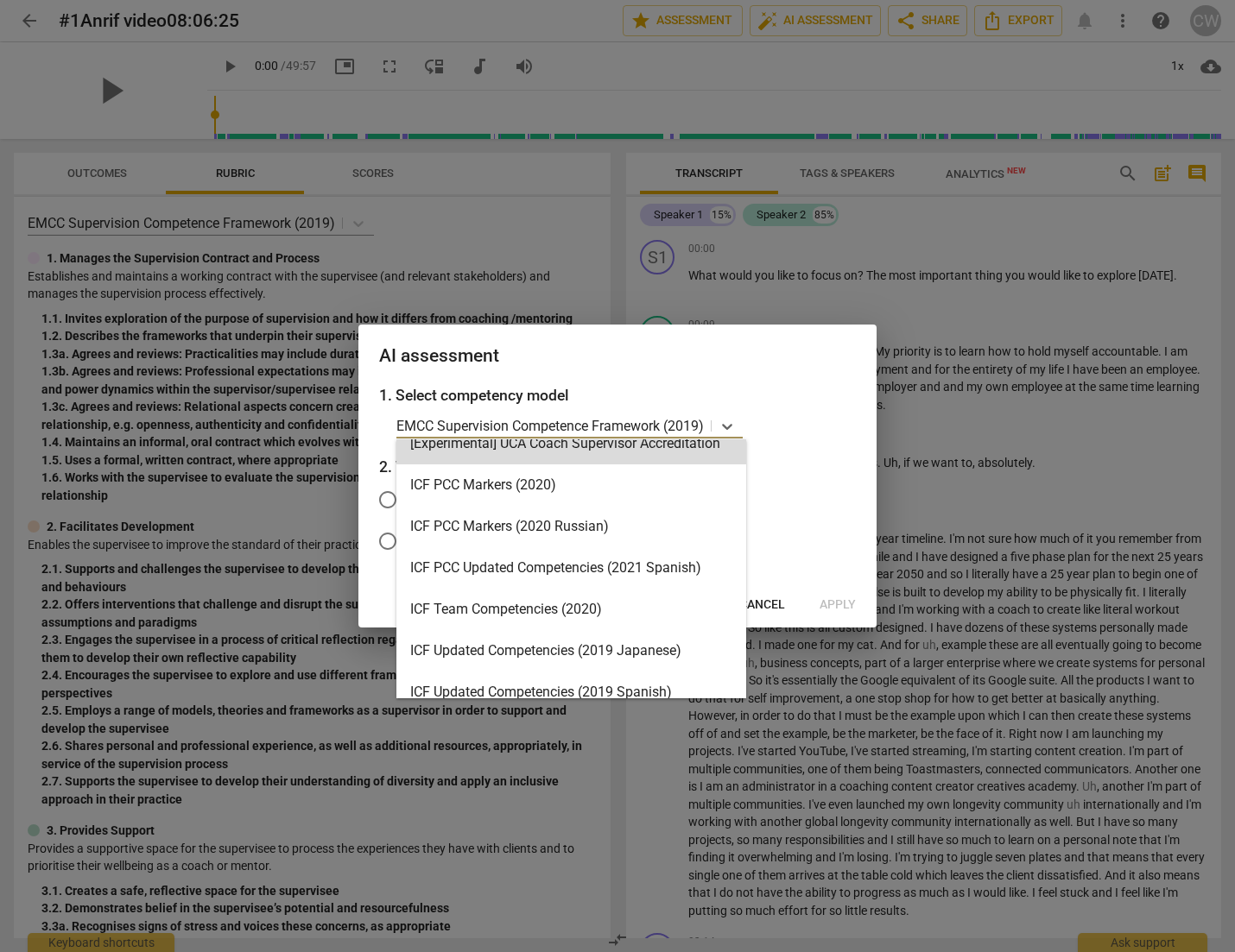
scroll to position [64, 0]
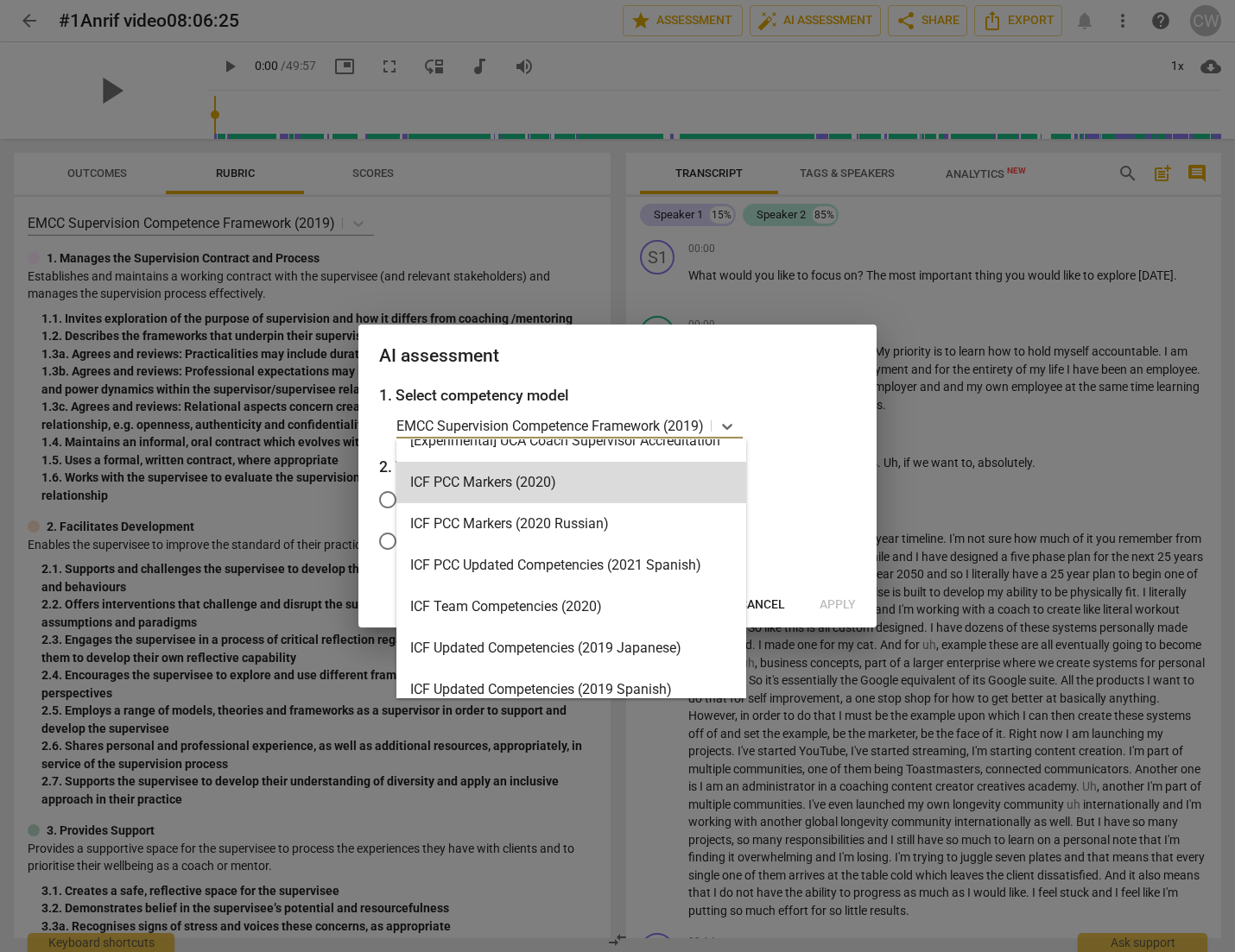
click at [533, 487] on div "ICF PCC Markers (2020)" at bounding box center [571, 482] width 350 height 41
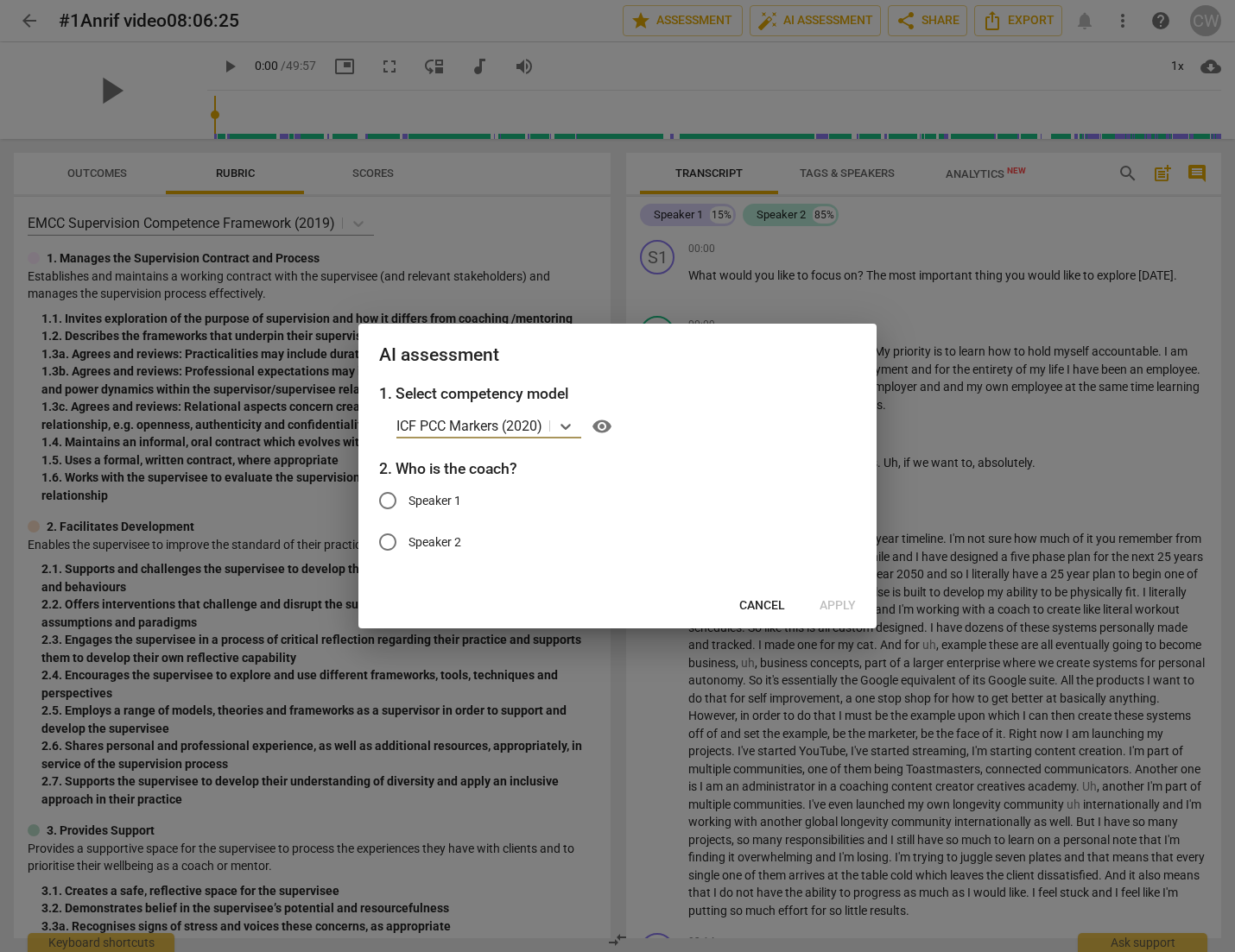
click at [392, 499] on input "Speaker 1" at bounding box center [387, 501] width 41 height 41
radio input "true"
click at [852, 602] on span "Apply" at bounding box center [838, 606] width 36 height 18
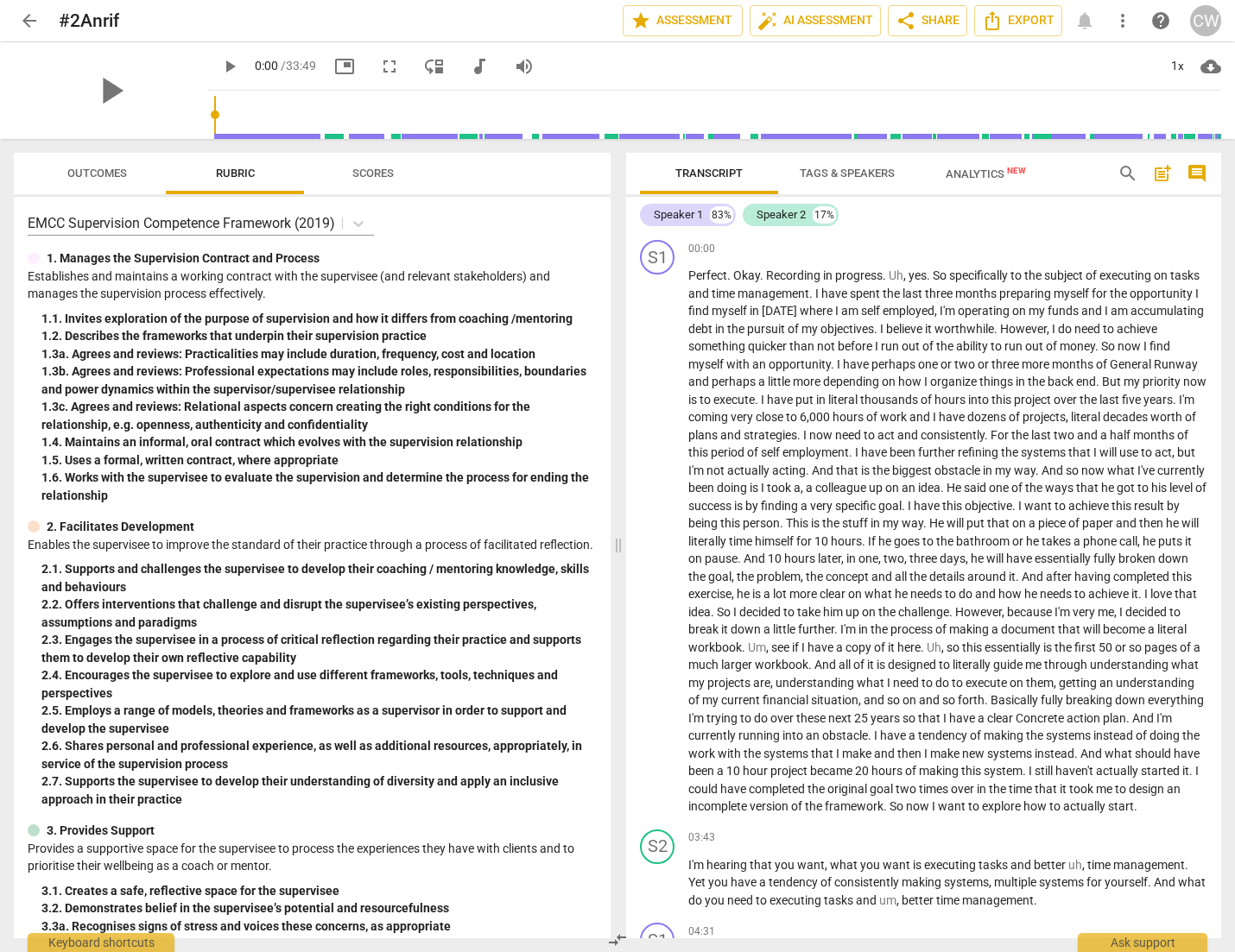
click at [977, 178] on span "Analytics New" at bounding box center [986, 174] width 80 height 13
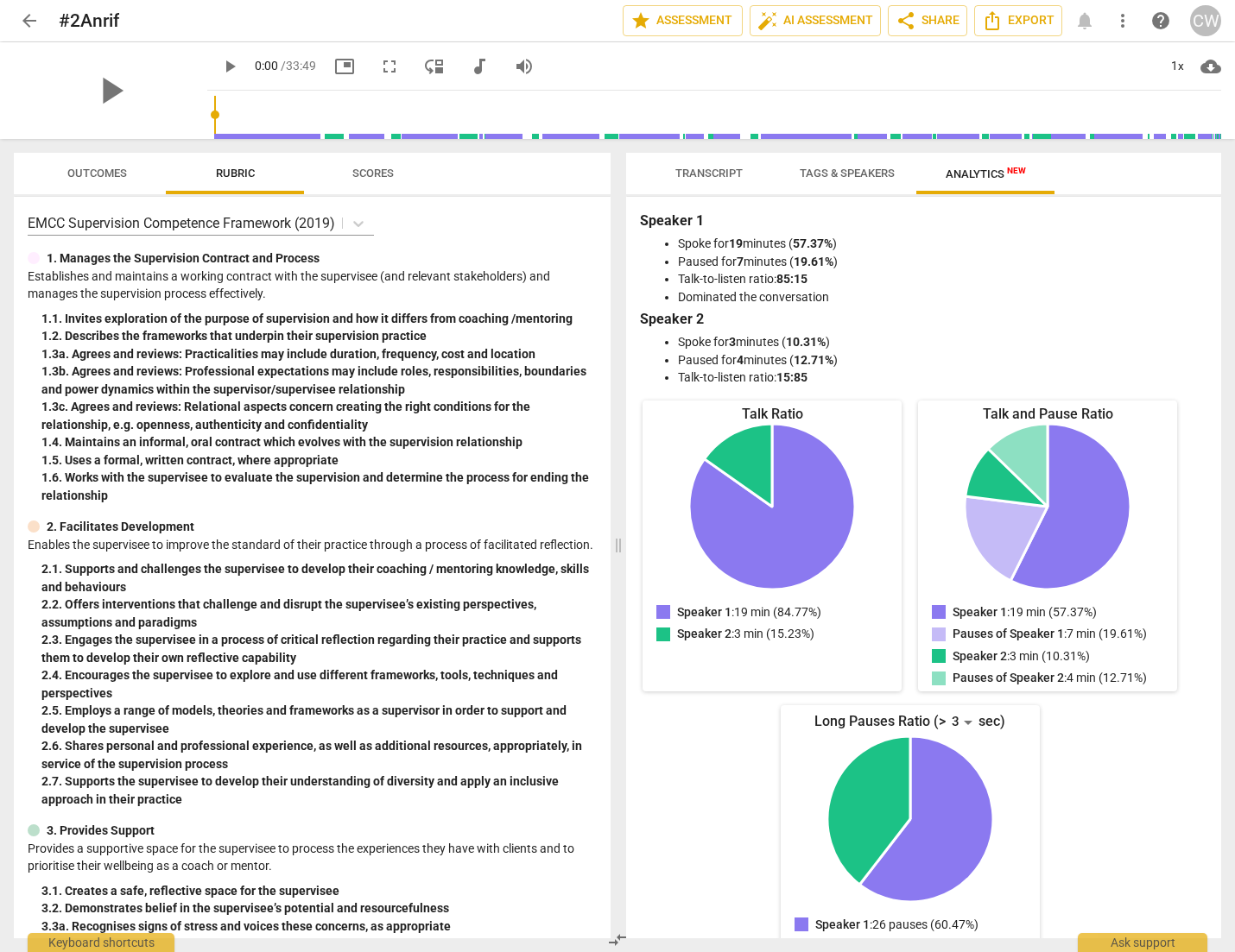
click at [684, 170] on span "Transcript" at bounding box center [709, 173] width 68 height 13
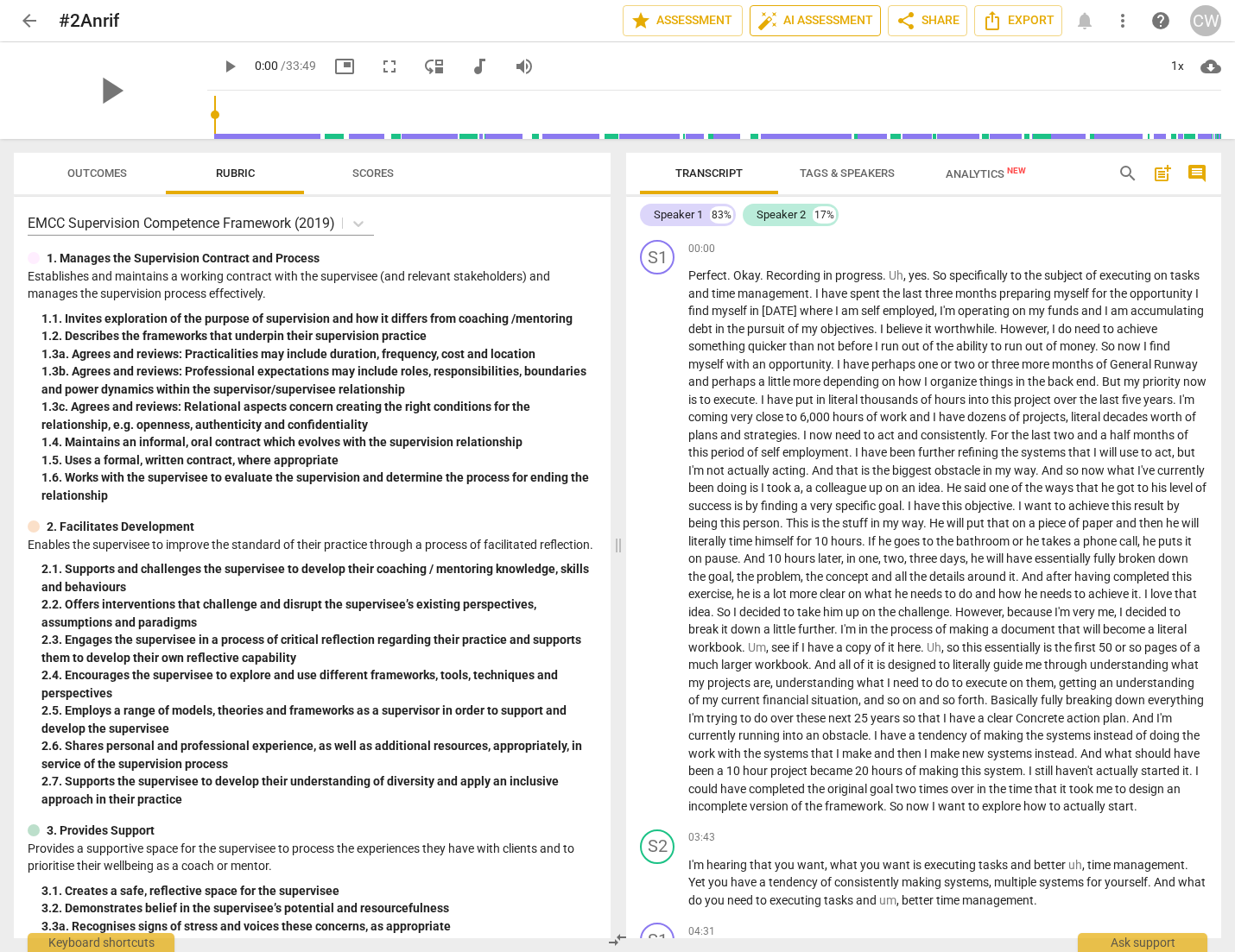
click at [799, 27] on span "auto_fix_high AI Assessment" at bounding box center [815, 21] width 116 height 21
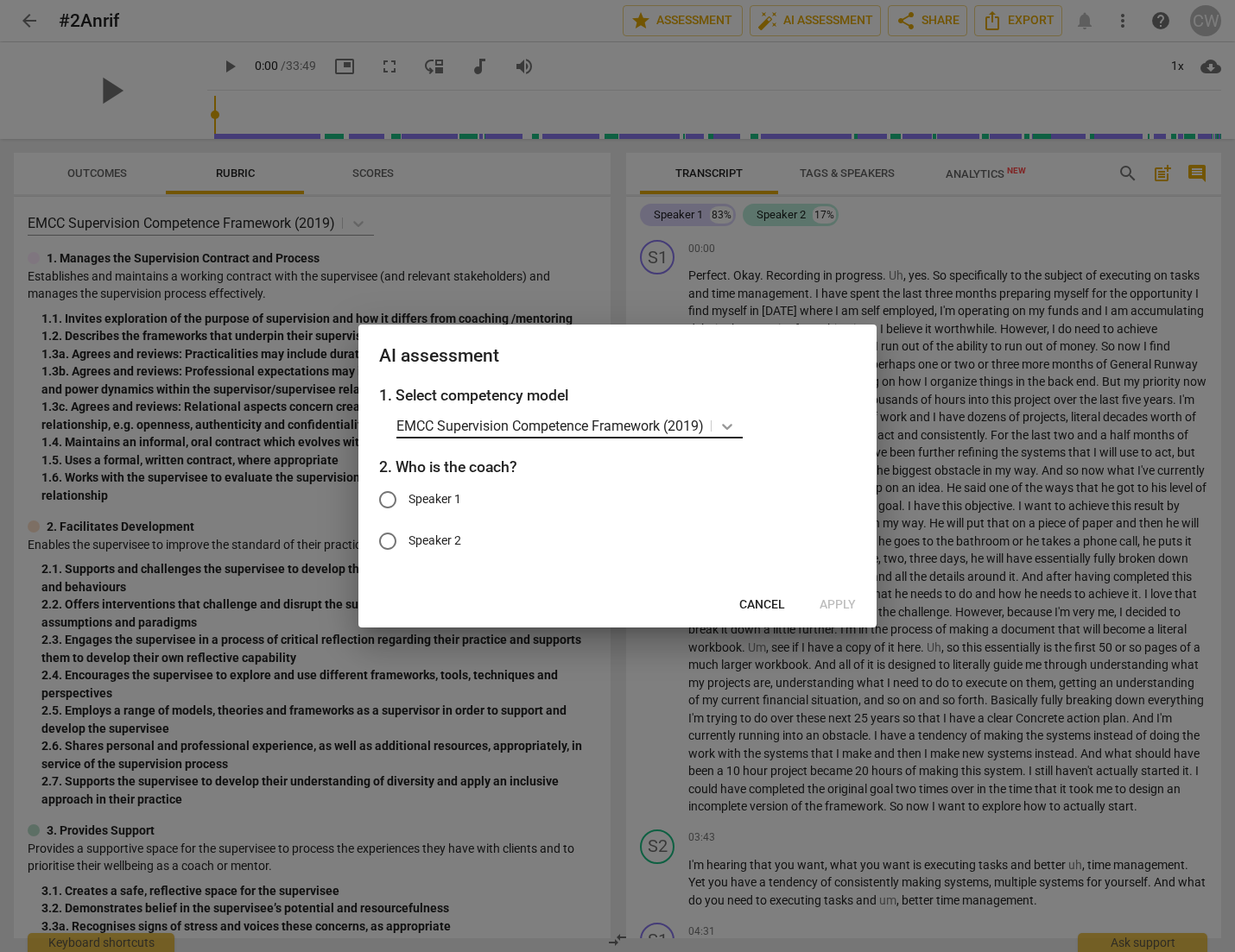
click at [732, 427] on icon at bounding box center [727, 426] width 11 height 6
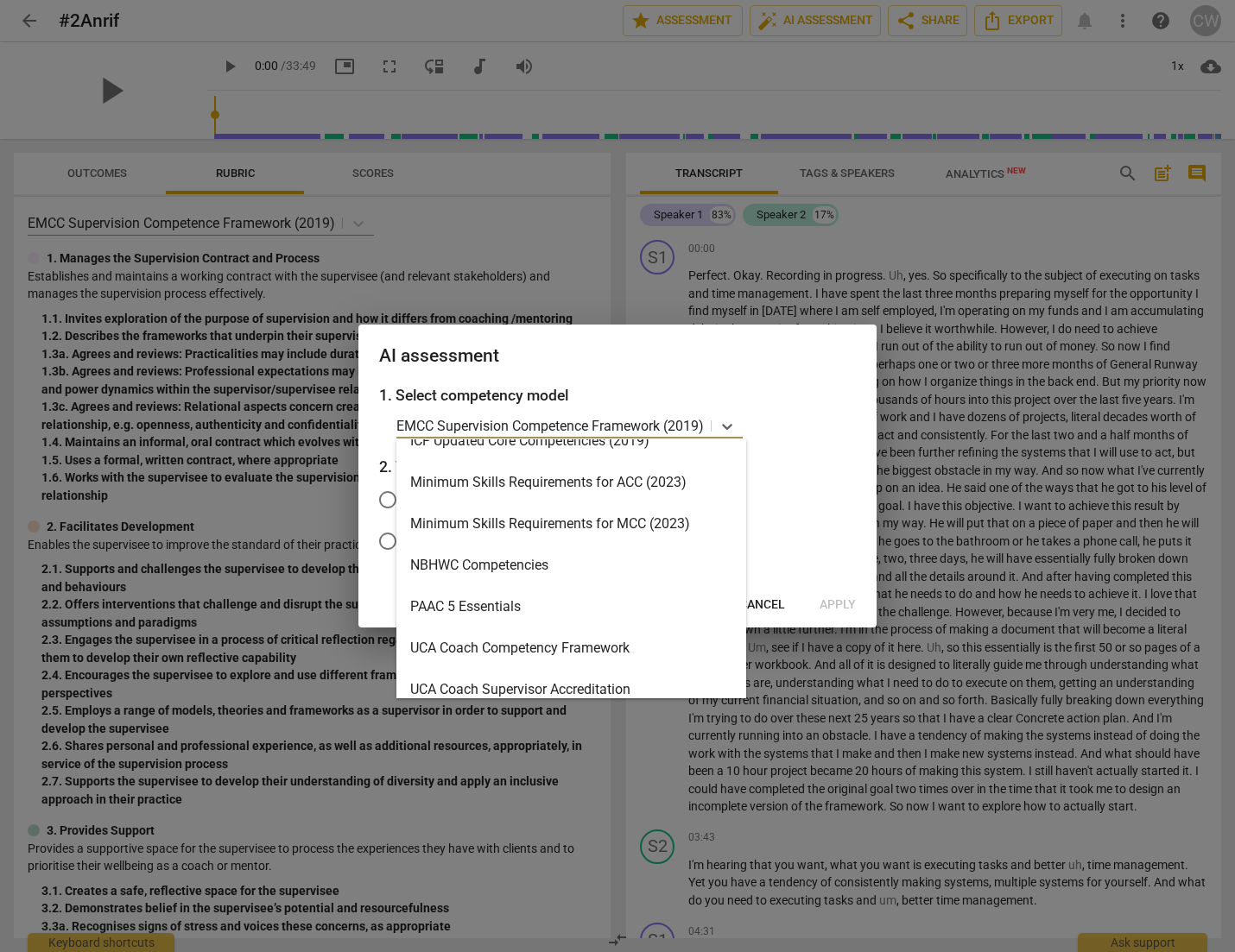
scroll to position [357, 0]
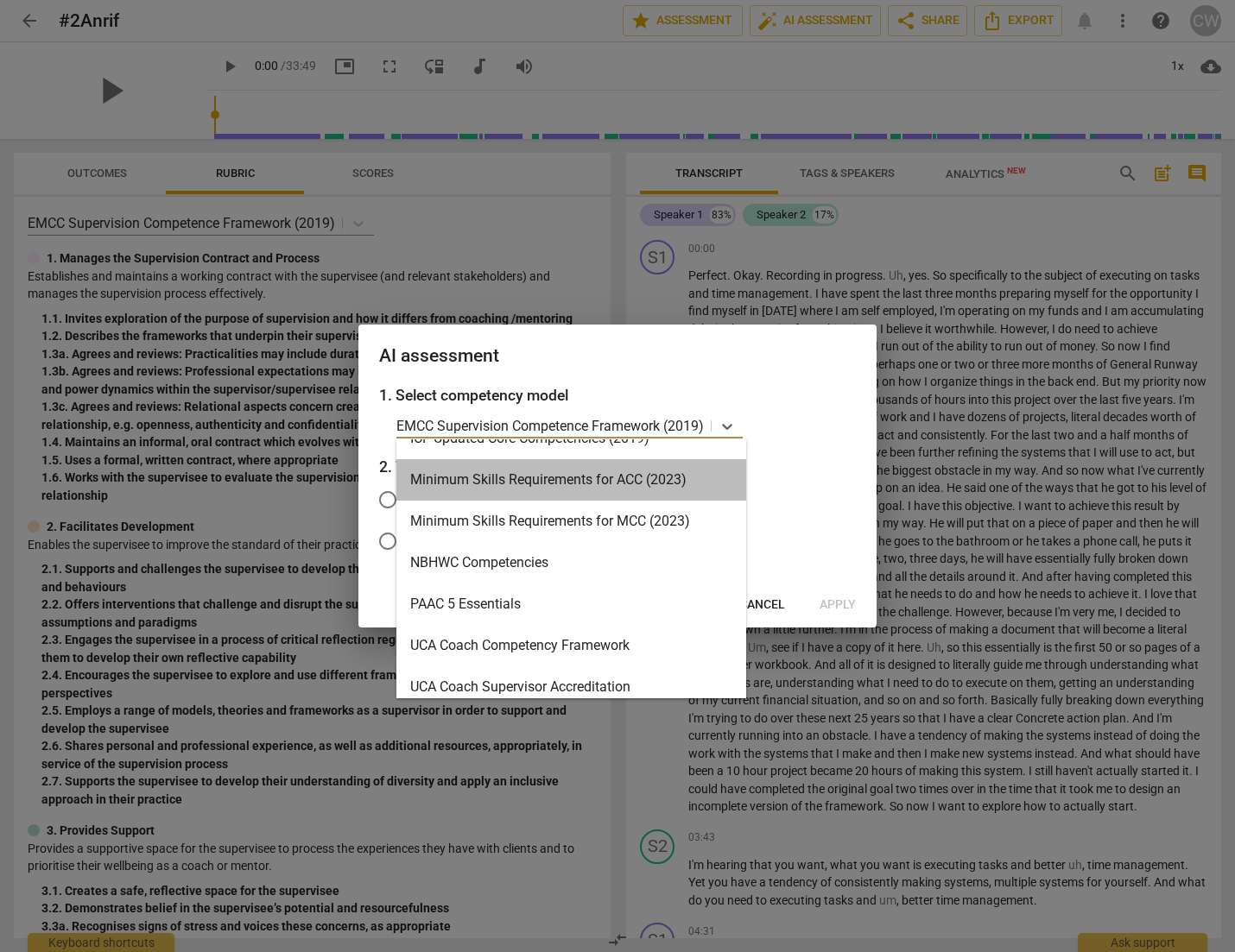
click at [639, 476] on div "Minimum Skills Requirements for ACC (2023)" at bounding box center [571, 479] width 350 height 41
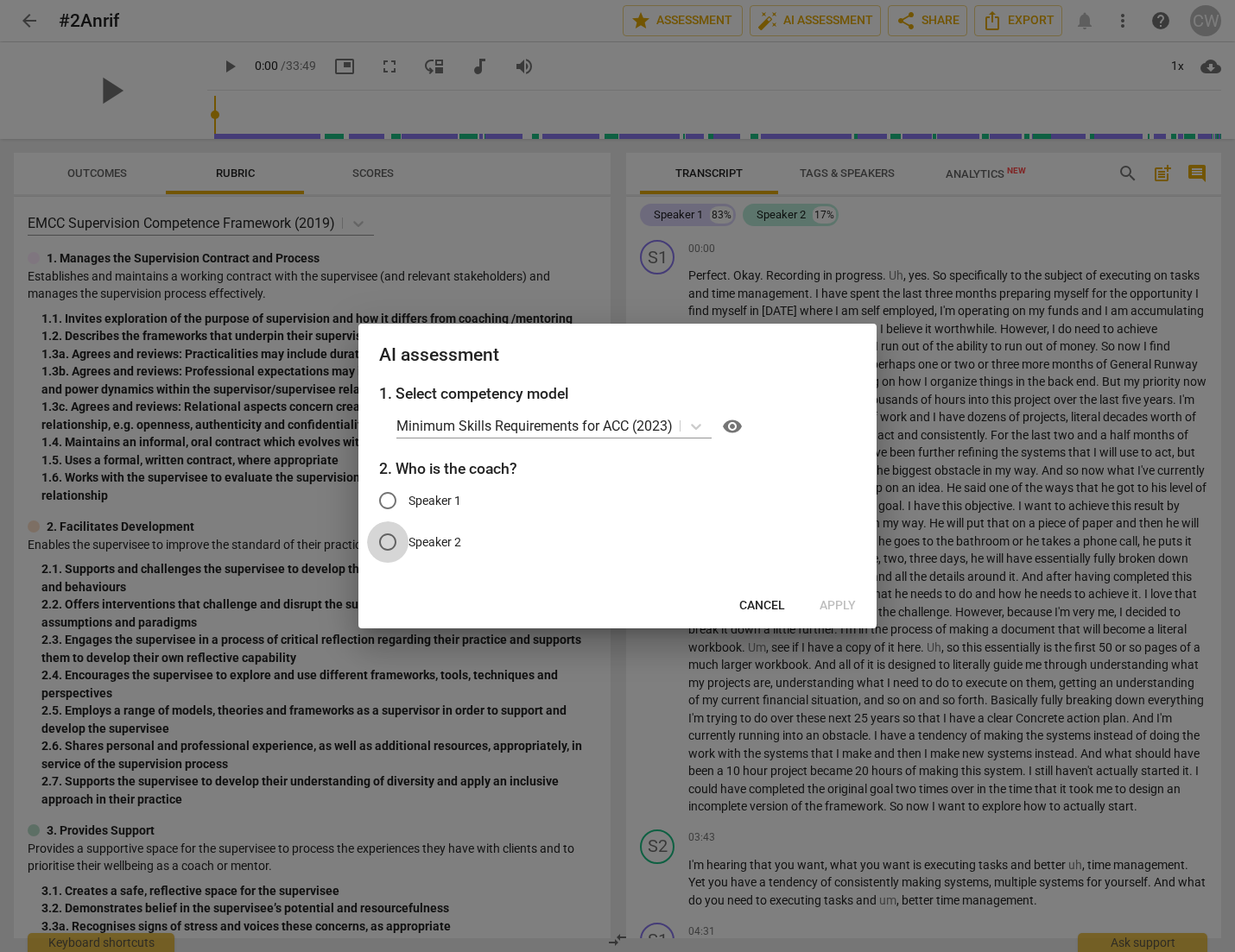
click at [392, 544] on input "Speaker 2" at bounding box center [387, 542] width 41 height 41
radio input "true"
click at [841, 611] on span "Apply" at bounding box center [838, 606] width 36 height 18
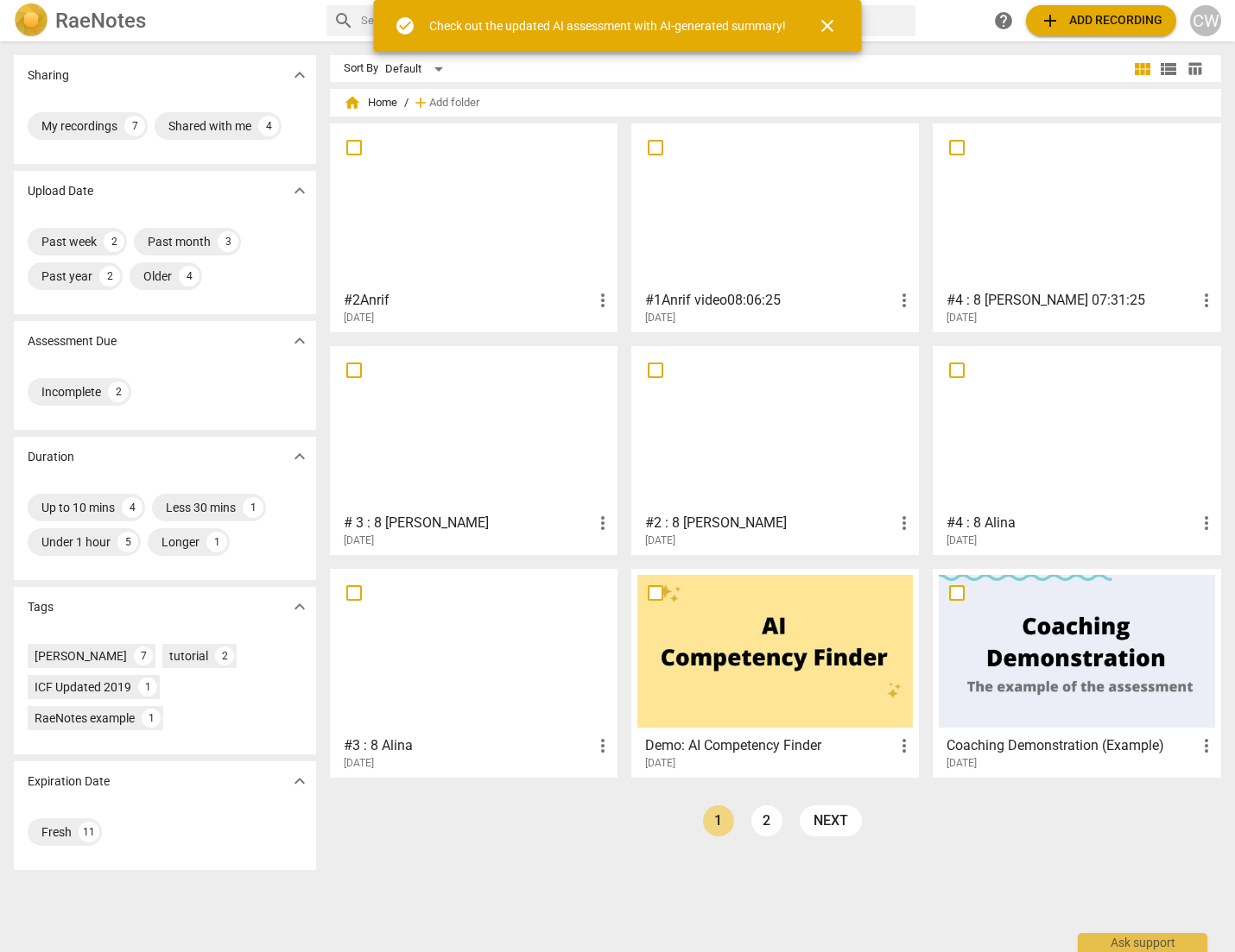
click at [1092, 444] on div at bounding box center [1076, 428] width 276 height 153
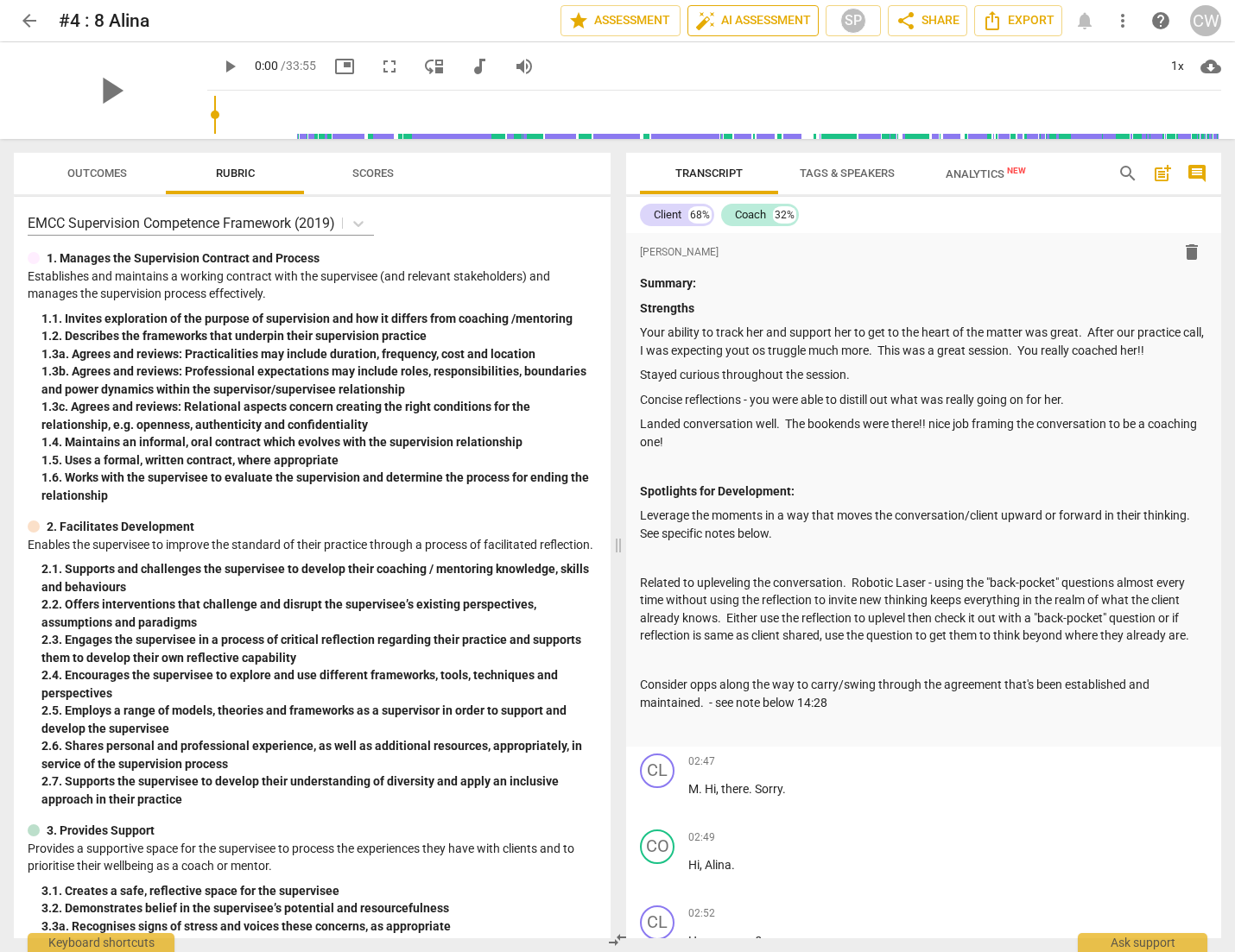
click at [743, 25] on span "auto_fix_high AI Assessment" at bounding box center [753, 21] width 116 height 21
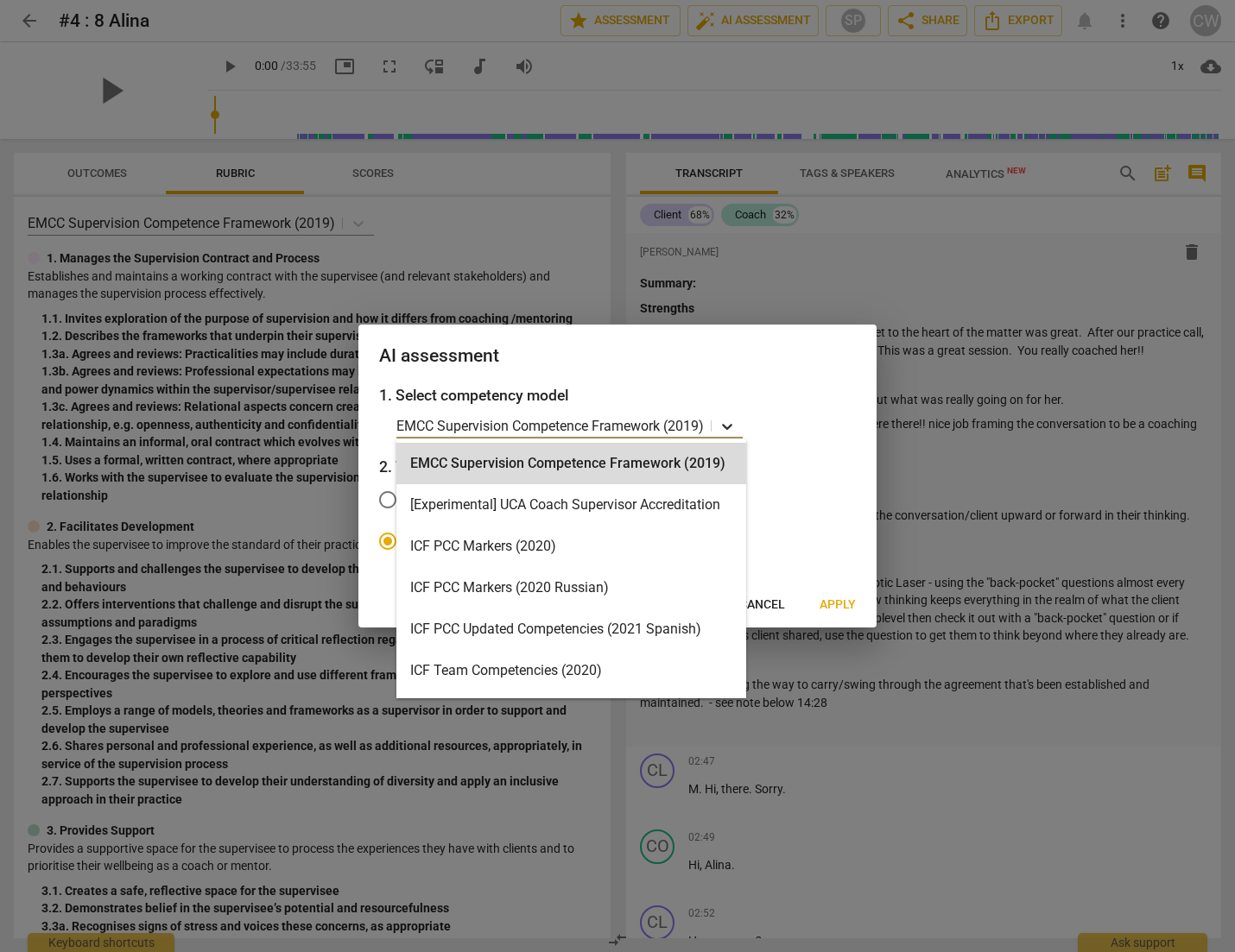
click at [732, 428] on icon at bounding box center [727, 426] width 11 height 6
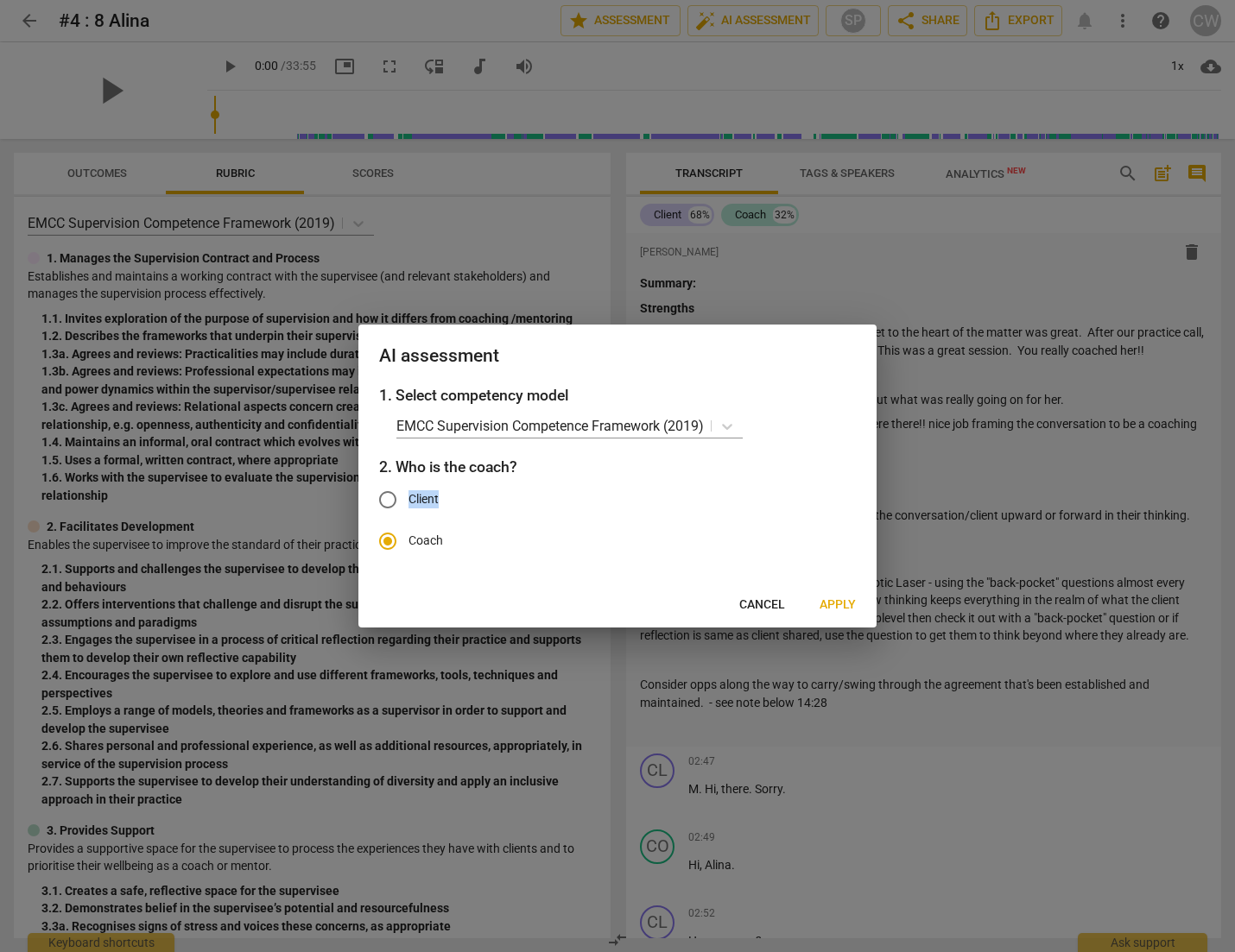
drag, startPoint x: 747, startPoint y: 489, endPoint x: 746, endPoint y: 518, distance: 29.0
click at [746, 518] on label "Client" at bounding box center [604, 500] width 475 height 41
click at [731, 426] on icon at bounding box center [728, 426] width 18 height 18
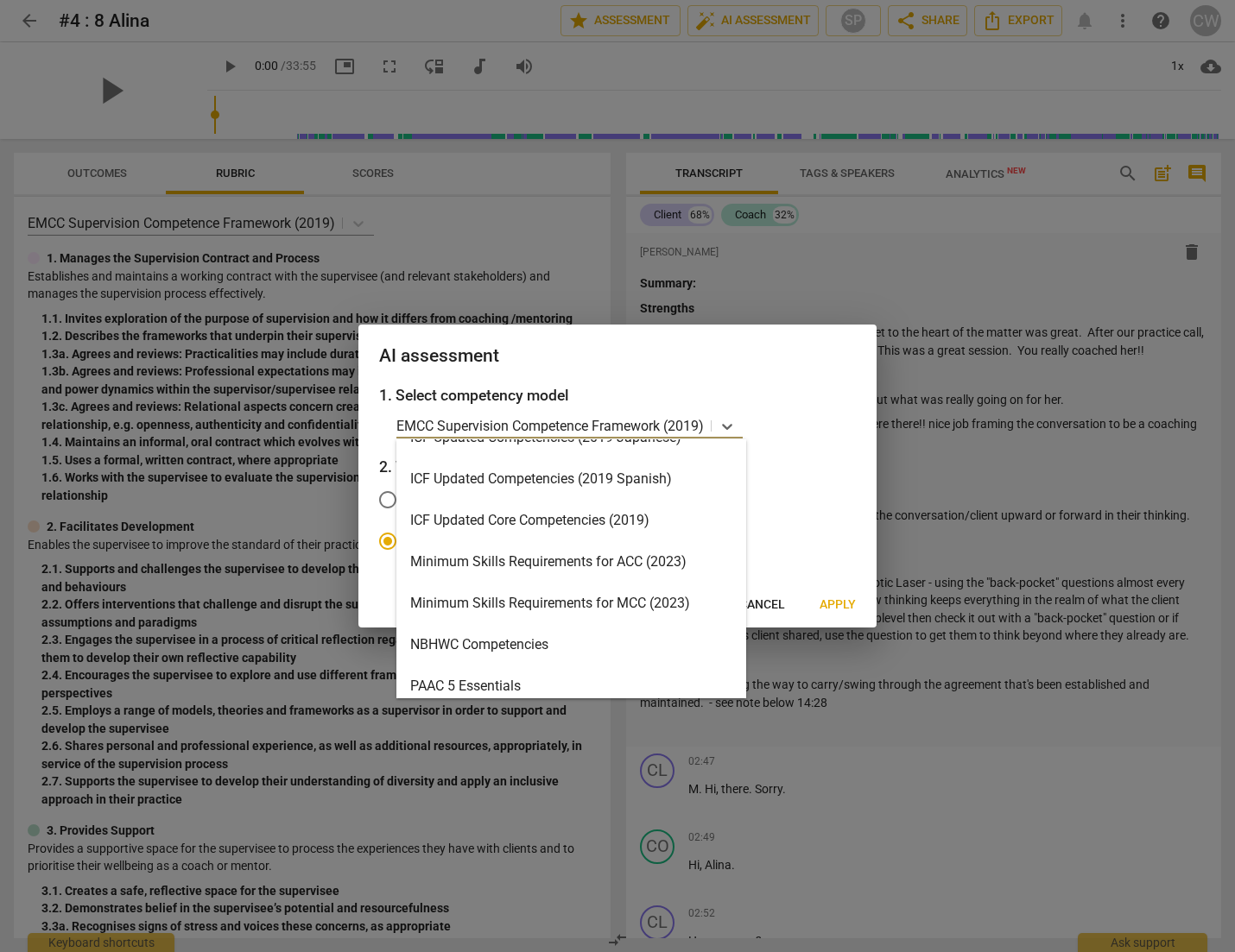
scroll to position [289, 0]
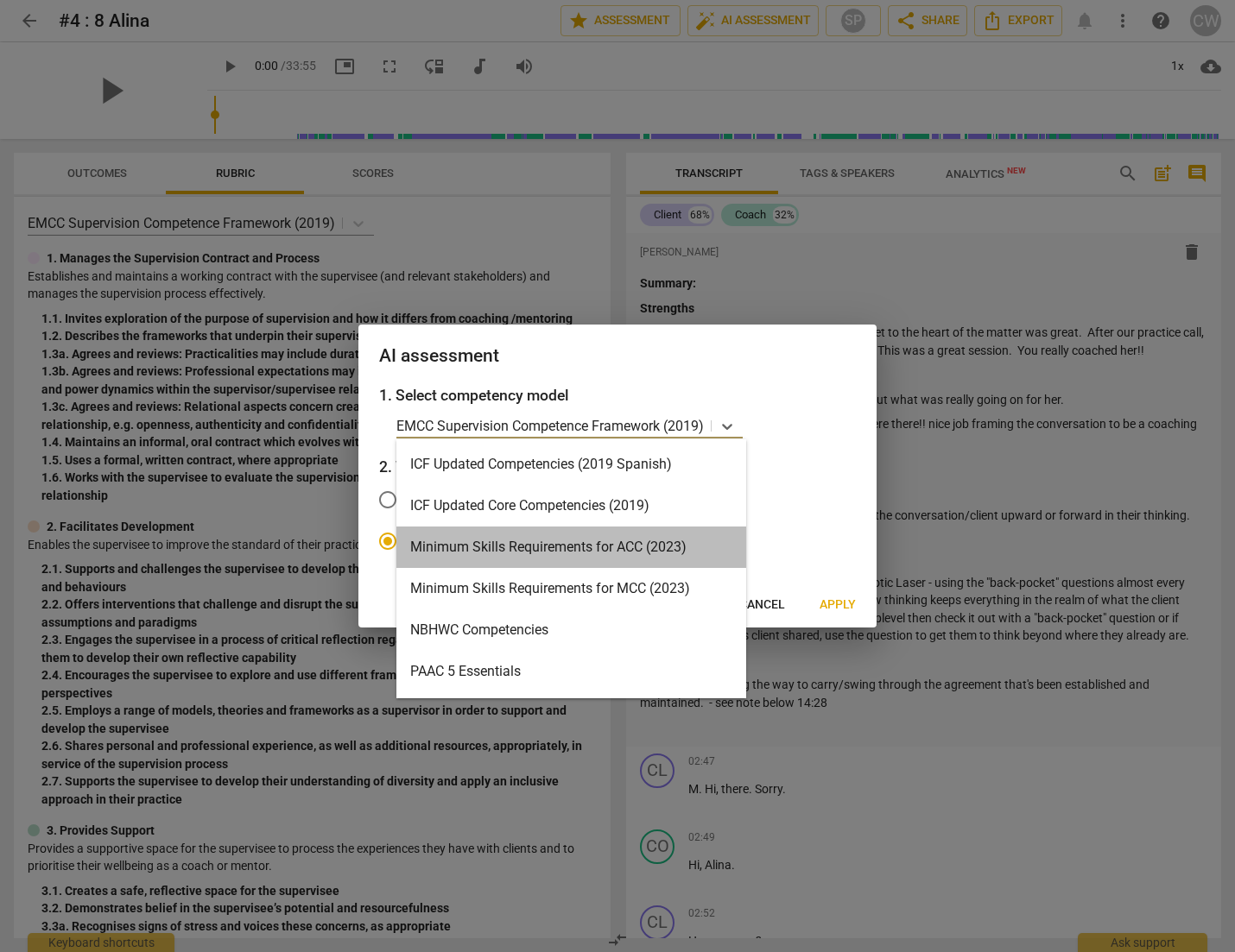
click at [640, 552] on div "Minimum Skills Requirements for ACC (2023)" at bounding box center [571, 547] width 350 height 41
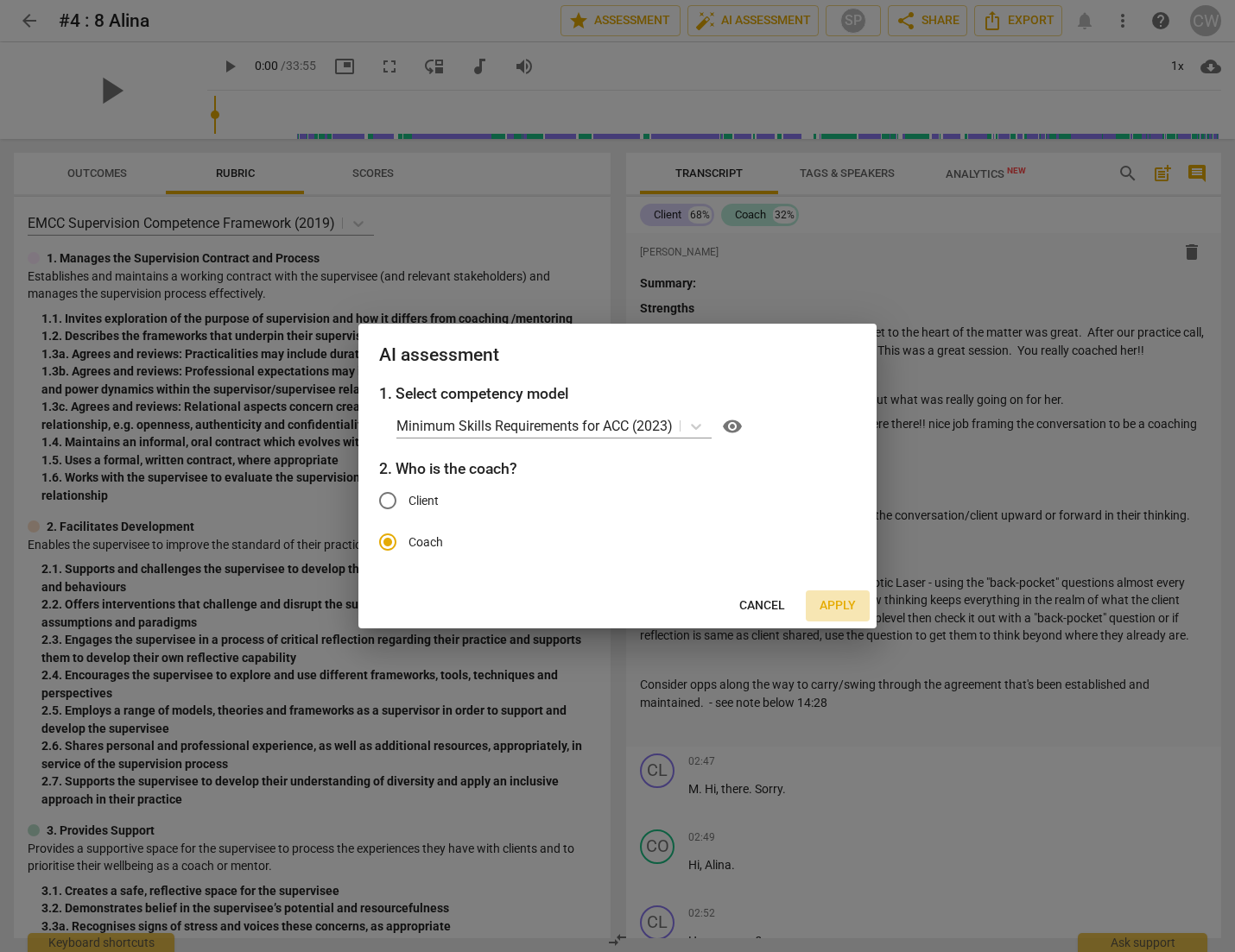
click at [837, 604] on span "Apply" at bounding box center [838, 606] width 36 height 18
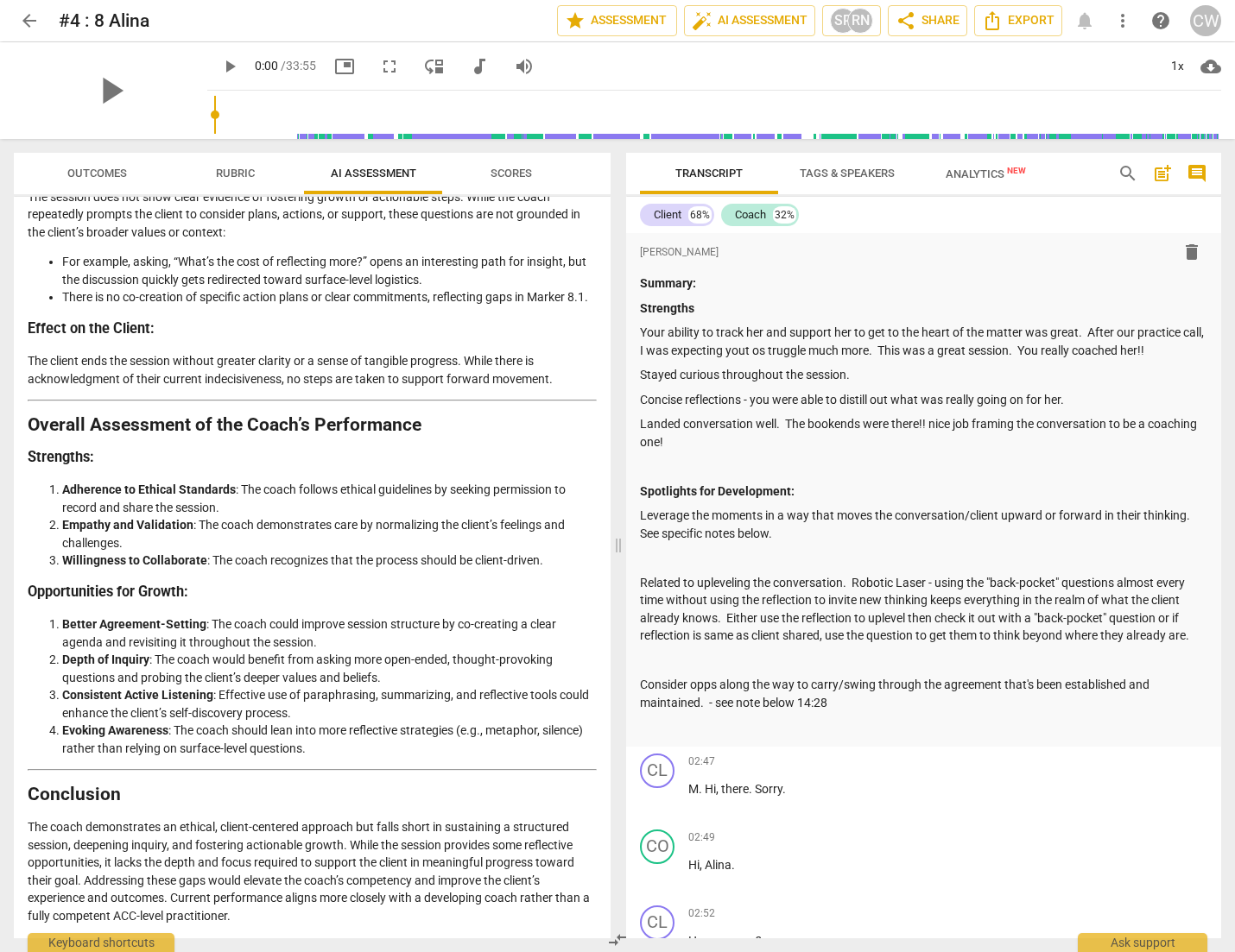
scroll to position [2875, 0]
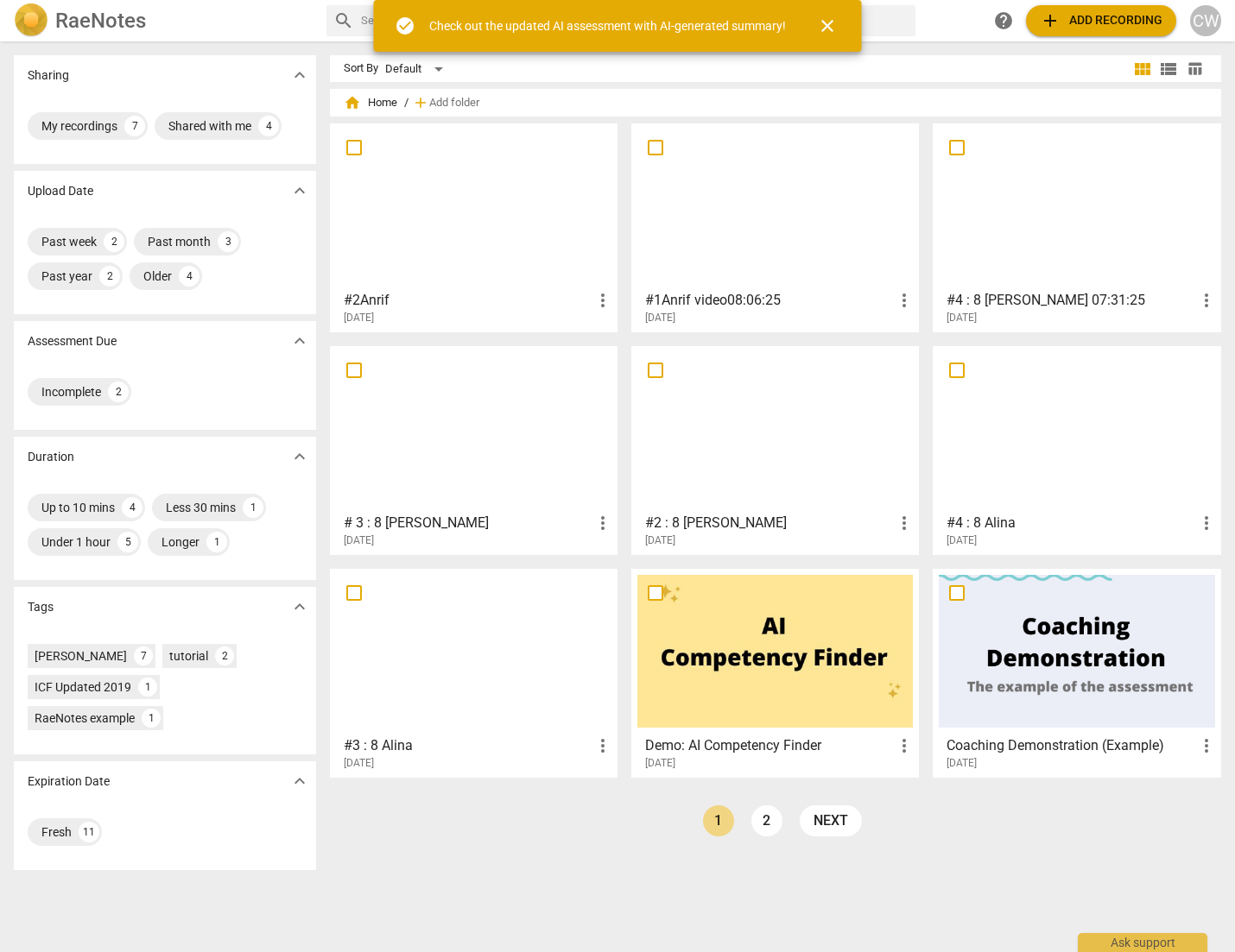
click at [502, 664] on div at bounding box center [474, 651] width 276 height 153
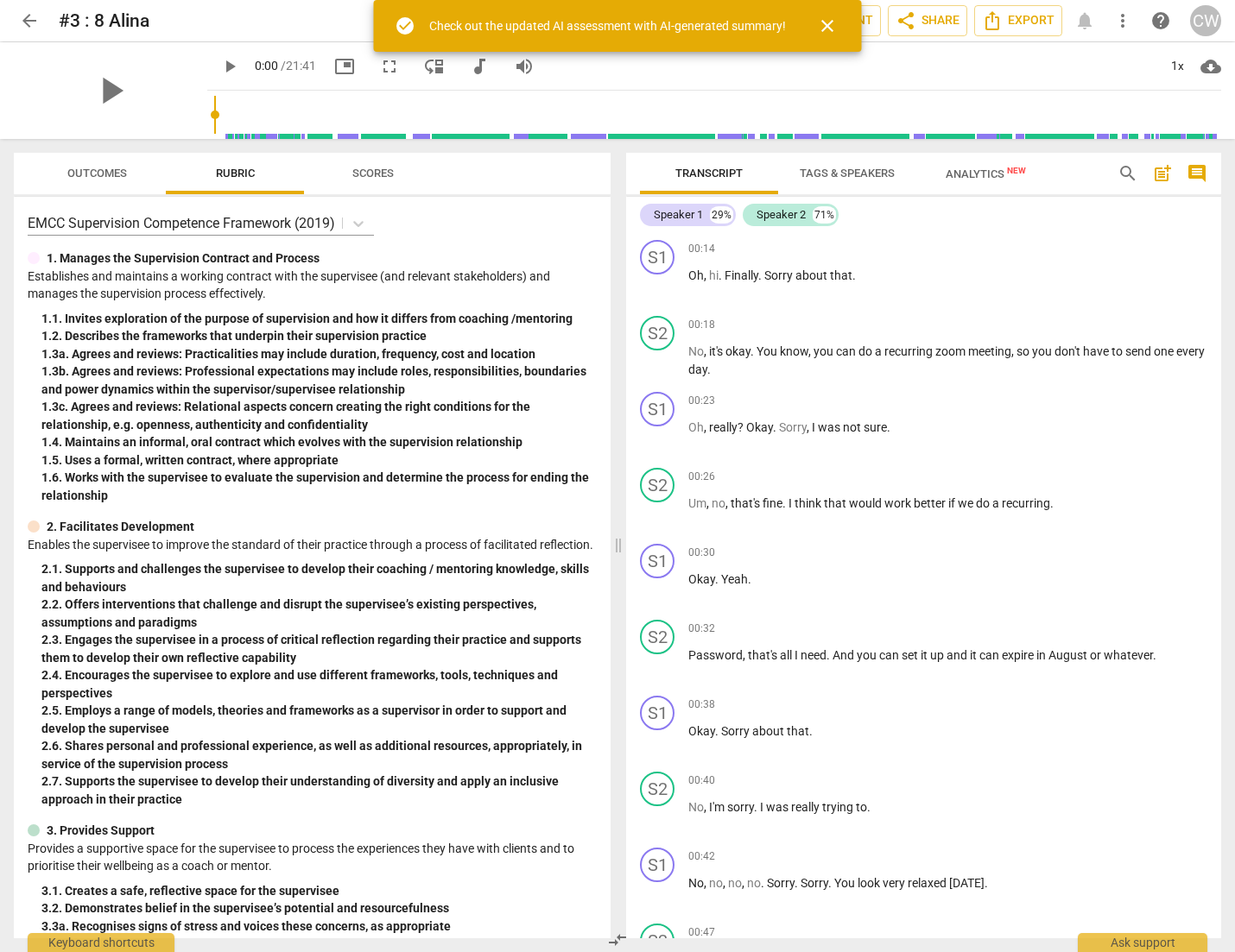
click at [985, 177] on span "Analytics New" at bounding box center [986, 174] width 80 height 13
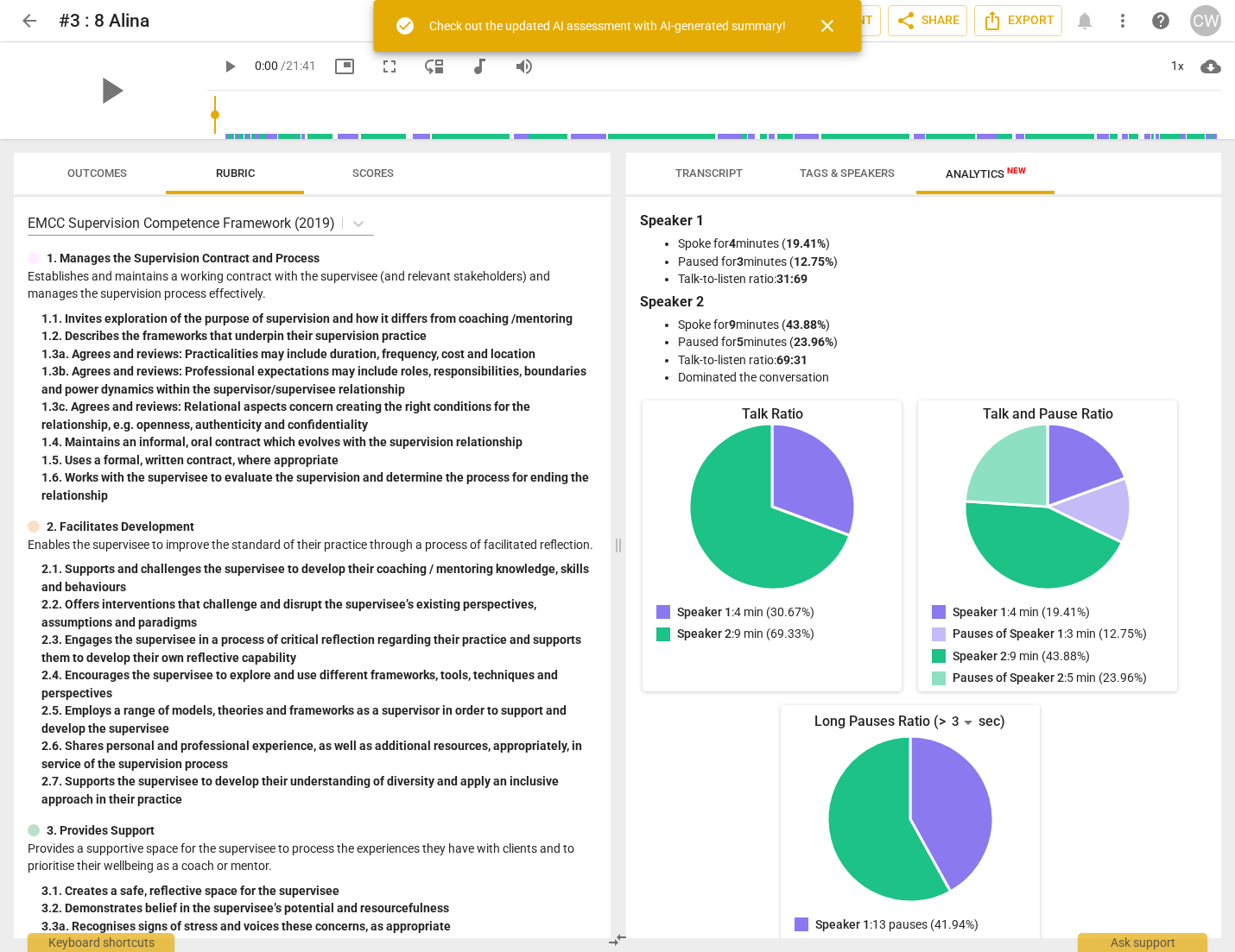
click at [878, 176] on span "Tags & Speakers" at bounding box center [847, 173] width 95 height 13
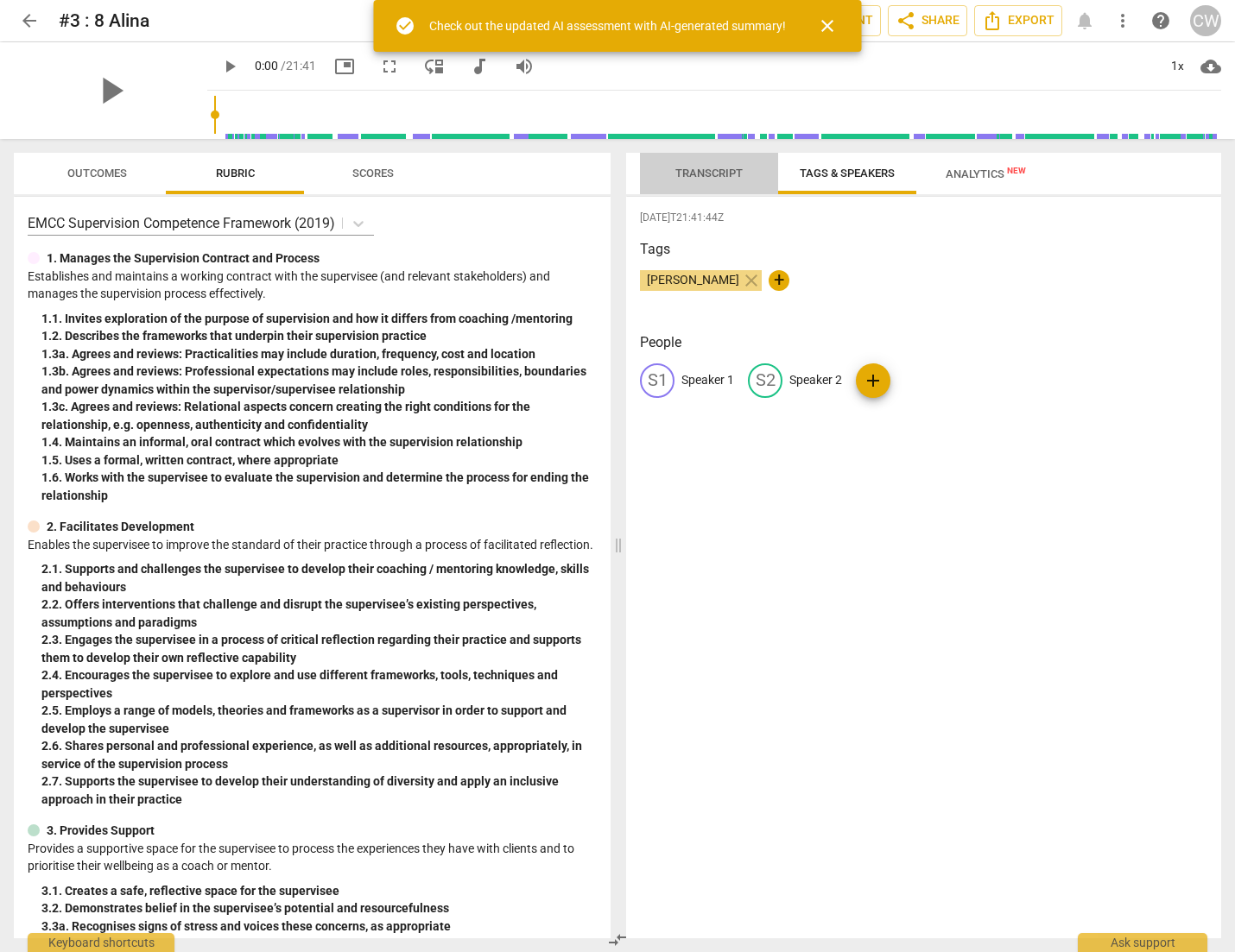
click at [727, 177] on span "Transcript" at bounding box center [709, 173] width 68 height 13
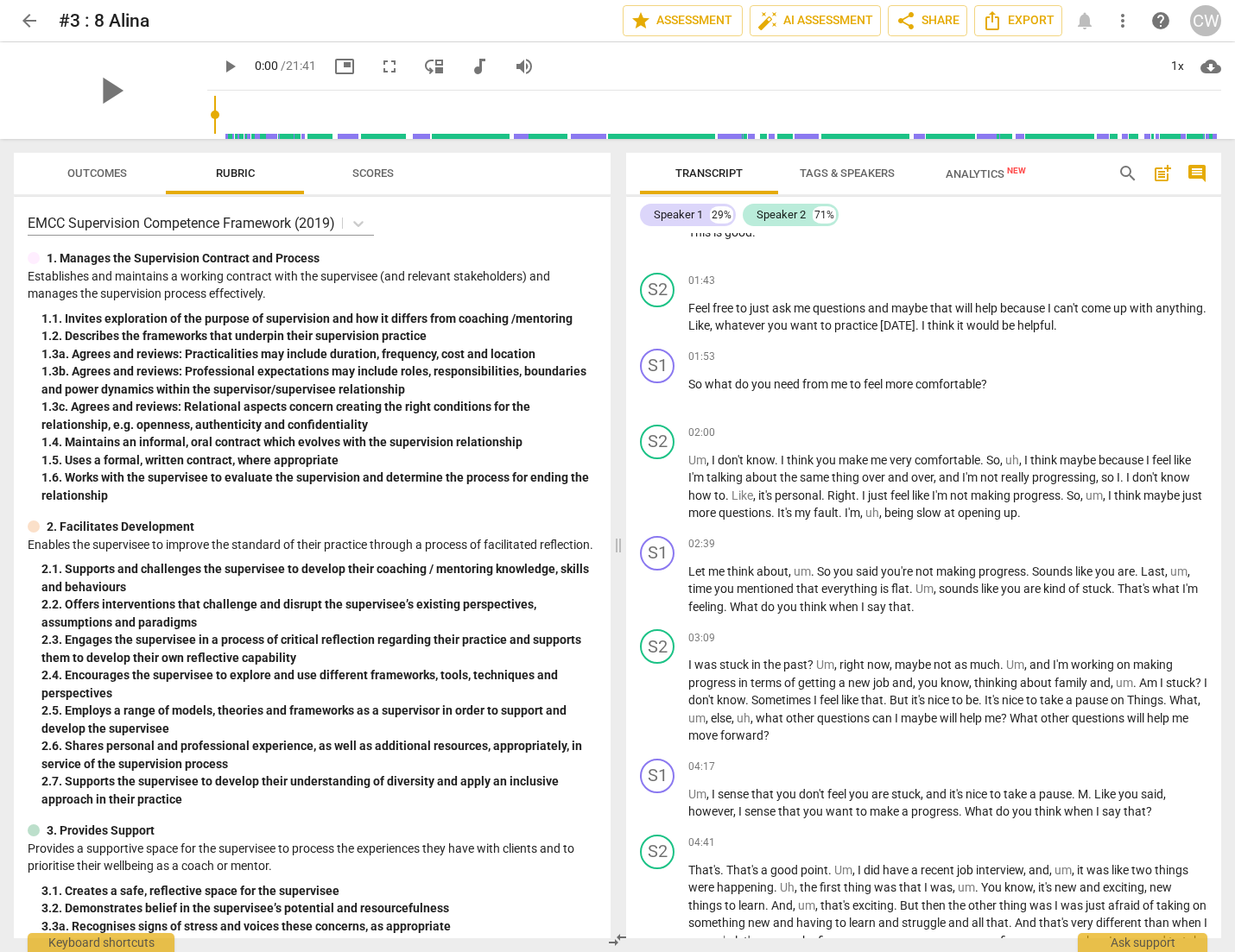
scroll to position [1428, 0]
click at [808, 23] on span "auto_fix_high AI Assessment" at bounding box center [815, 21] width 116 height 21
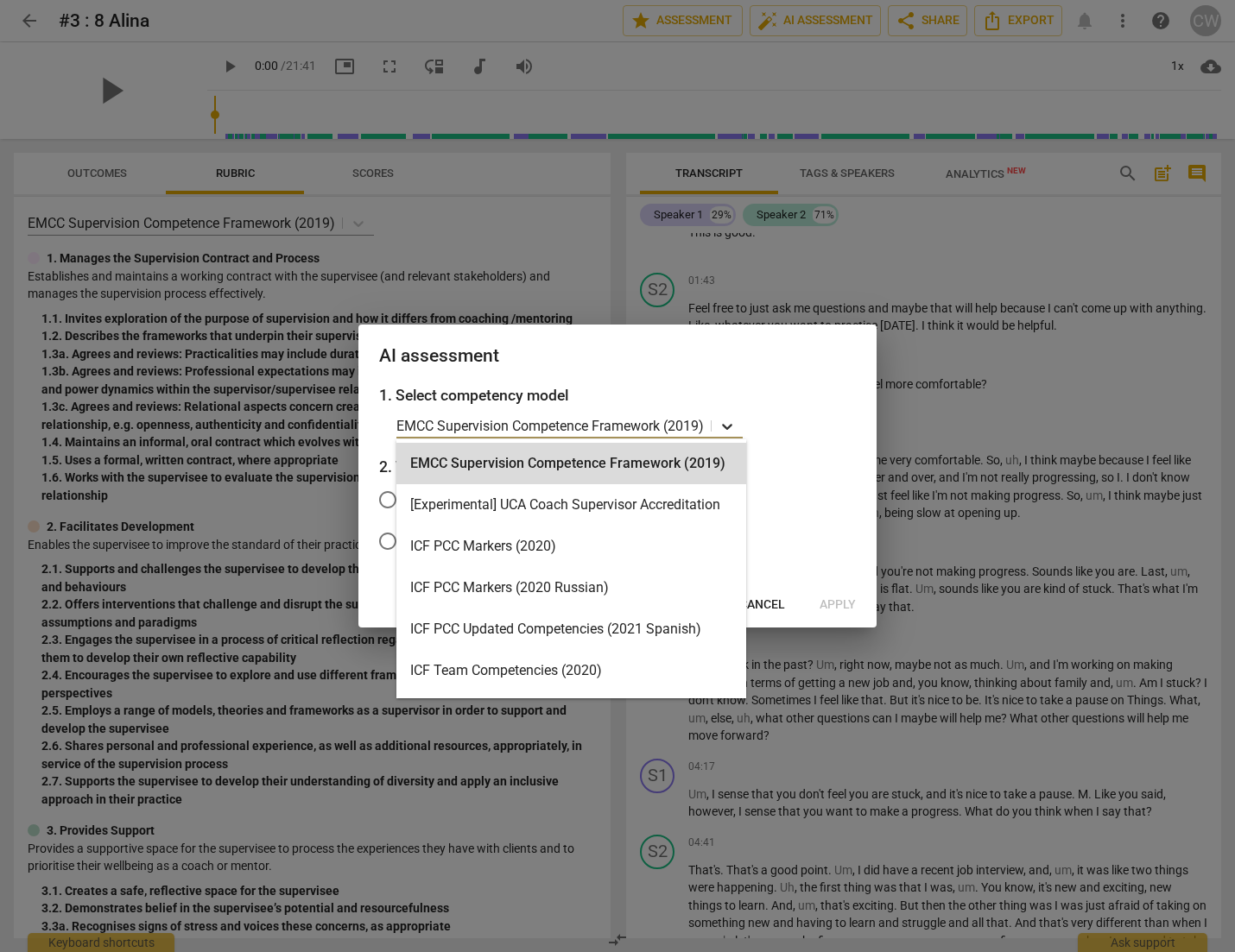
click at [733, 426] on icon at bounding box center [727, 426] width 11 height 6
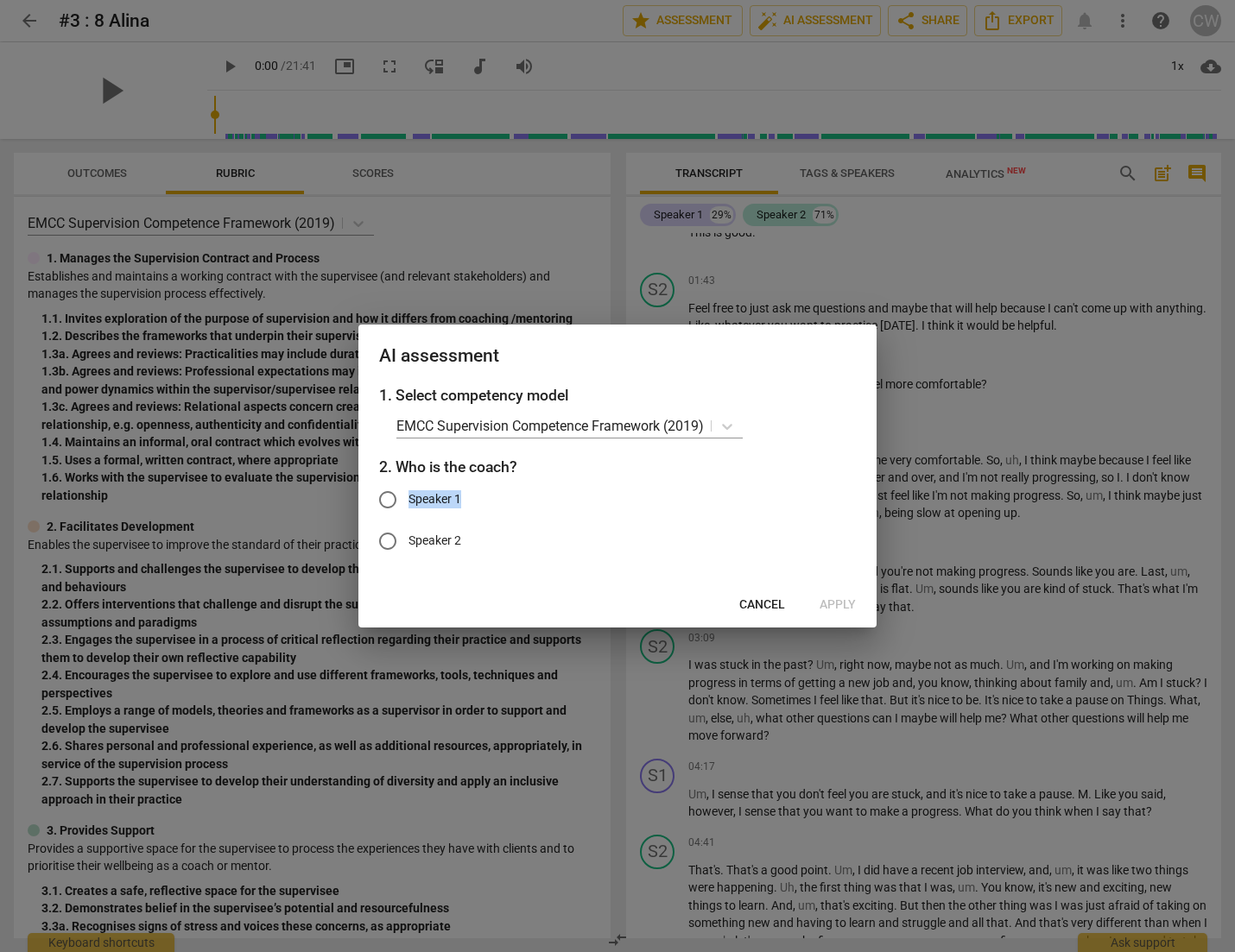
drag, startPoint x: 748, startPoint y: 482, endPoint x: 747, endPoint y: 492, distance: 10.0
click at [747, 492] on label "Speaker 1" at bounding box center [604, 500] width 475 height 41
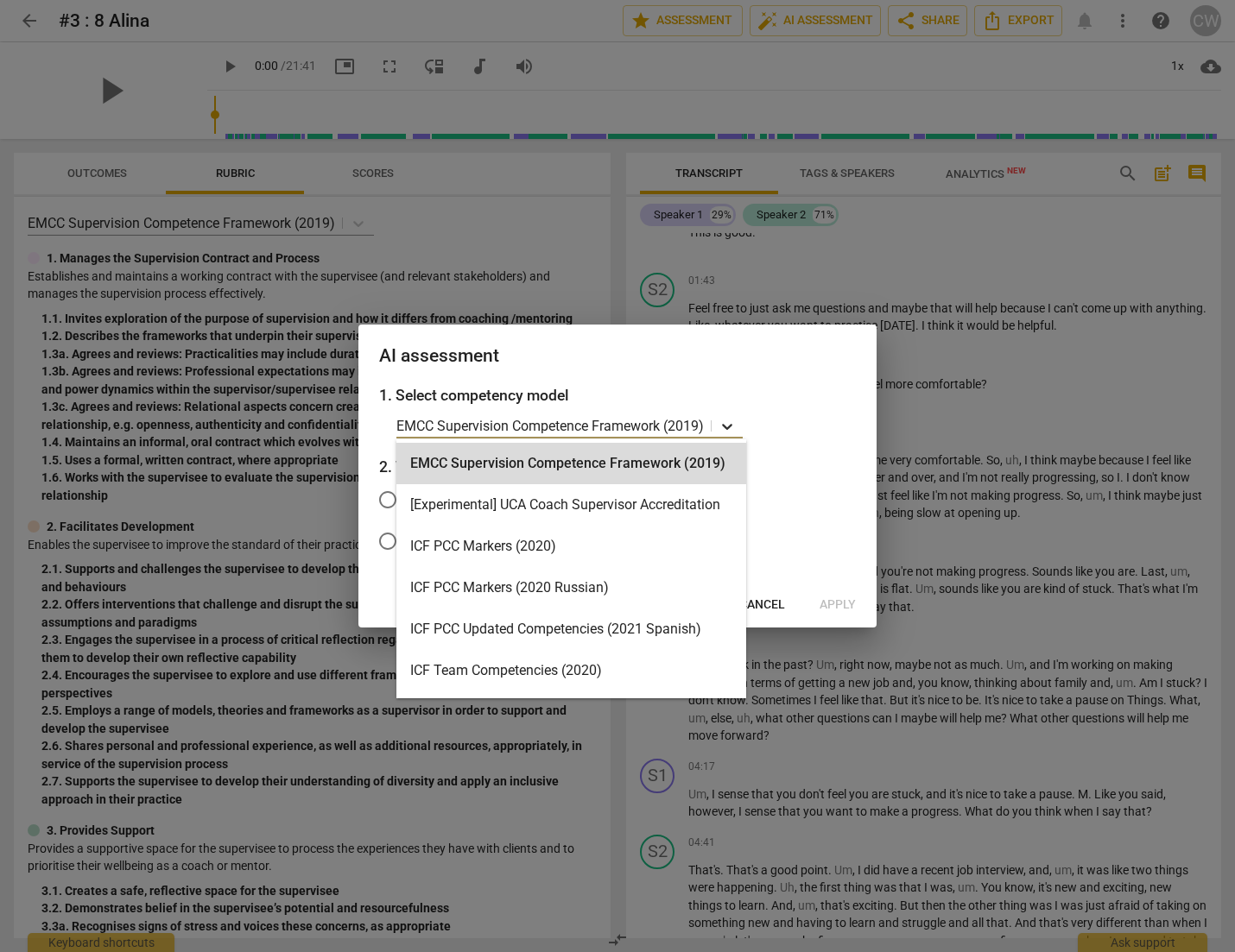
click at [730, 424] on icon at bounding box center [728, 426] width 18 height 18
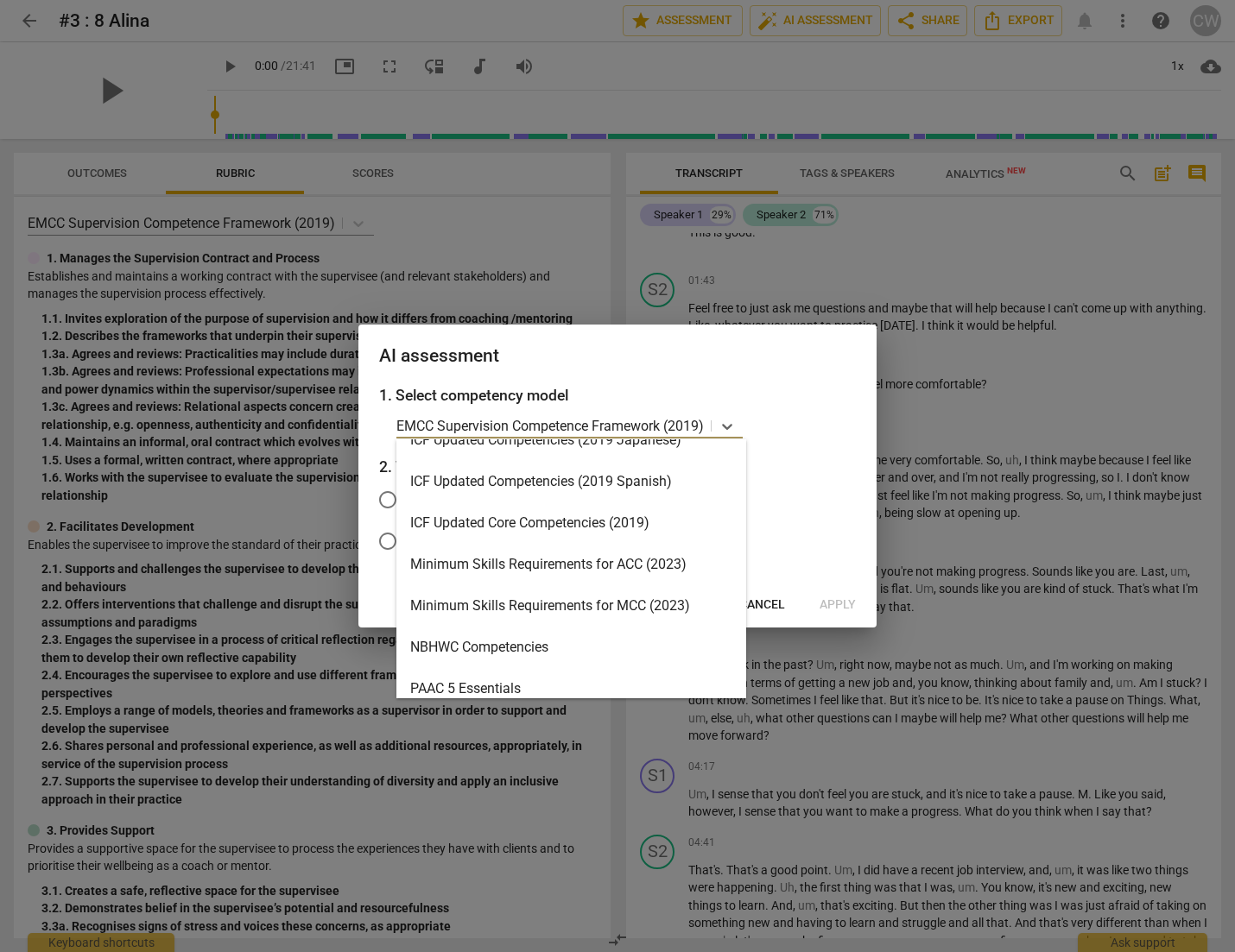
scroll to position [281, 0]
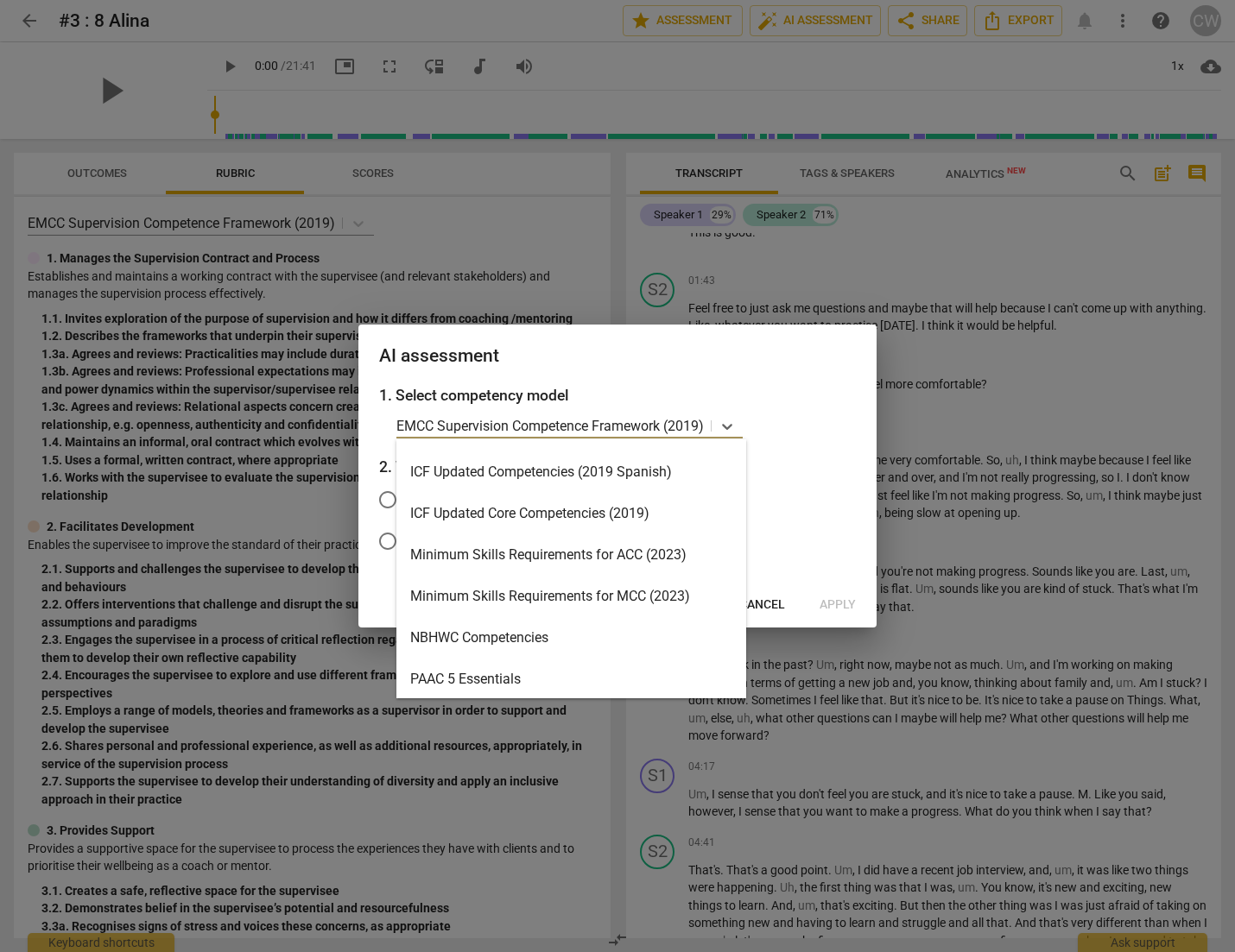
click at [618, 557] on div "Minimum Skills Requirements for ACC (2023)" at bounding box center [571, 555] width 350 height 41
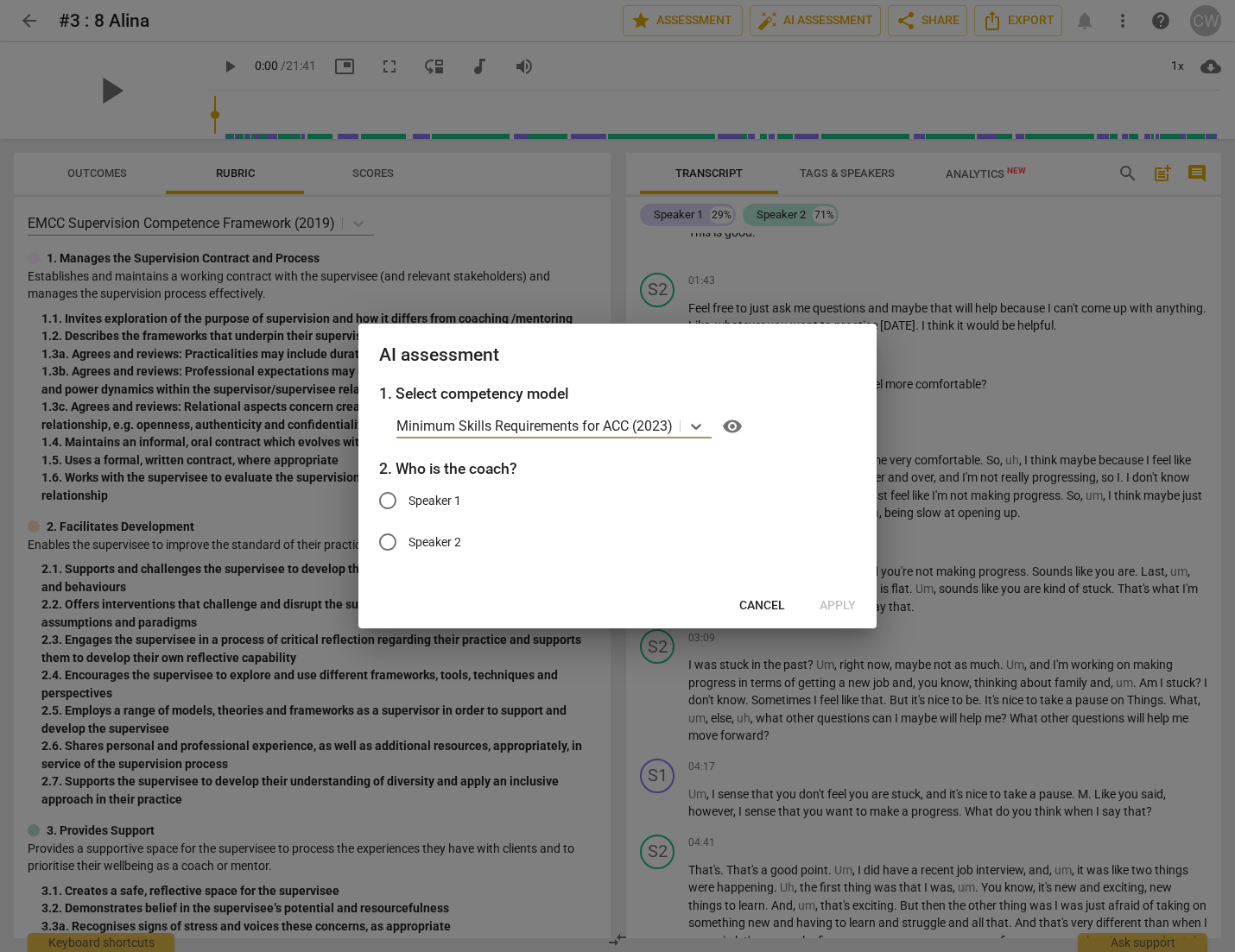
click at [388, 499] on input "Speaker 1" at bounding box center [387, 501] width 41 height 41
radio input "true"
click at [851, 610] on span "Apply" at bounding box center [838, 606] width 36 height 18
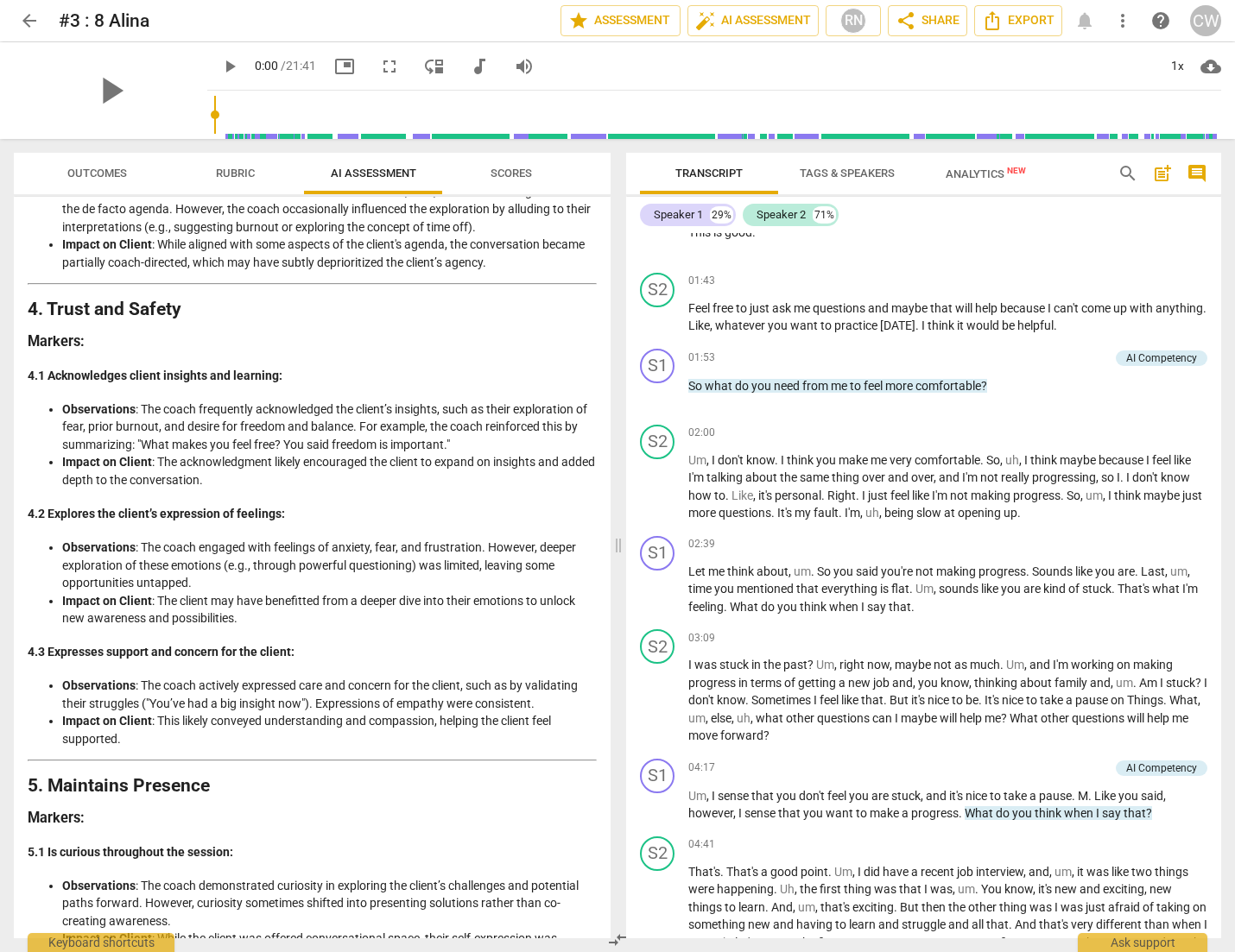
scroll to position [1227, 0]
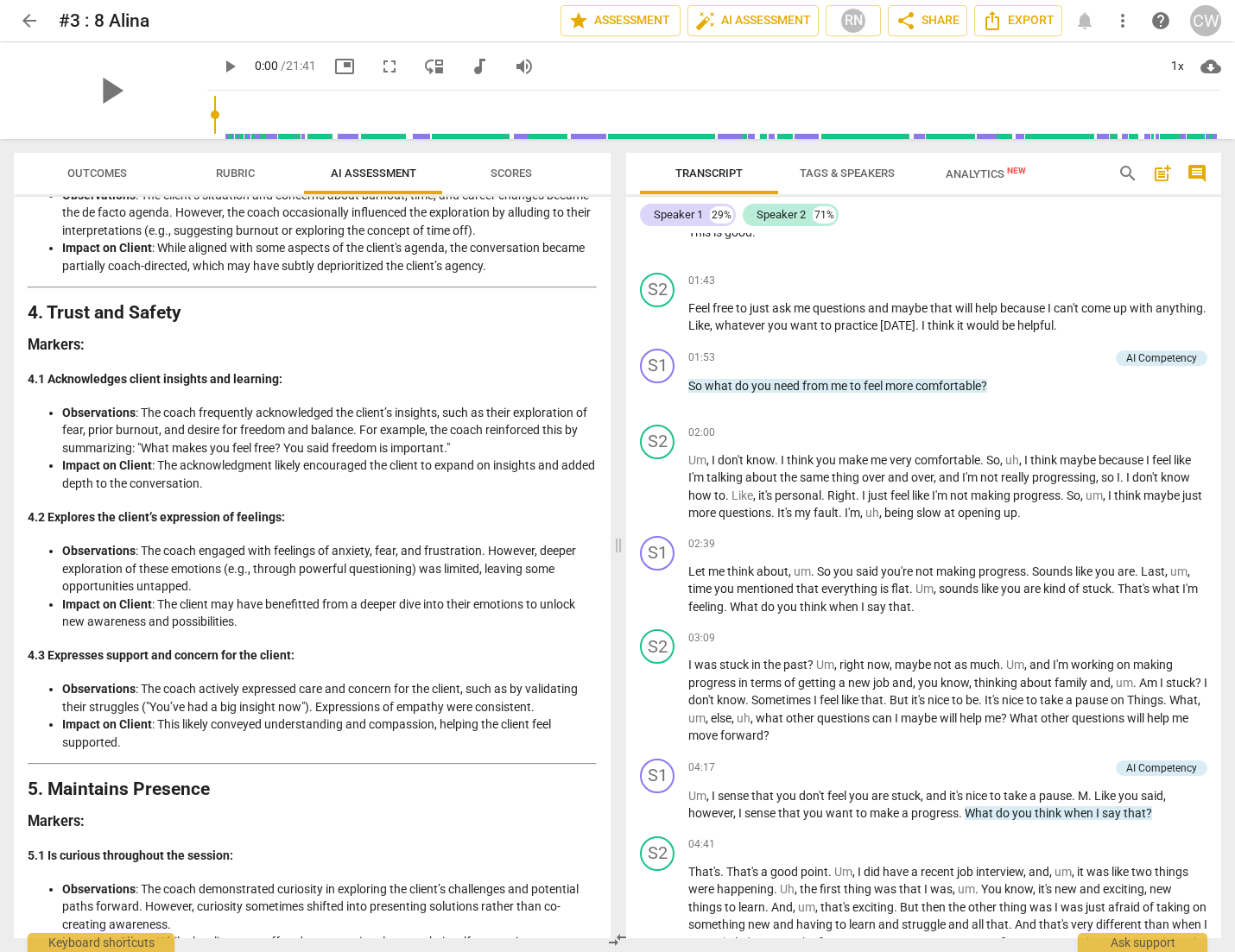
click at [517, 177] on span "Scores" at bounding box center [511, 173] width 41 height 13
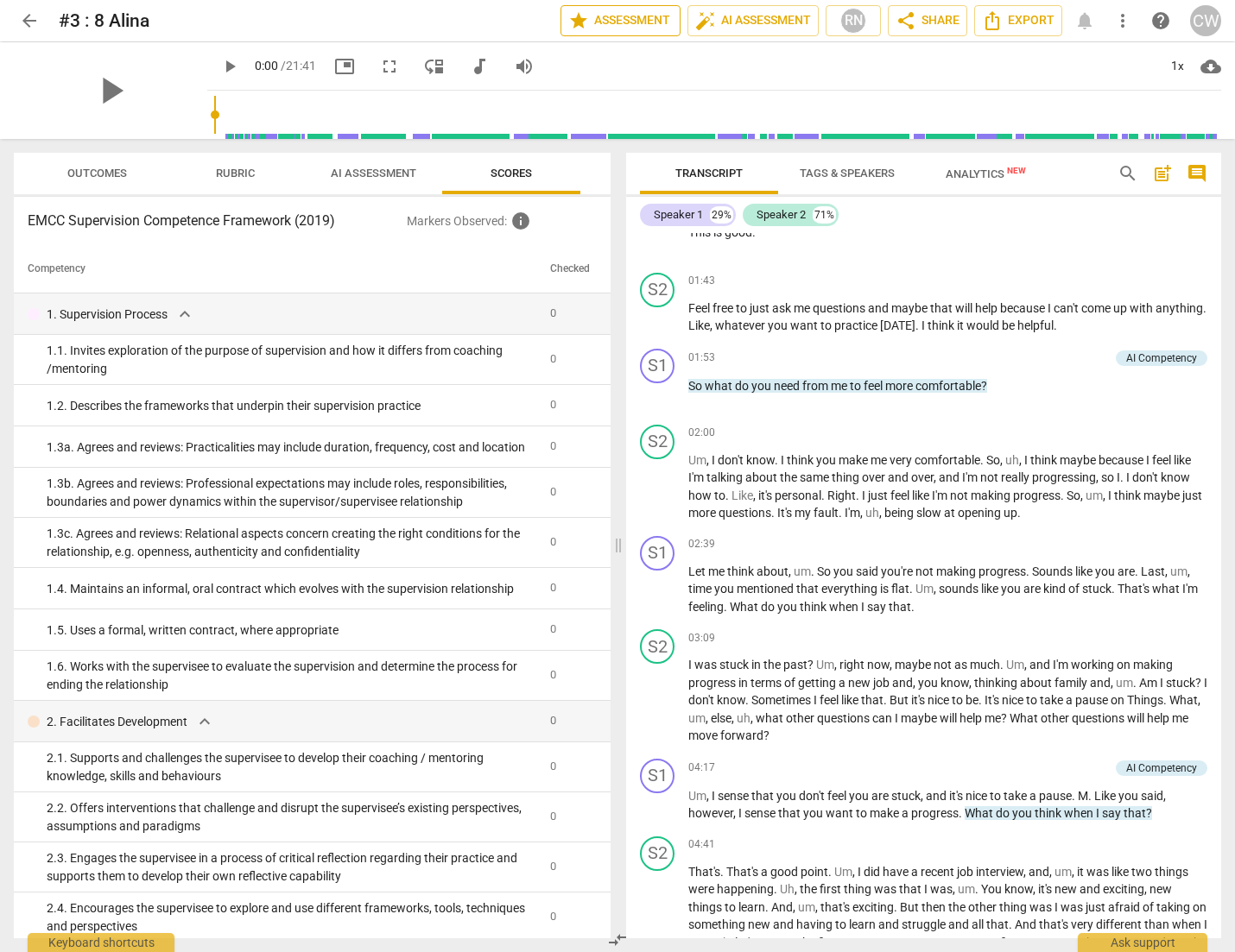
click at [605, 25] on span "star Assessment" at bounding box center [620, 21] width 105 height 21
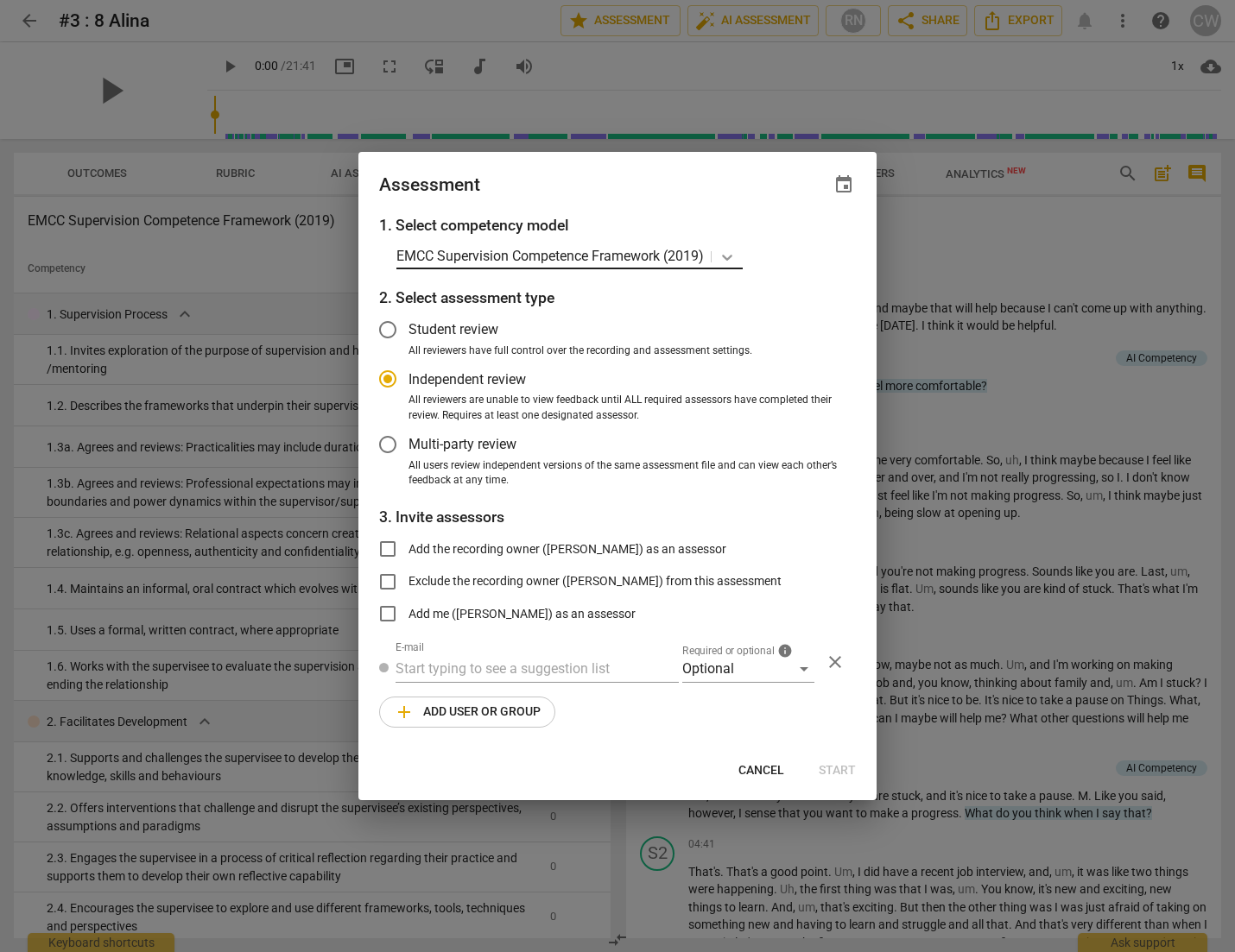
click at [731, 252] on icon at bounding box center [728, 258] width 18 height 18
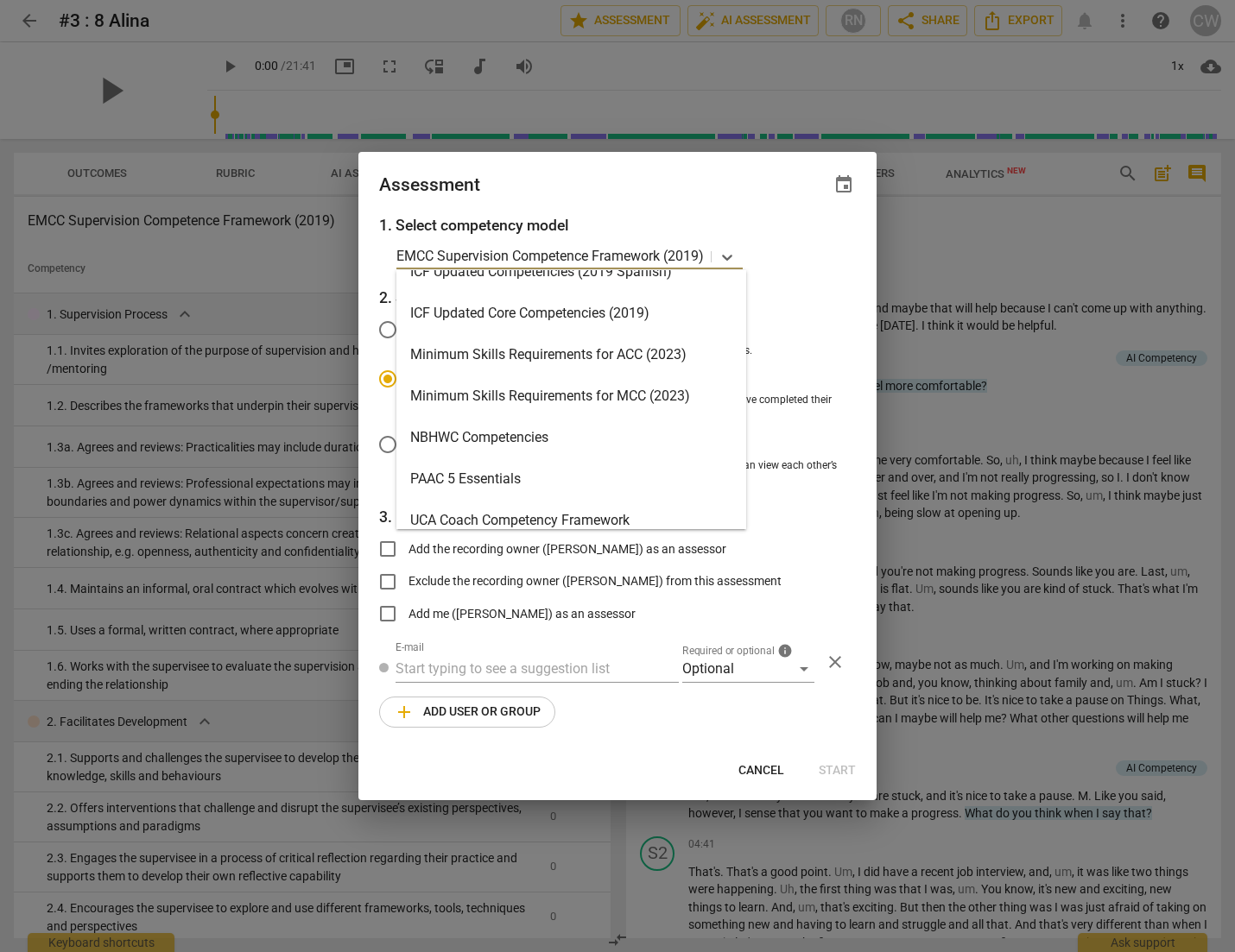
scroll to position [315, 0]
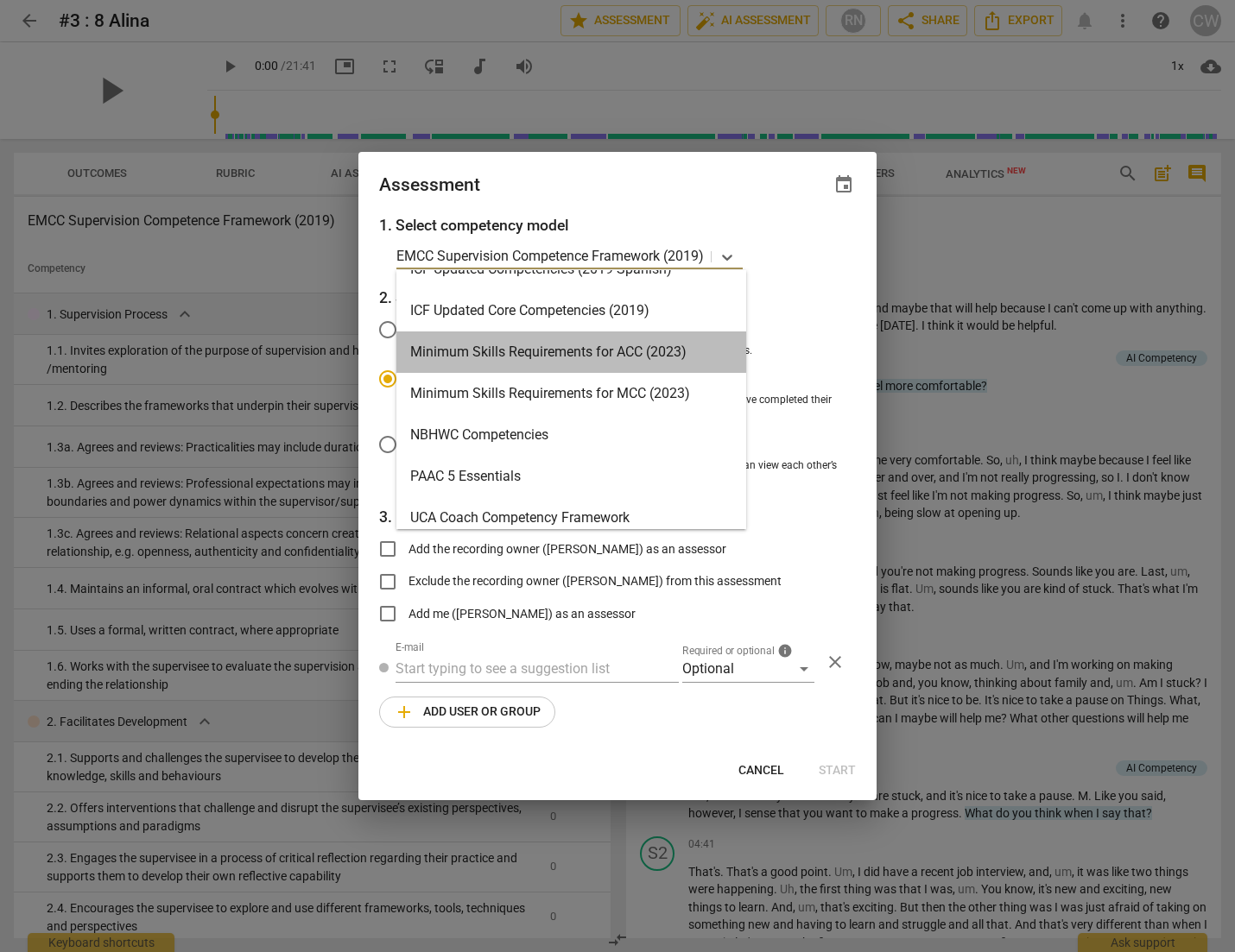
click at [574, 354] on div "Minimum Skills Requirements for ACC (2023)" at bounding box center [571, 352] width 350 height 41
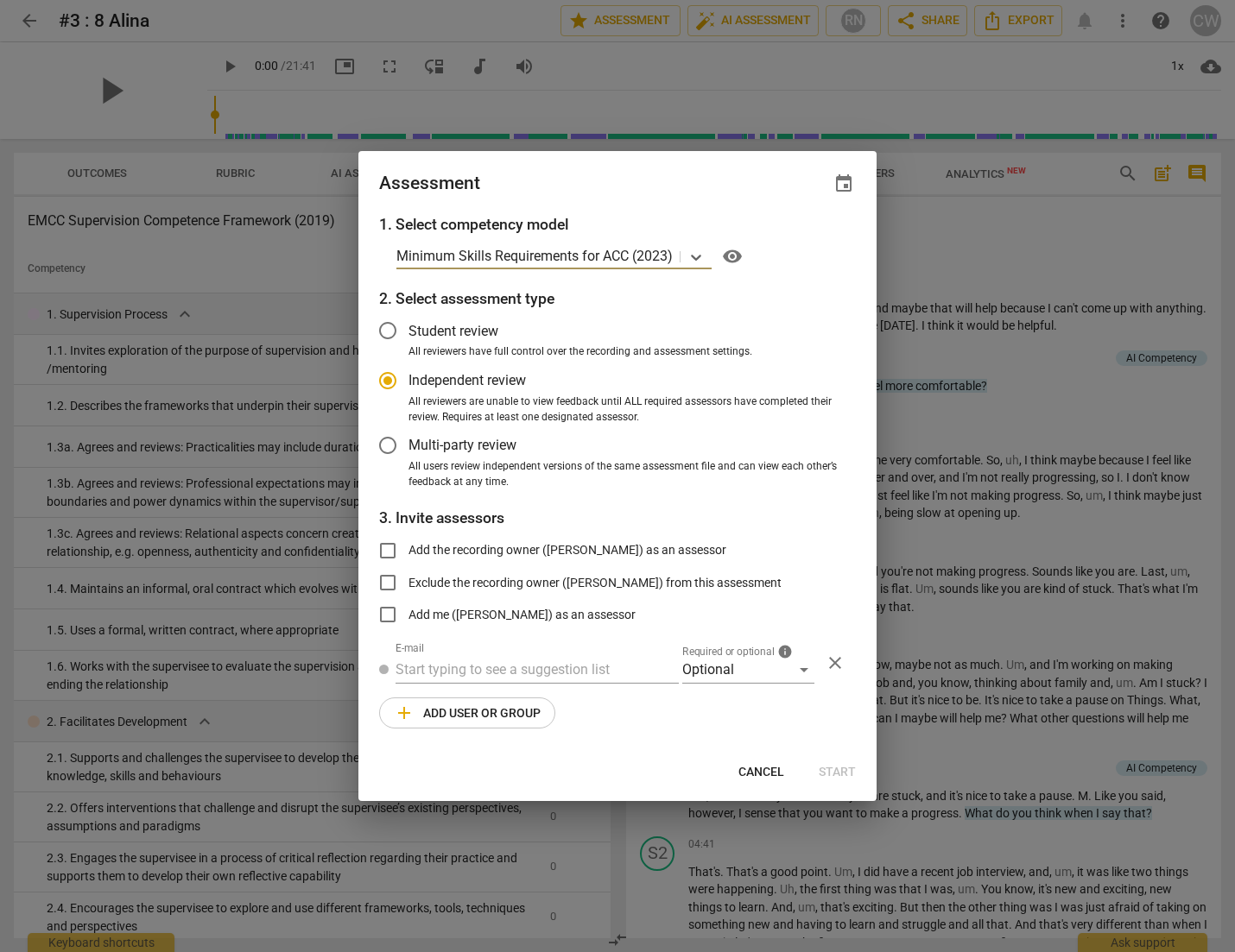
radio input "false"
click at [388, 328] on input "Student review" at bounding box center [387, 330] width 41 height 41
radio input "false"
click at [387, 618] on input "Add me (ChiA Wang) as an assessor" at bounding box center [387, 615] width 41 height 41
checkbox input "true"
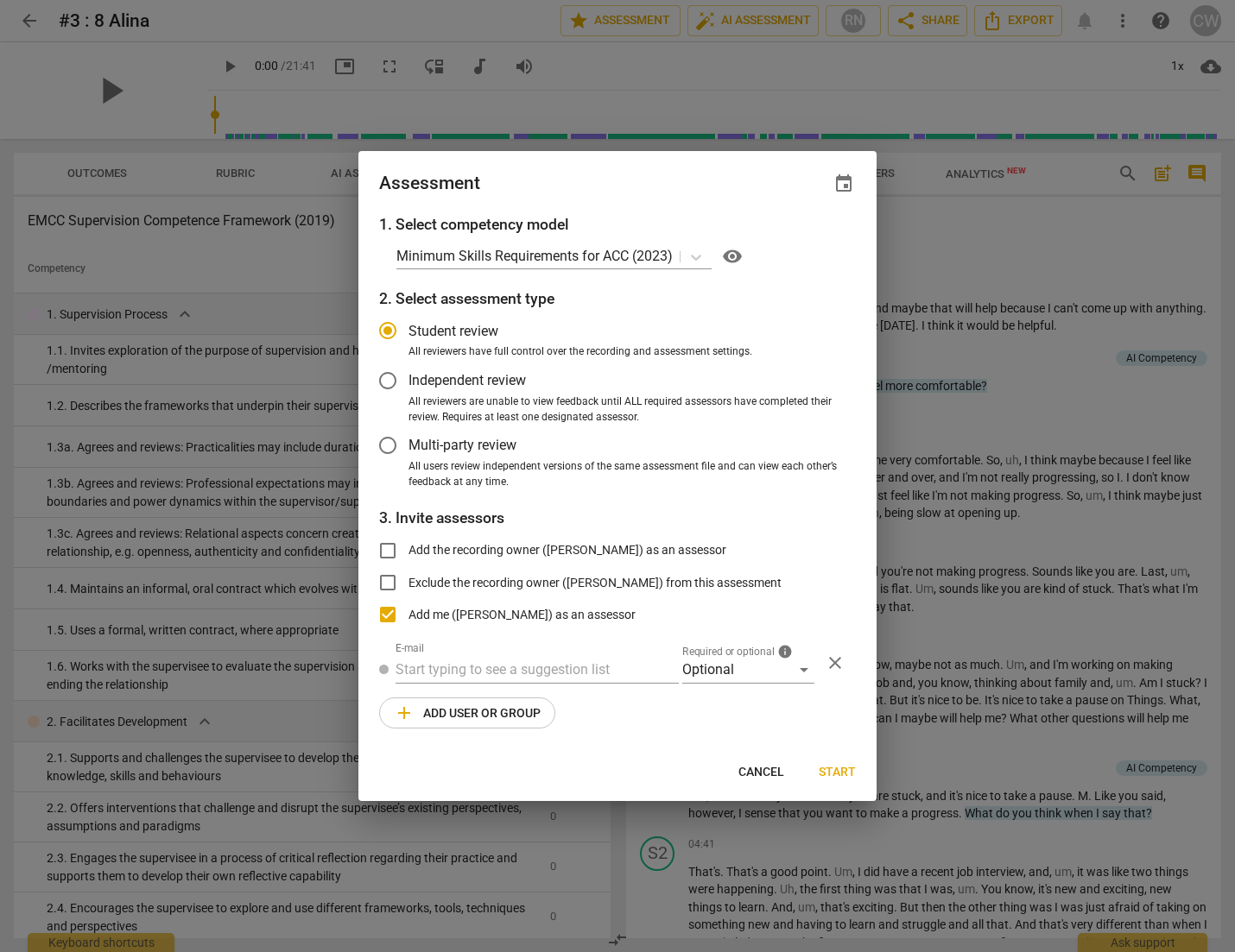
radio input "false"
click at [844, 776] on span "Start" at bounding box center [838, 773] width 37 height 18
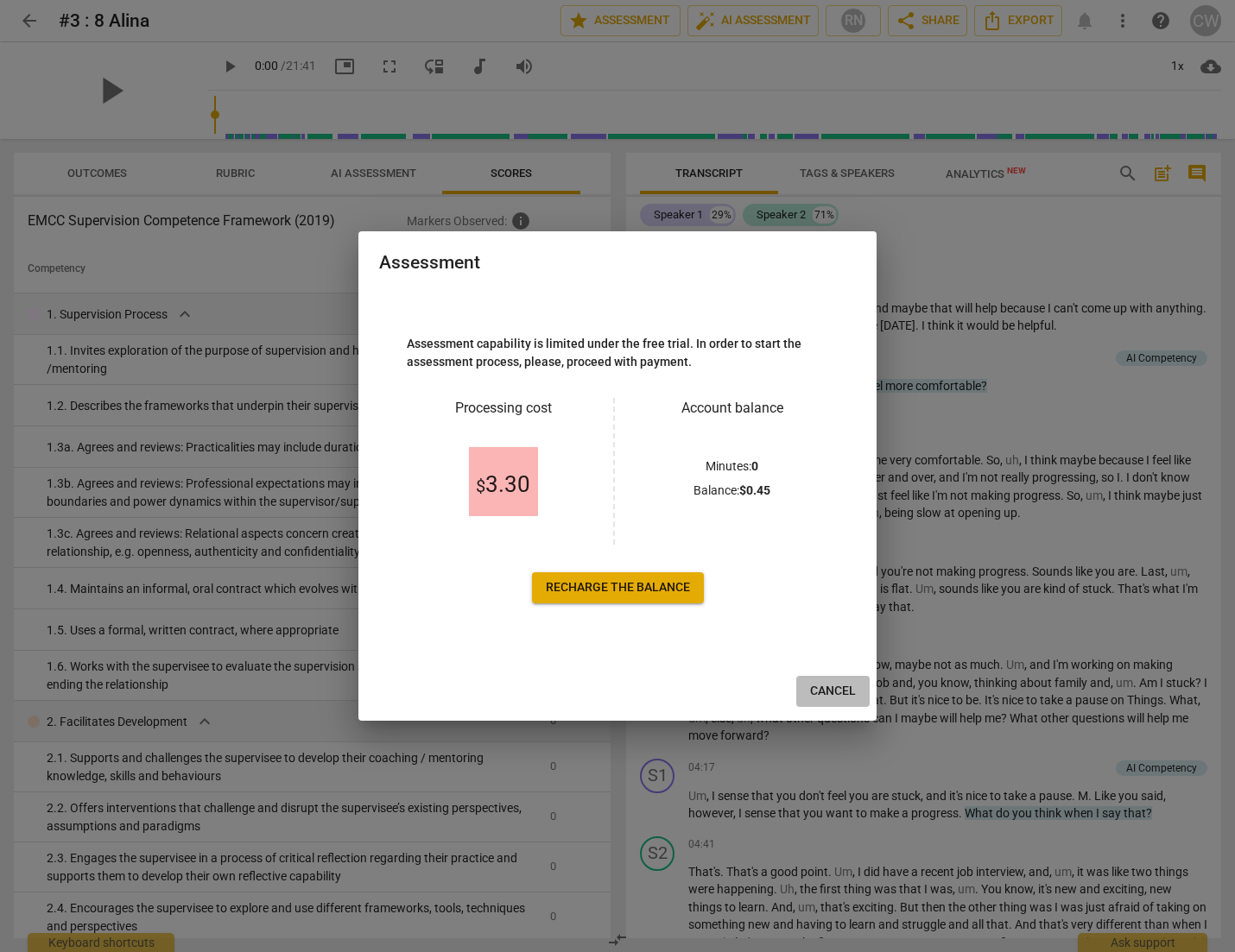
click at [844, 690] on span "Cancel" at bounding box center [833, 692] width 46 height 18
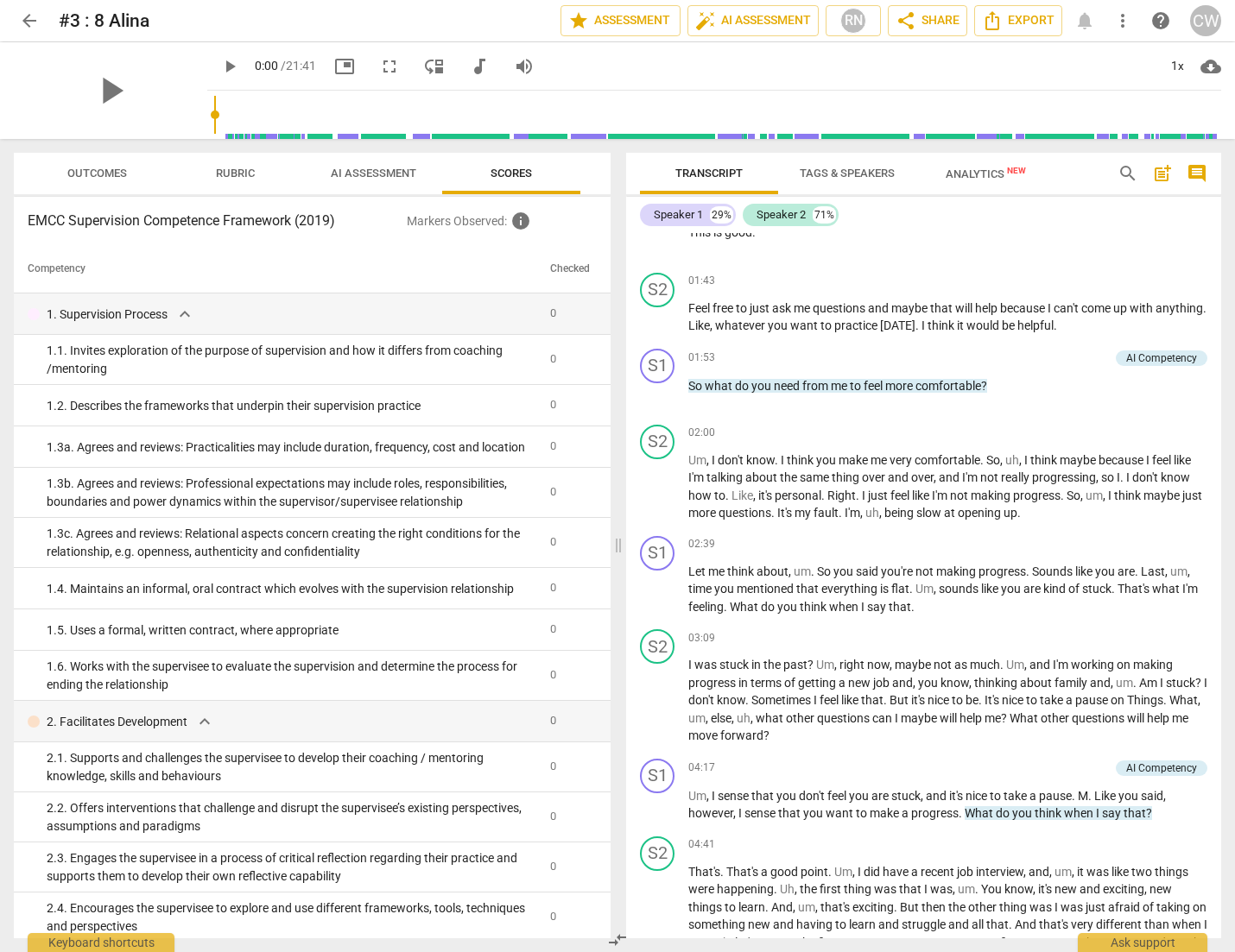
click at [367, 178] on span "AI Assessment" at bounding box center [373, 173] width 85 height 13
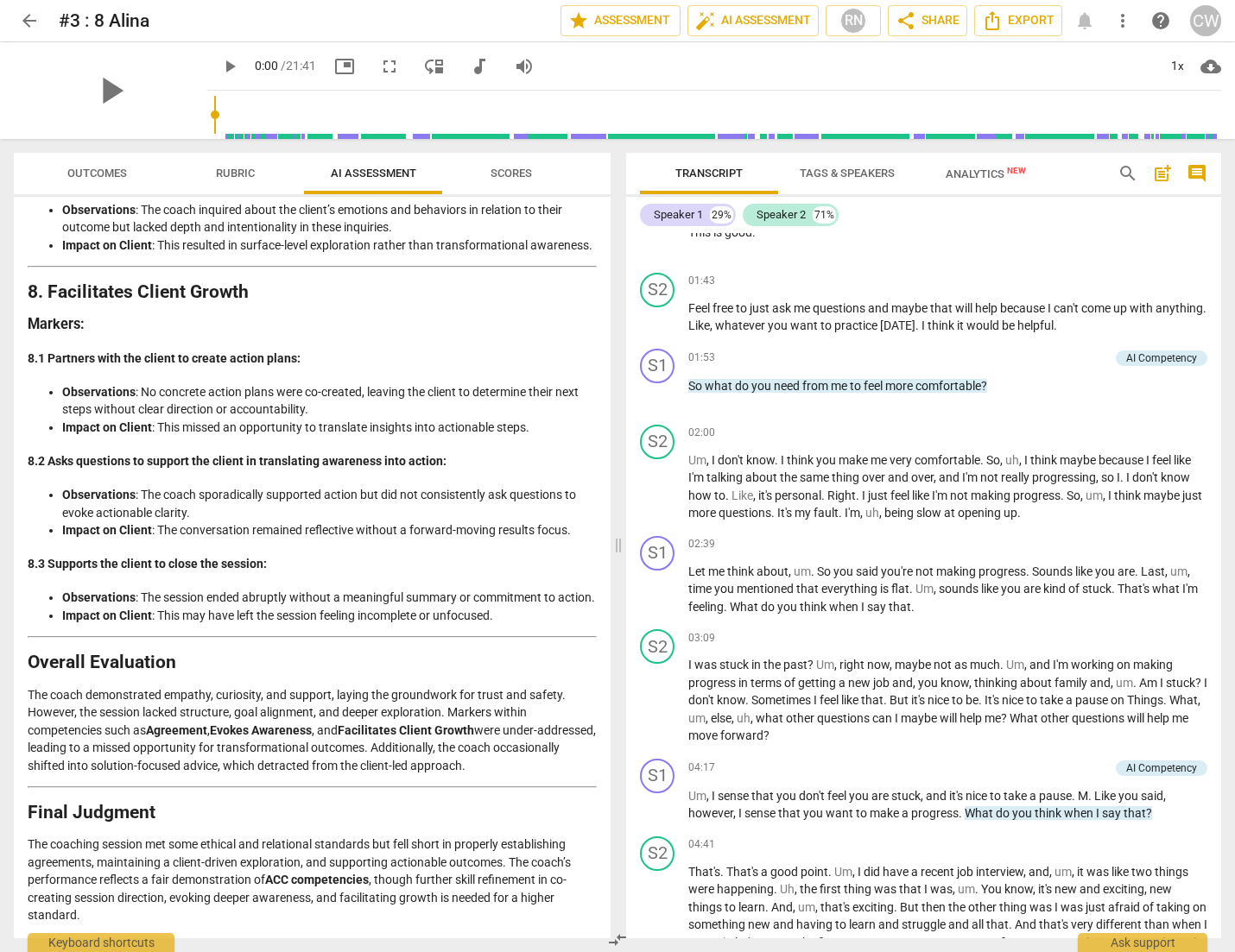
scroll to position [3039, 0]
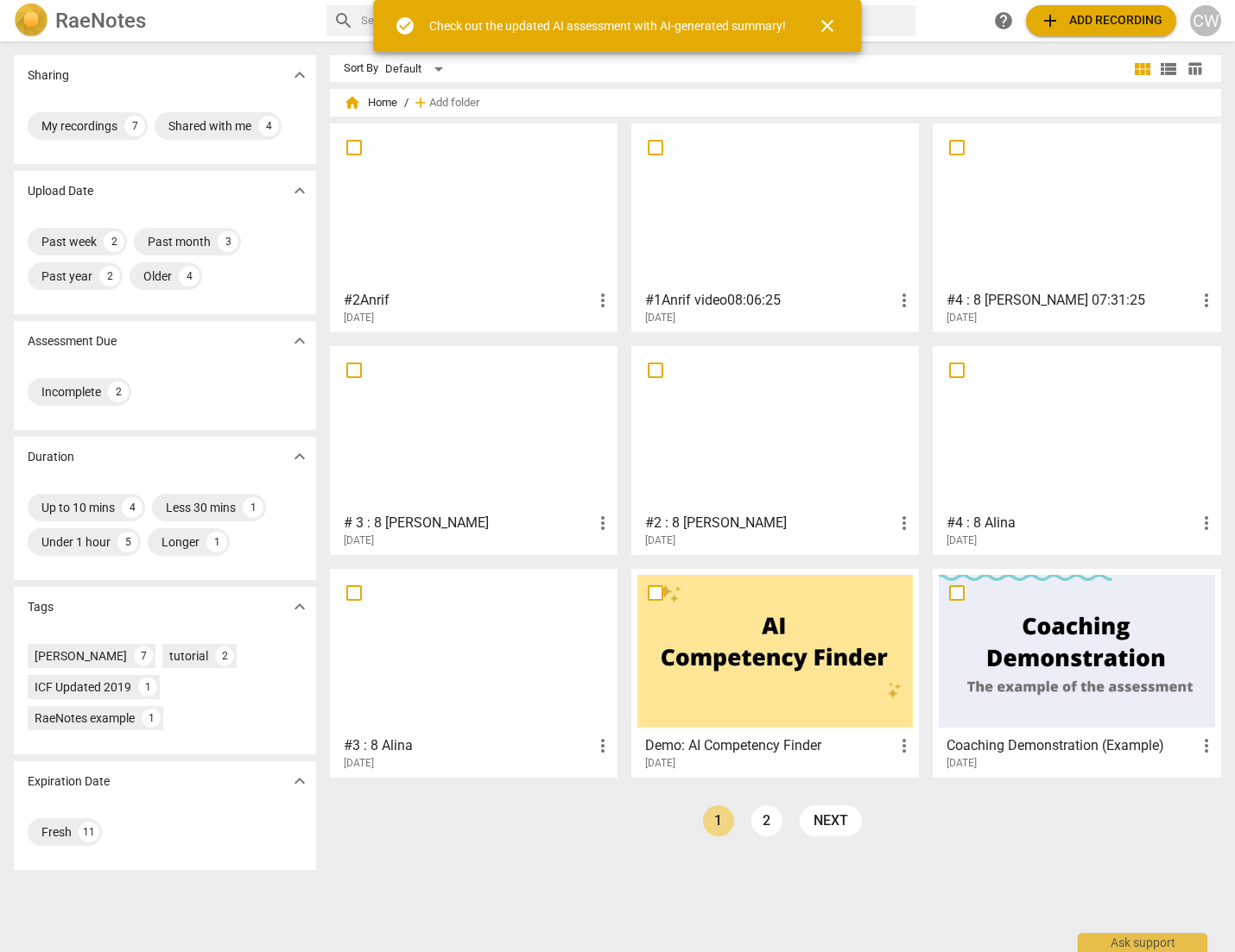
click at [487, 221] on div at bounding box center [474, 206] width 276 height 153
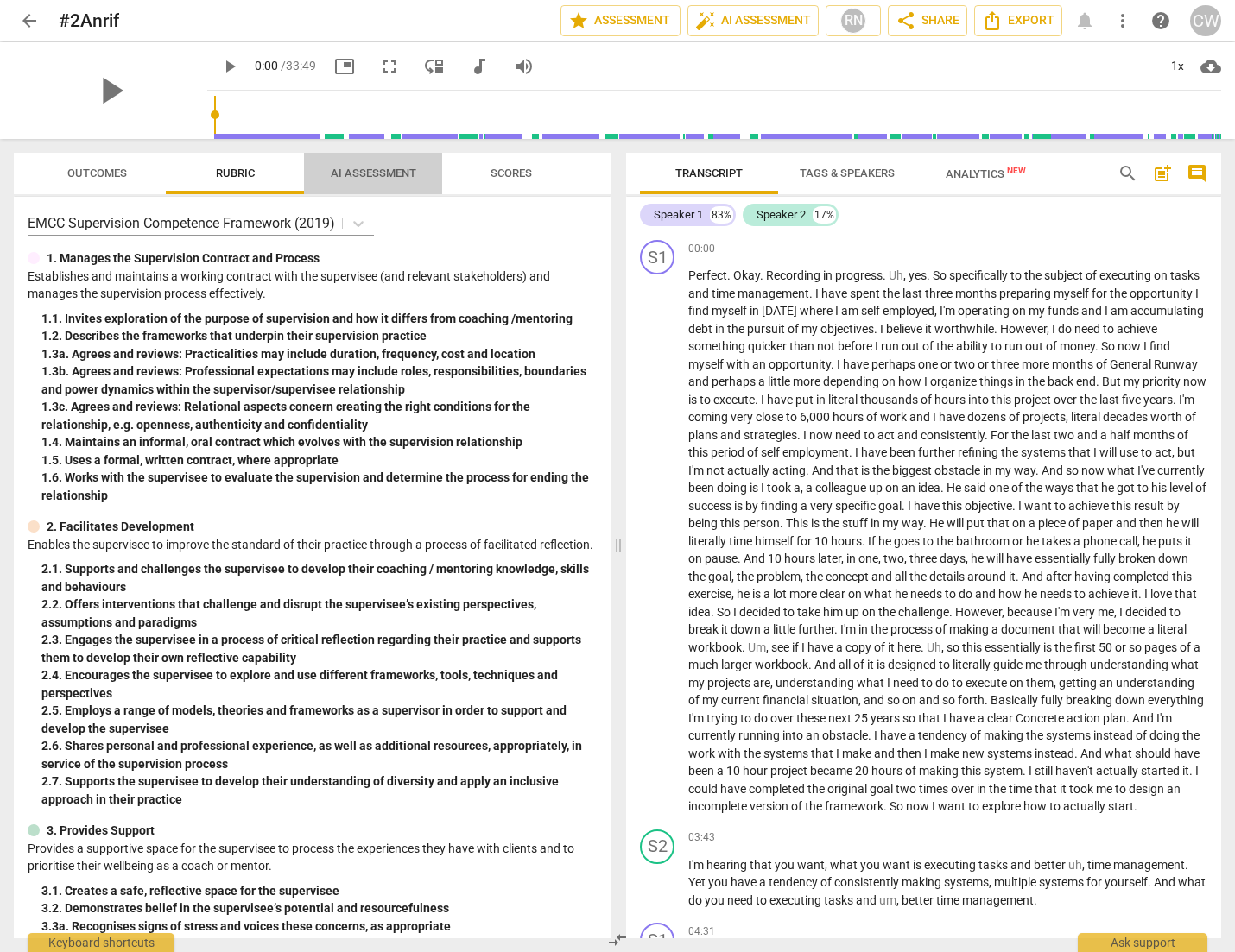
click at [380, 174] on span "AI Assessment" at bounding box center [373, 173] width 85 height 13
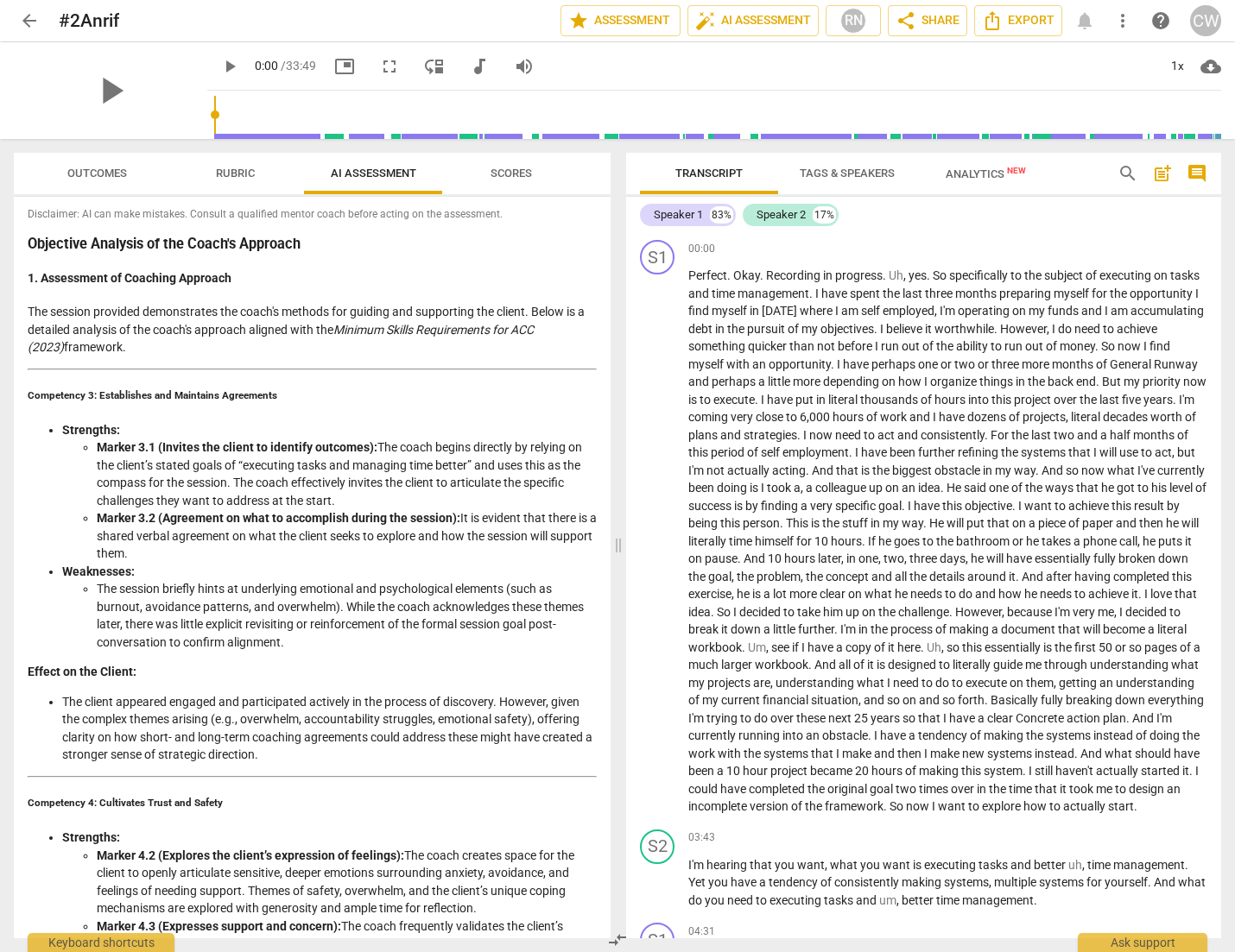
scroll to position [13, 0]
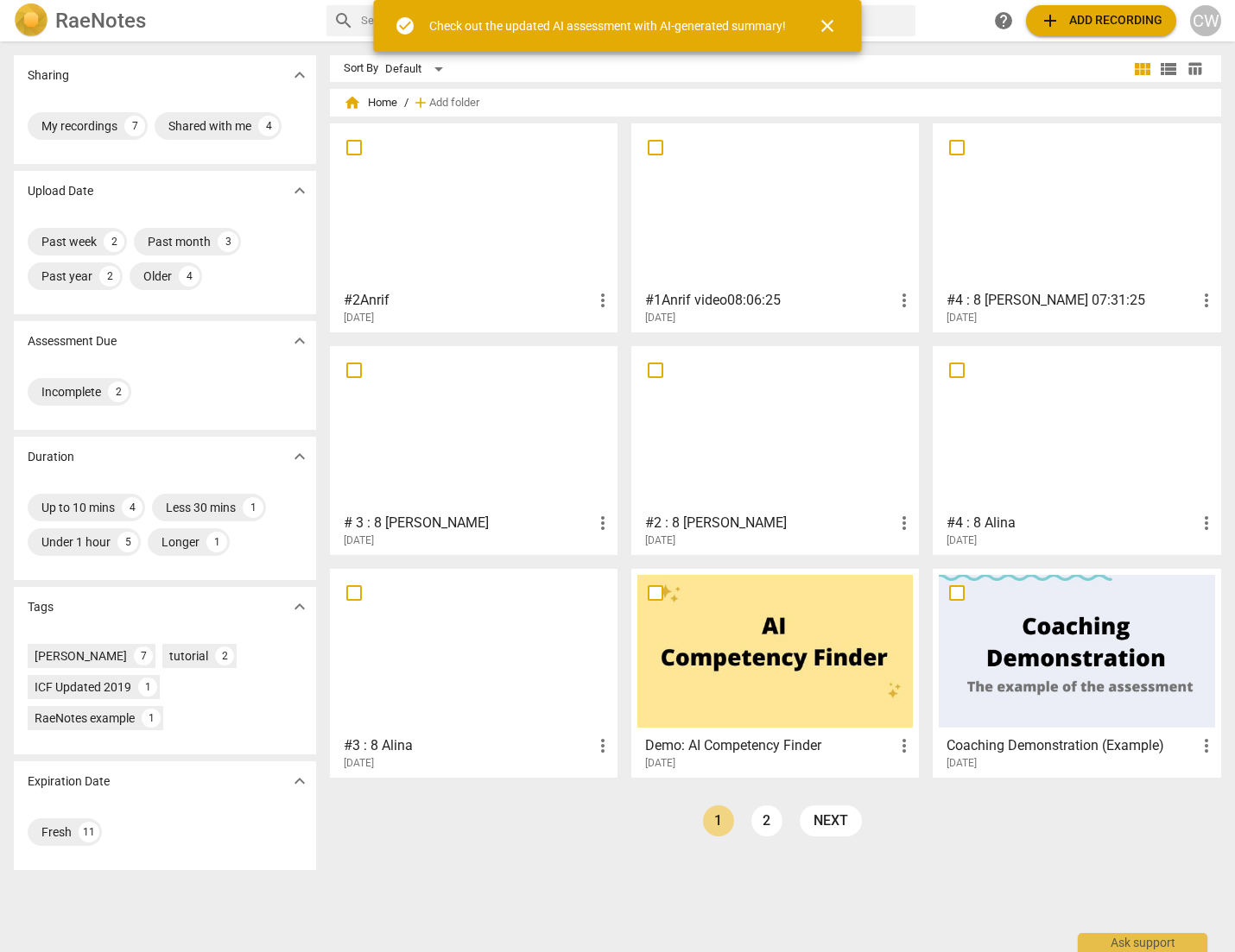
click at [786, 192] on div at bounding box center [775, 206] width 276 height 153
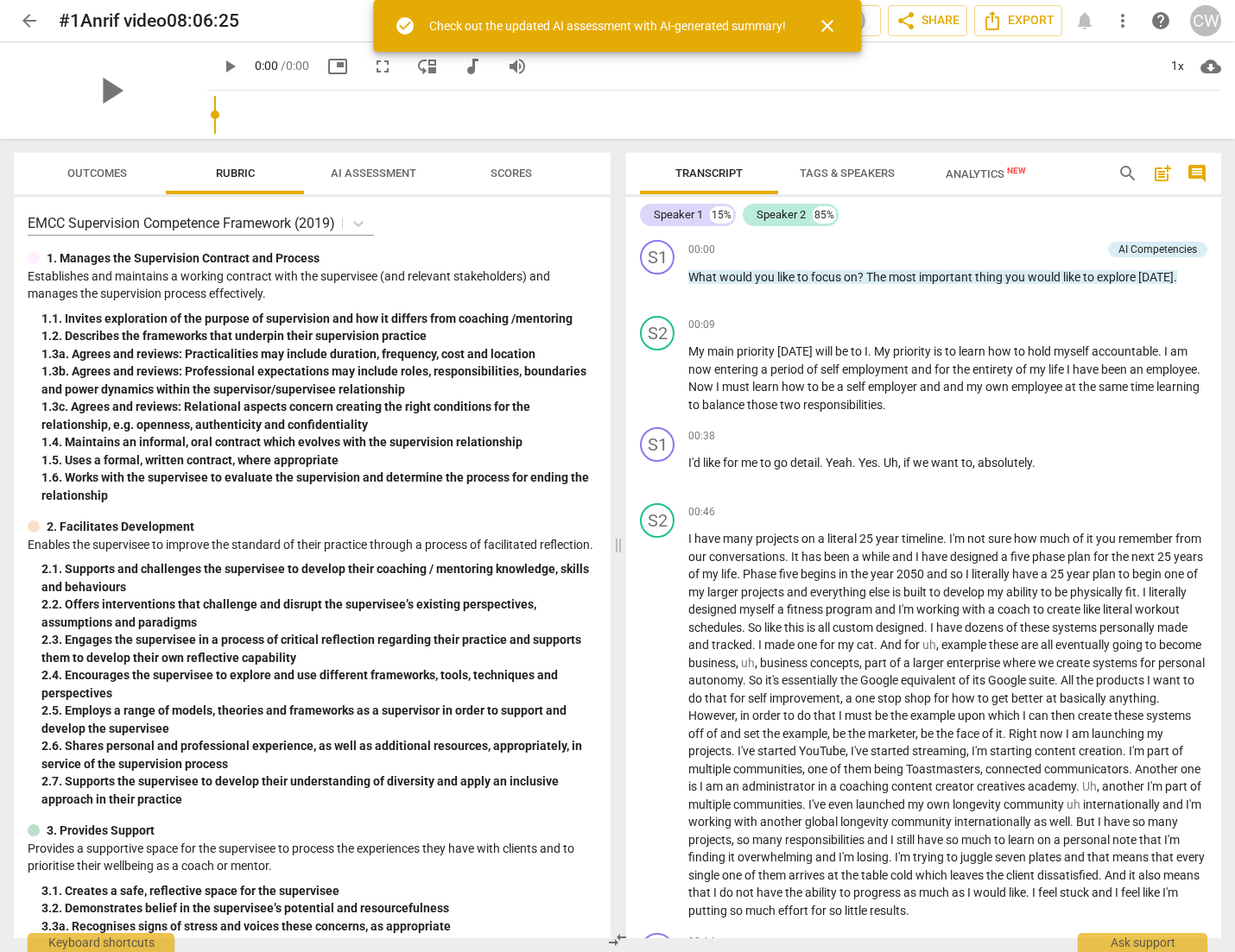
click at [397, 175] on span "AI Assessment" at bounding box center [373, 173] width 85 height 13
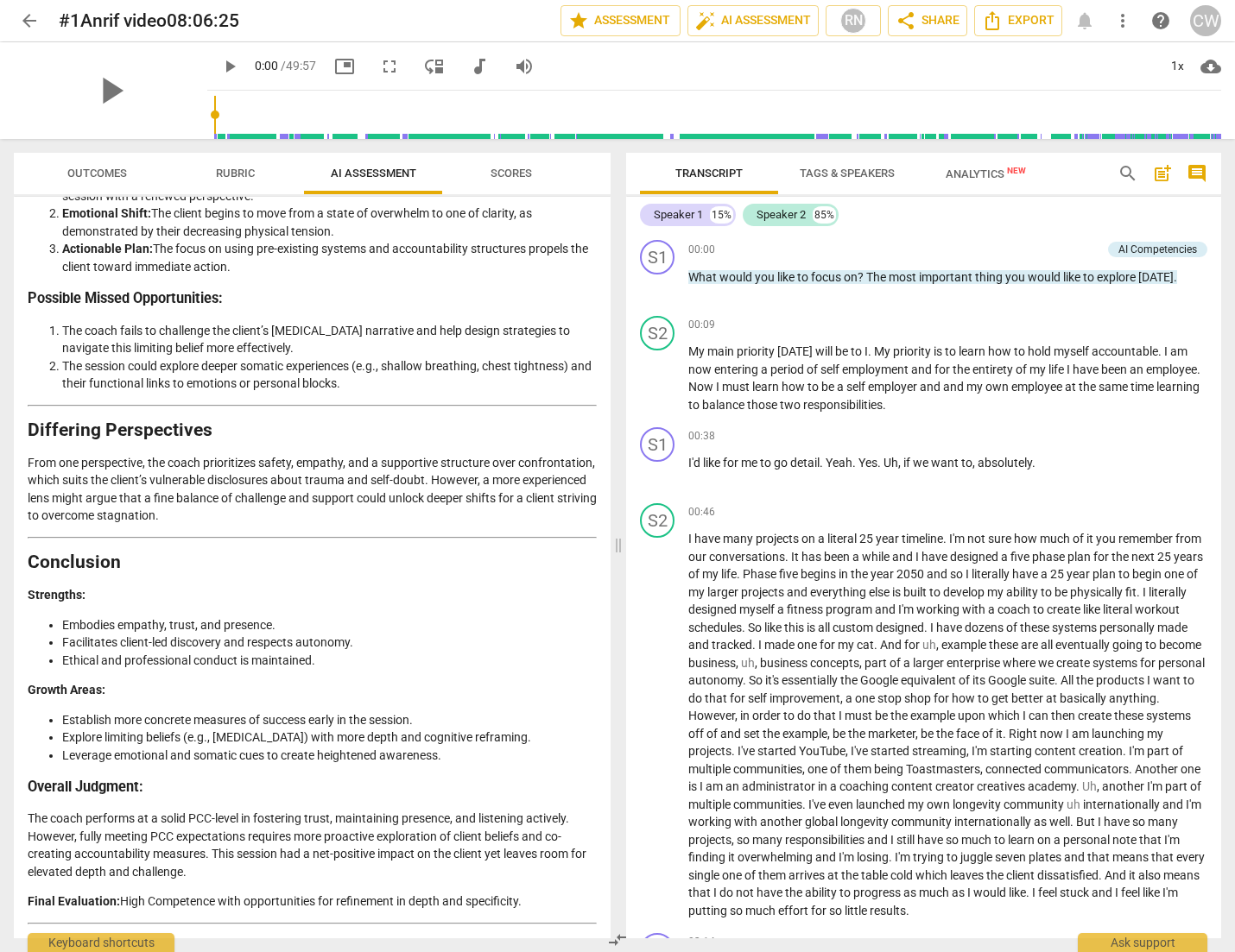
scroll to position [2752, 0]
